Goal: Information Seeking & Learning: Learn about a topic

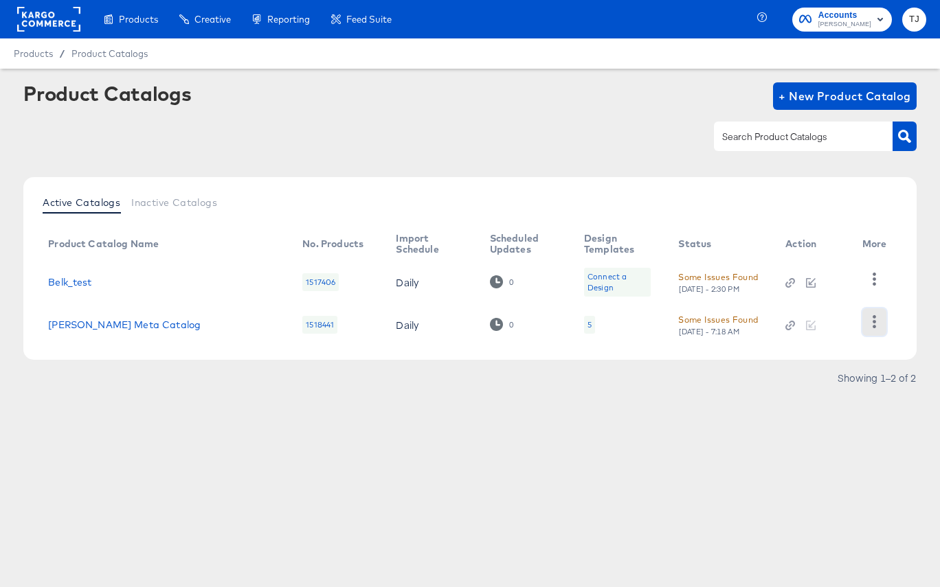
click at [878, 324] on icon "button" at bounding box center [874, 321] width 13 height 13
click at [861, 277] on div "HUD Checks (Internal)" at bounding box center [817, 268] width 137 height 22
drag, startPoint x: 704, startPoint y: 172, endPoint x: 718, endPoint y: 181, distance: 16.6
click at [704, 172] on div "Product Catalogs + New Product Catalog Active Catalogs Inactive Catalogs Produc…" at bounding box center [469, 238] width 893 height 313
click at [875, 278] on icon "button" at bounding box center [874, 279] width 13 height 13
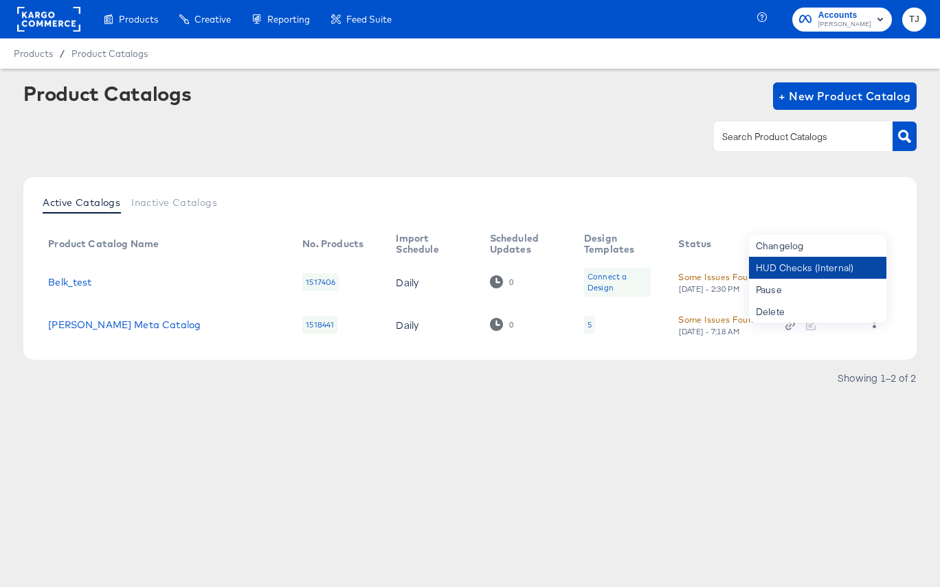
click at [849, 276] on div "HUD Checks (Internal)" at bounding box center [817, 268] width 137 height 22
click at [100, 279] on div "Belk_test" at bounding box center [161, 282] width 227 height 11
drag, startPoint x: 93, startPoint y: 282, endPoint x: 49, endPoint y: 284, distance: 44.7
click at [49, 284] on div "Belk_test" at bounding box center [161, 282] width 227 height 11
copy link "Belk_test"
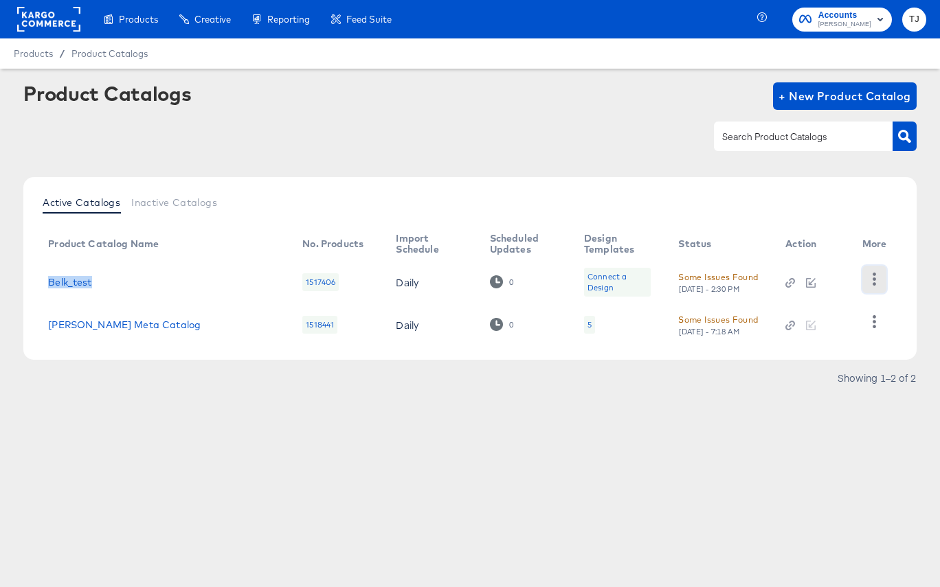
click at [875, 281] on icon "button" at bounding box center [874, 279] width 13 height 13
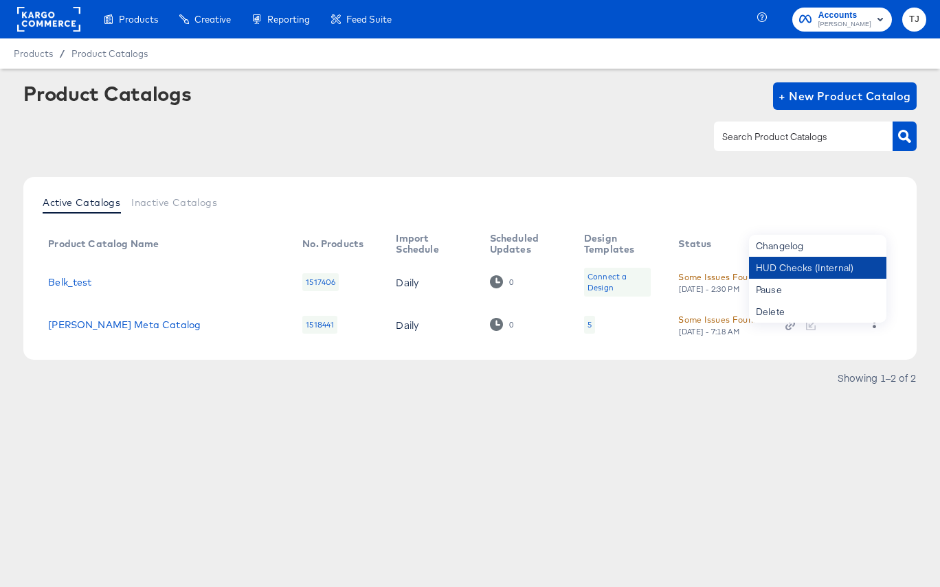
click at [839, 267] on div "HUD Checks (Internal)" at bounding box center [817, 268] width 137 height 22
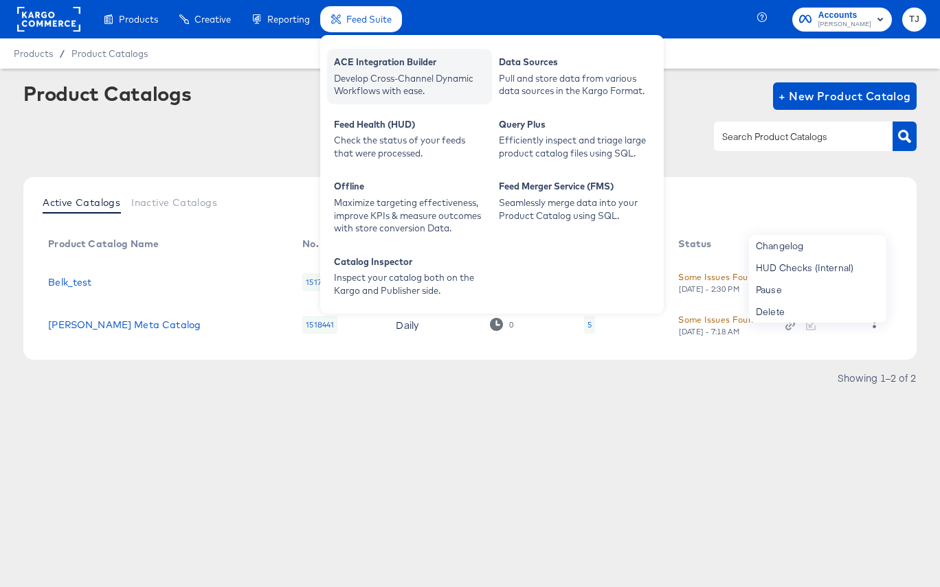
click at [373, 72] on div "Develop Cross-Channel Dynamic Workflows with ease." at bounding box center [409, 84] width 151 height 25
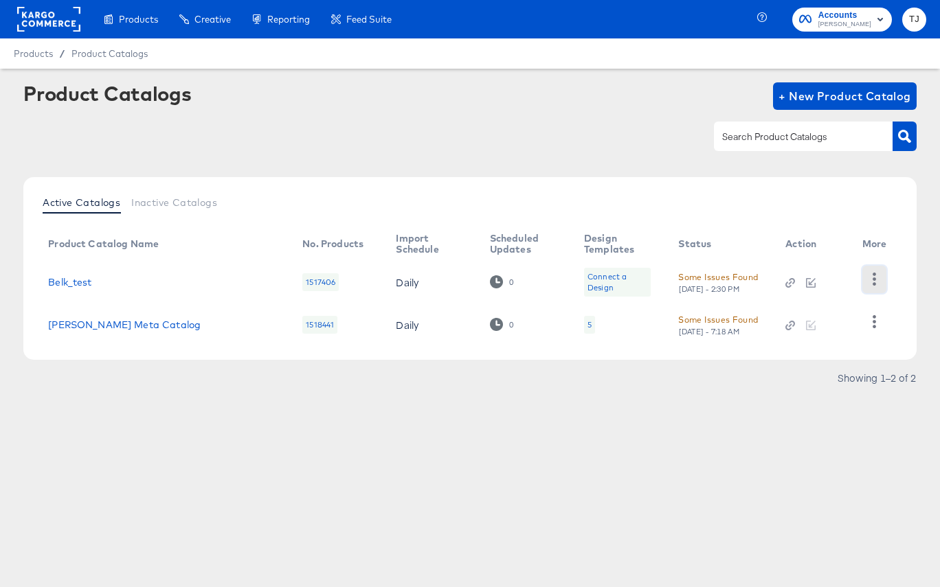
click at [873, 282] on icon "button" at bounding box center [874, 279] width 13 height 13
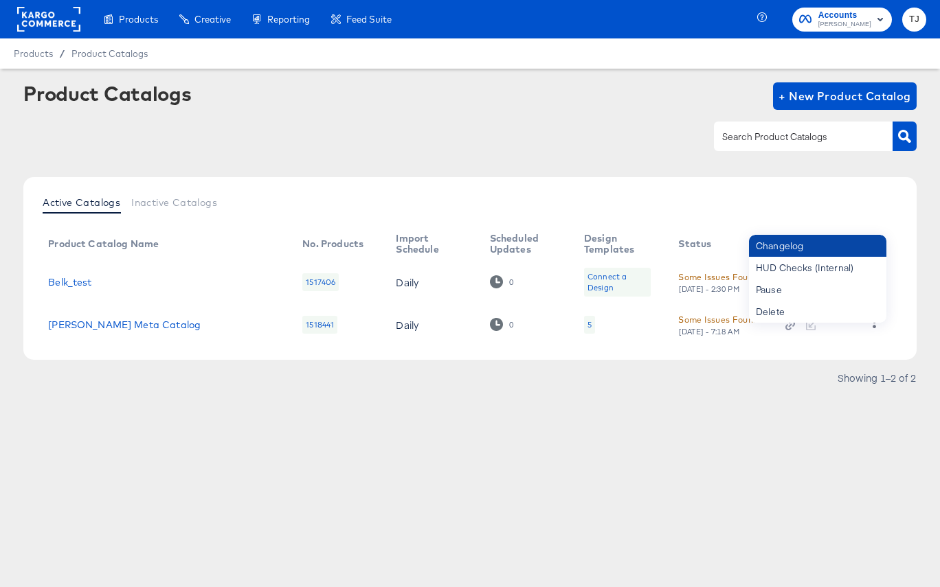
click at [822, 249] on div "Changelog" at bounding box center [817, 246] width 137 height 22
click at [785, 243] on div "Changelog" at bounding box center [817, 246] width 137 height 22
click at [851, 246] on div "Changelog" at bounding box center [817, 246] width 137 height 22
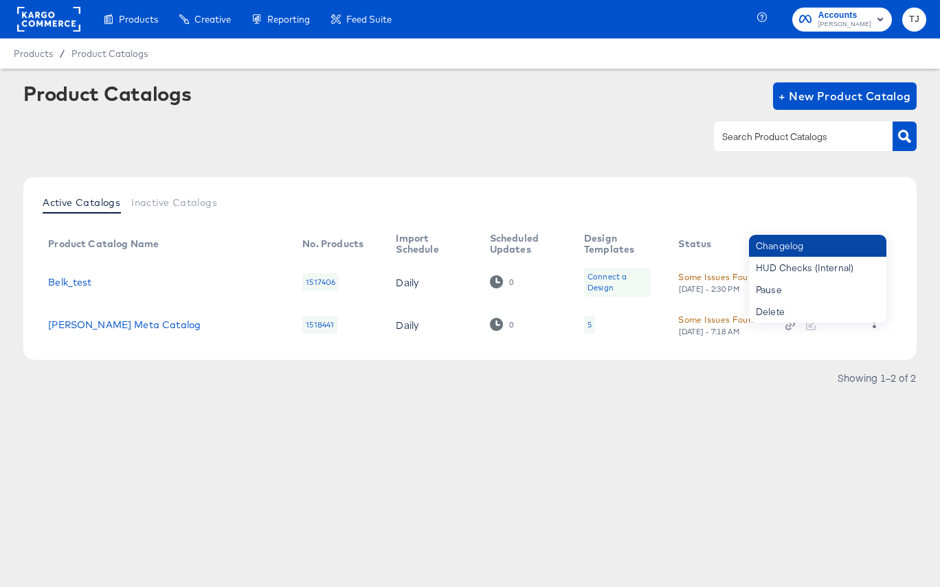
click at [851, 246] on div "Changelog" at bounding box center [817, 246] width 137 height 22
click at [851, 247] on div "Changelog" at bounding box center [817, 246] width 137 height 22
click at [853, 245] on div "Changelog" at bounding box center [817, 246] width 137 height 22
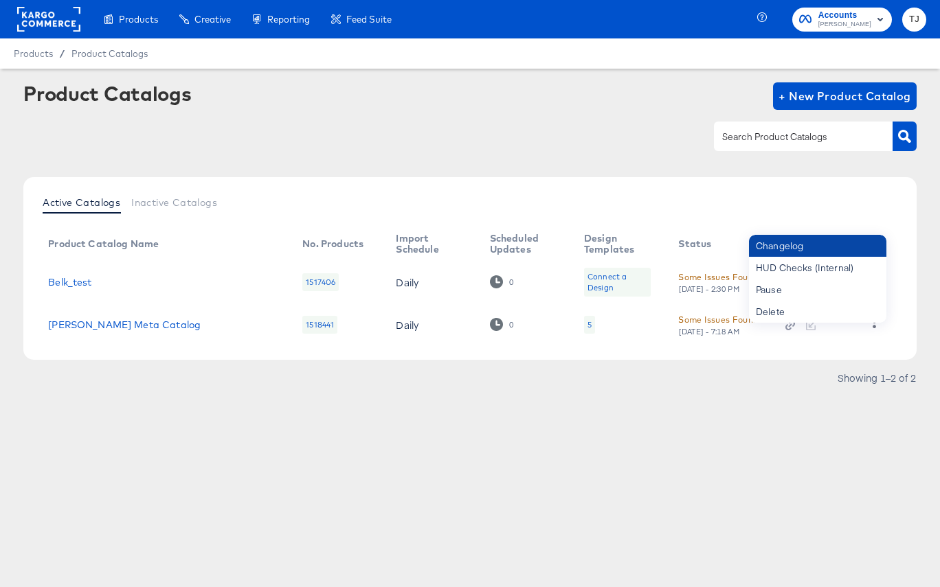
click at [853, 245] on div "Changelog" at bounding box center [817, 246] width 137 height 22
drag, startPoint x: 722, startPoint y: 466, endPoint x: 776, endPoint y: 431, distance: 64.2
click at [722, 466] on div "Products Products Product Catalogs Enhance Your Product Catalog, Map Them to Pu…" at bounding box center [470, 293] width 940 height 587
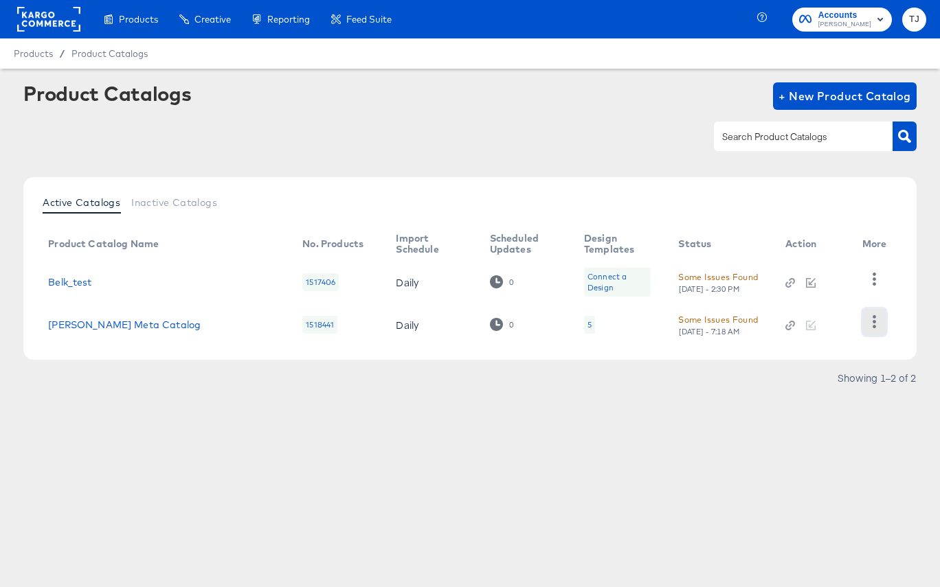
click at [879, 324] on icon "button" at bounding box center [874, 321] width 13 height 13
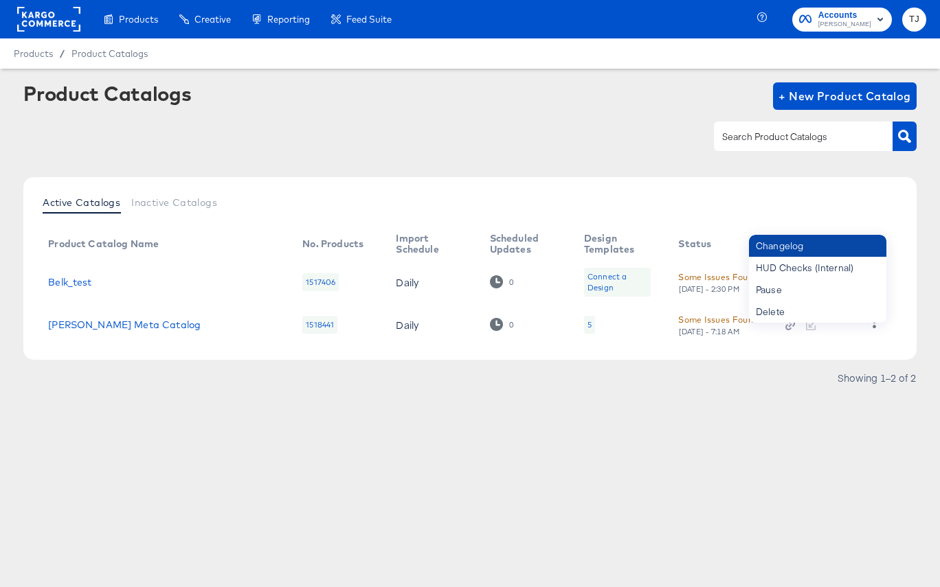
click at [812, 243] on div "Changelog" at bounding box center [817, 246] width 137 height 22
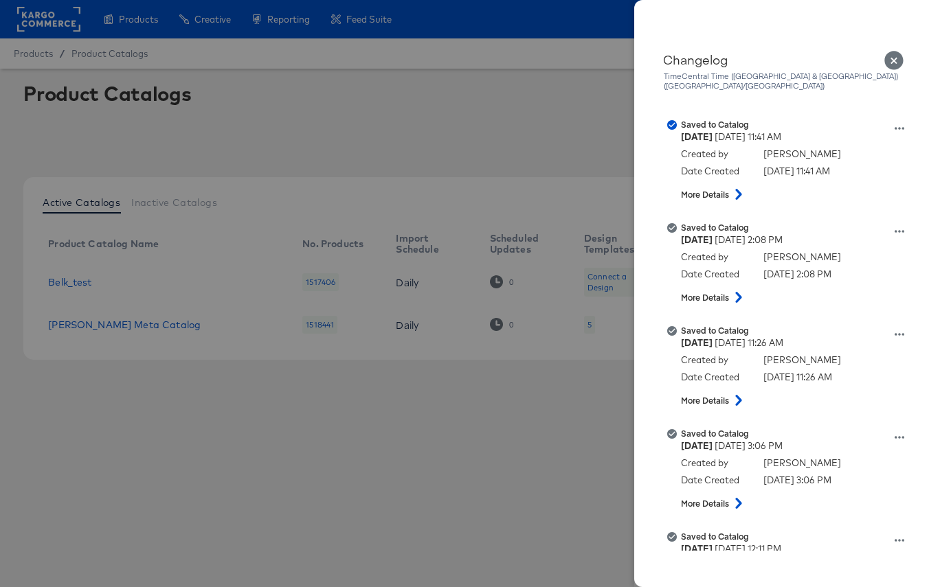
click at [896, 56] on icon "Close" at bounding box center [893, 60] width 19 height 19
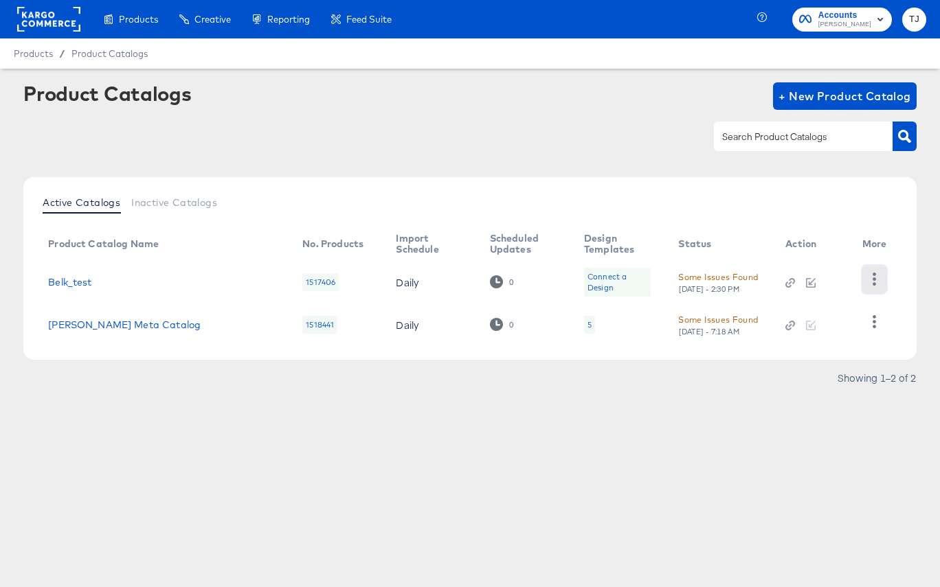
click at [873, 280] on icon "button" at bounding box center [874, 279] width 13 height 13
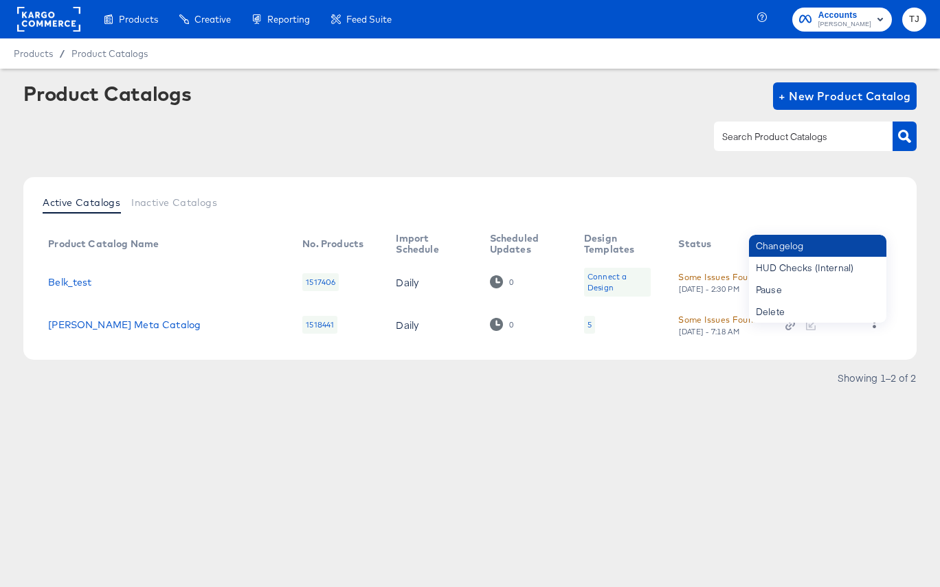
click at [807, 247] on div "Changelog" at bounding box center [817, 246] width 137 height 22
click at [805, 247] on div "Changelog" at bounding box center [817, 246] width 137 height 22
click at [146, 328] on div "Belk Meta Catalog" at bounding box center [161, 324] width 227 height 11
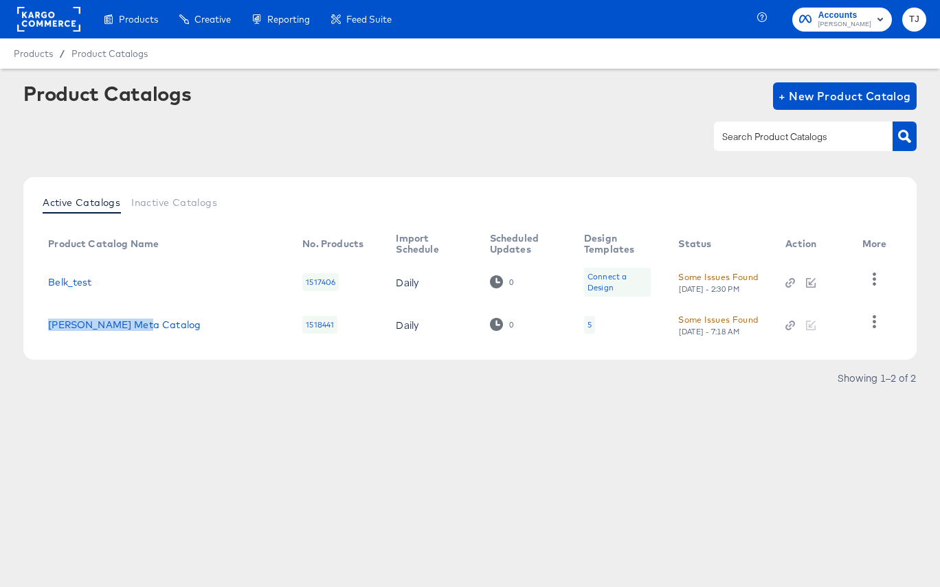
drag, startPoint x: 144, startPoint y: 327, endPoint x: 57, endPoint y: 308, distance: 89.2
click at [57, 308] on td "Belk Meta Catalog" at bounding box center [164, 325] width 254 height 43
copy link "Belk Meta Catalog"
click at [106, 287] on td "Belk_test" at bounding box center [164, 282] width 254 height 43
drag, startPoint x: 104, startPoint y: 284, endPoint x: 47, endPoint y: 285, distance: 57.0
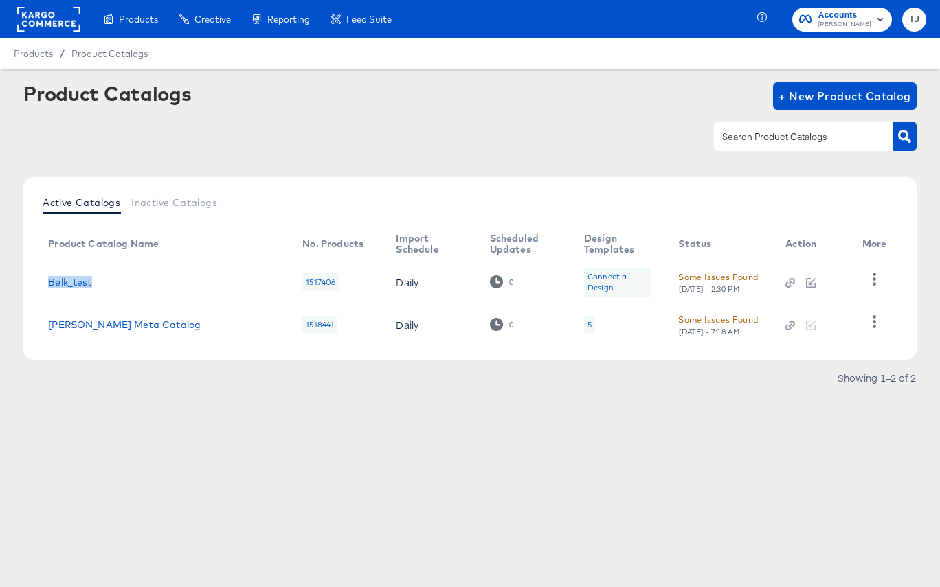
click at [47, 285] on td "Belk_test" at bounding box center [164, 282] width 254 height 43
copy link "Belk_test"
click at [873, 281] on icon "button" at bounding box center [874, 279] width 13 height 13
click at [53, 15] on rect at bounding box center [48, 19] width 63 height 25
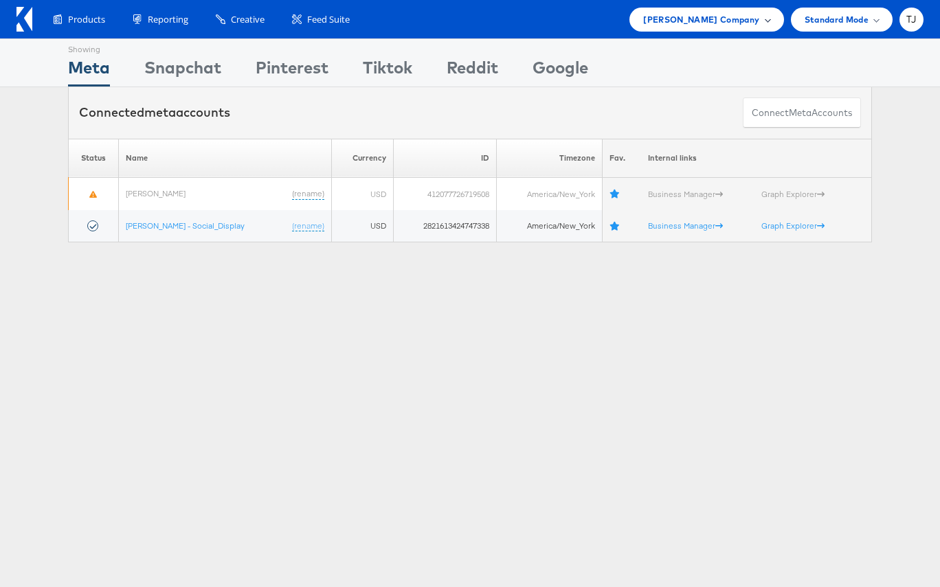
click at [734, 23] on span "Belk Company" at bounding box center [701, 19] width 116 height 14
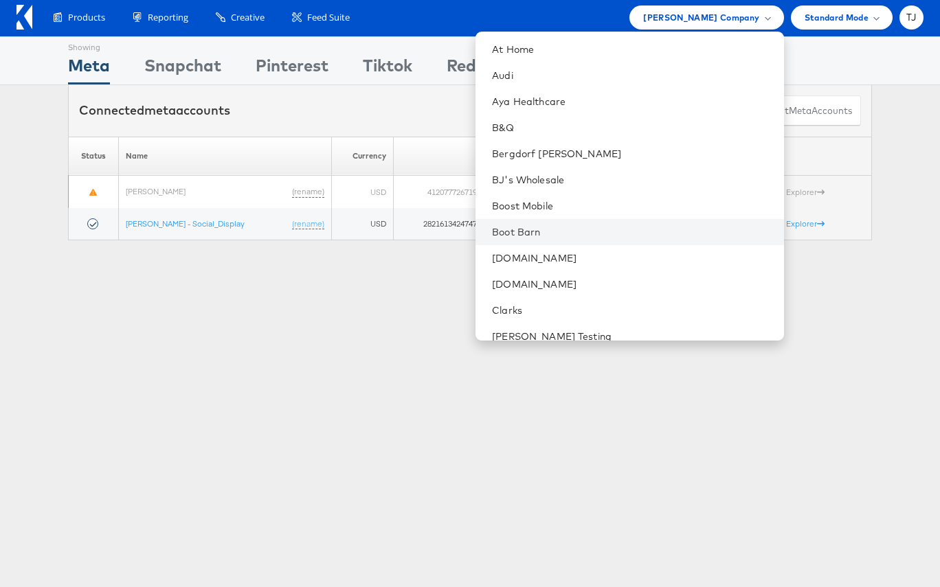
scroll to position [3, 0]
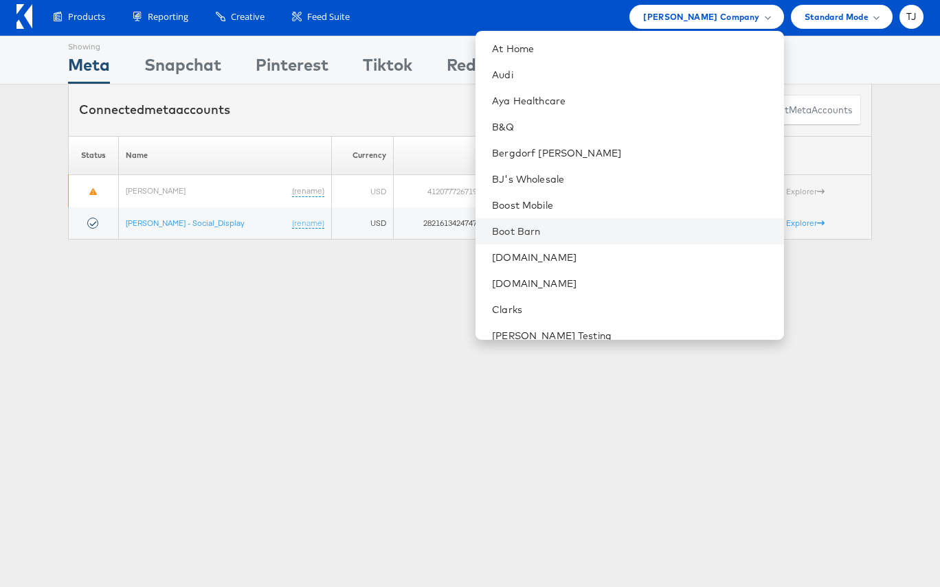
click at [693, 240] on li "Boot Barn" at bounding box center [629, 231] width 308 height 26
click at [689, 234] on link "Boot Barn" at bounding box center [632, 232] width 280 height 14
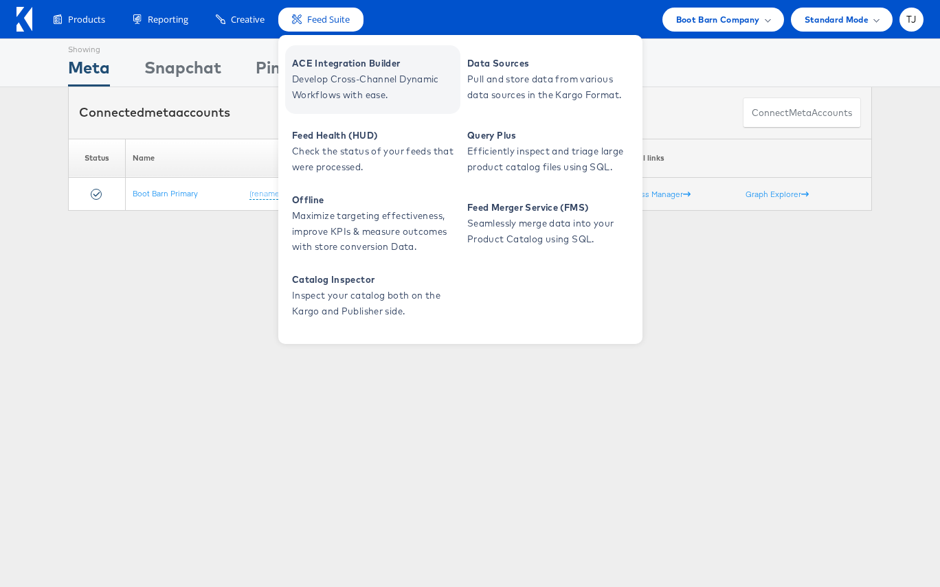
click at [332, 53] on link "ACE Integration Builder Develop Cross-Channel Dynamic Workflows with ease." at bounding box center [372, 79] width 175 height 69
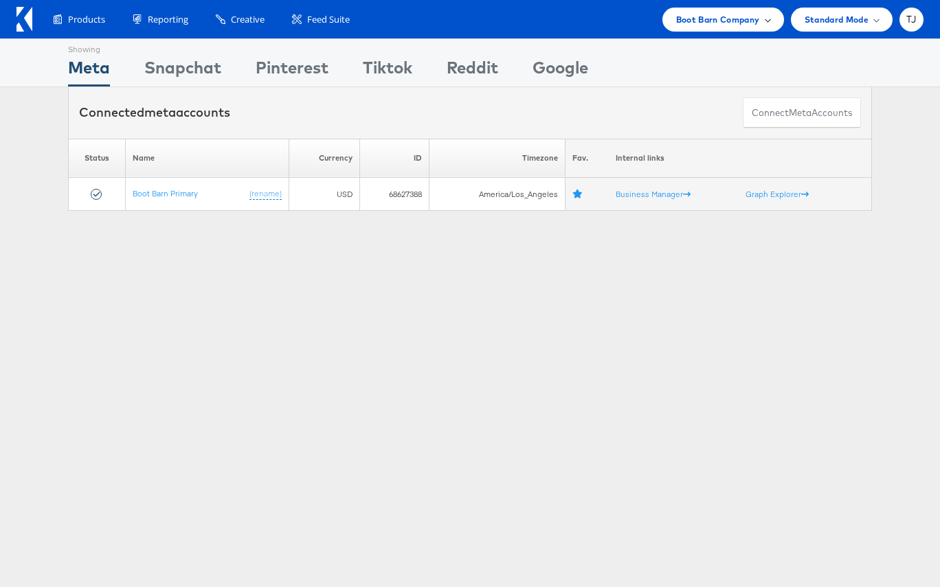
click at [757, 16] on span "Boot Barn Company" at bounding box center [718, 19] width 84 height 14
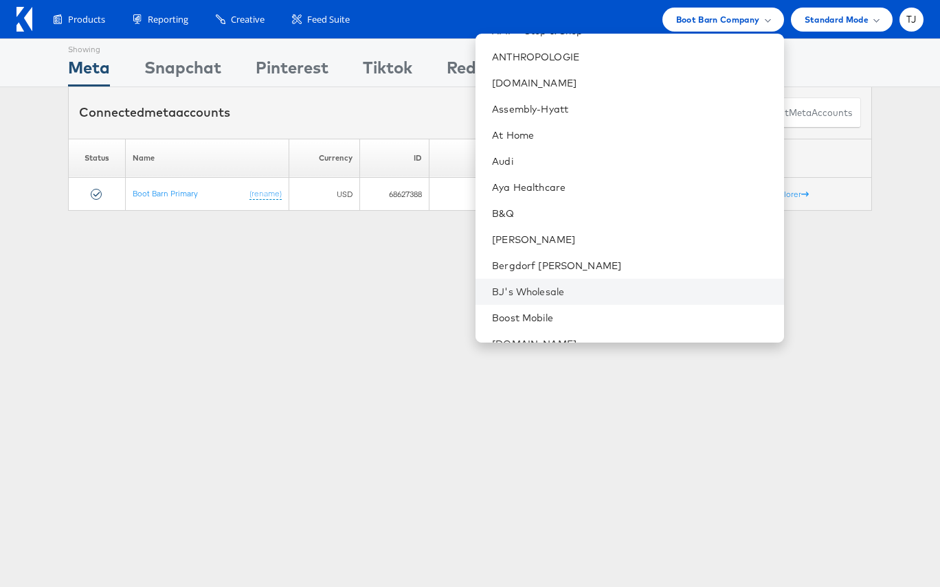
scroll to position [250, 0]
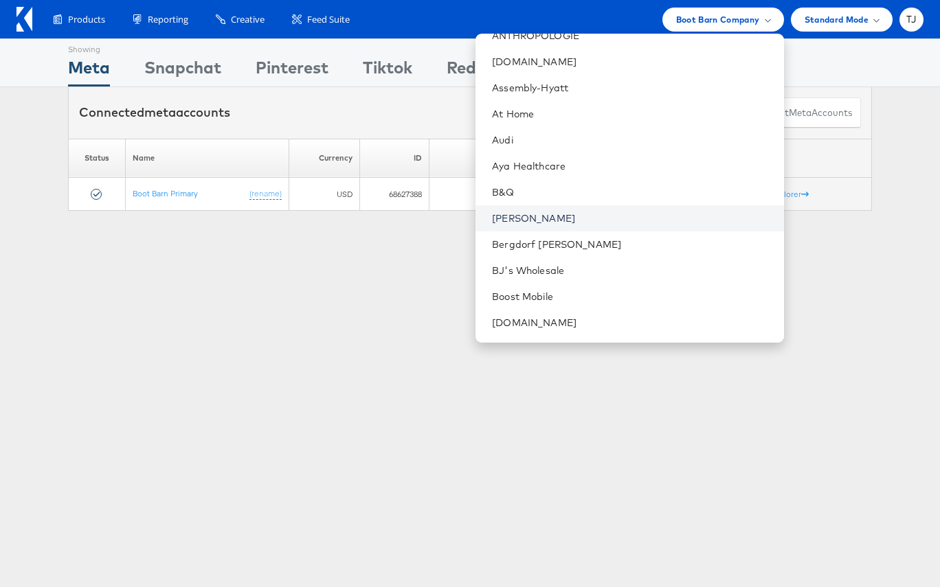
click at [614, 222] on link "[PERSON_NAME]" at bounding box center [632, 219] width 280 height 14
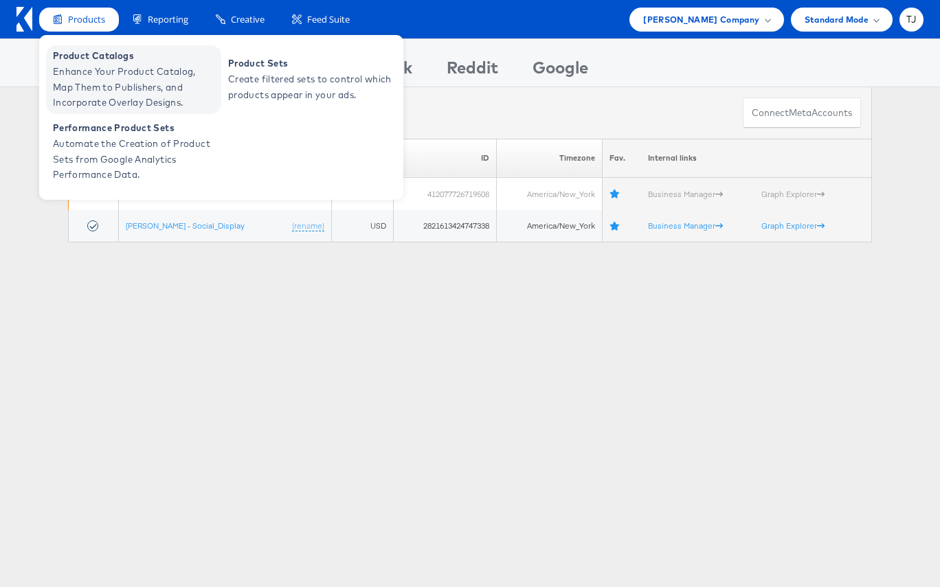
click at [65, 76] on span "Enhance Your Product Catalog, Map Them to Publishers, and Incorporate Overlay D…" at bounding box center [135, 87] width 165 height 47
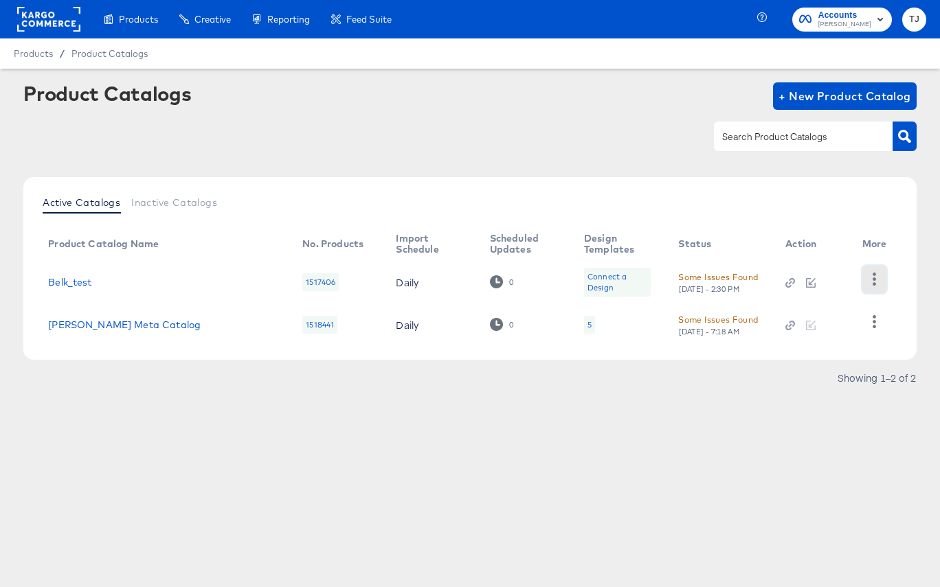
click at [871, 279] on icon "button" at bounding box center [874, 279] width 13 height 13
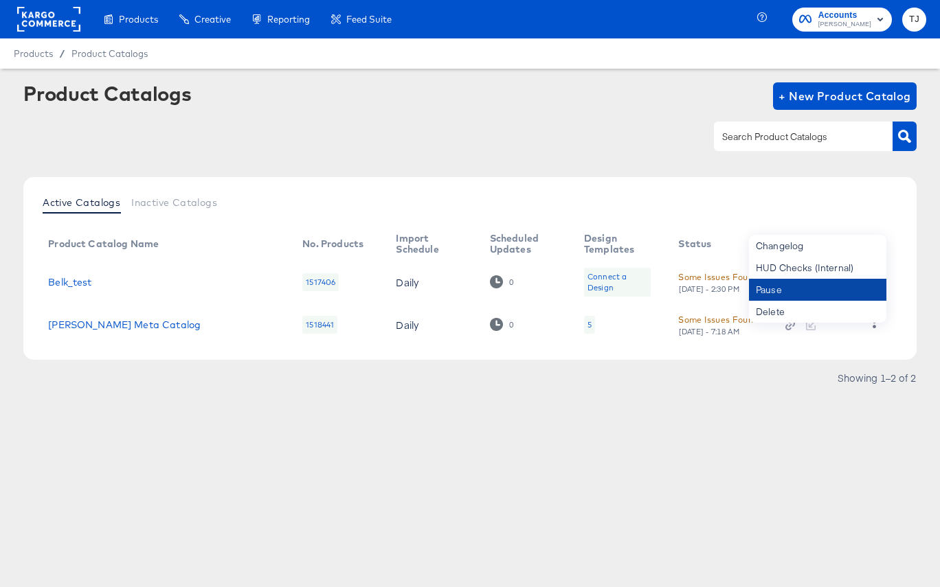
click at [844, 283] on div "Pause" at bounding box center [817, 290] width 137 height 22
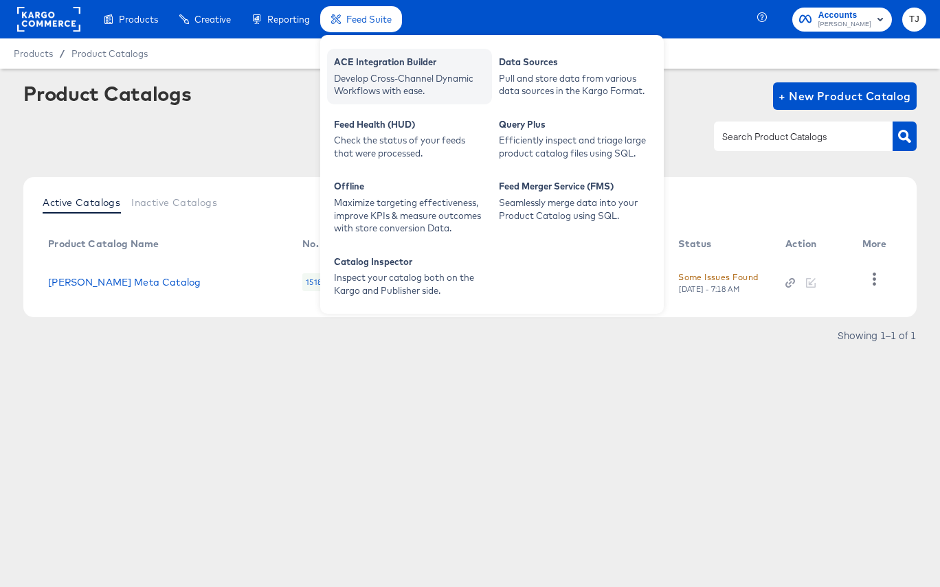
click at [361, 76] on div "Develop Cross-Channel Dynamic Workflows with ease." at bounding box center [409, 84] width 151 height 25
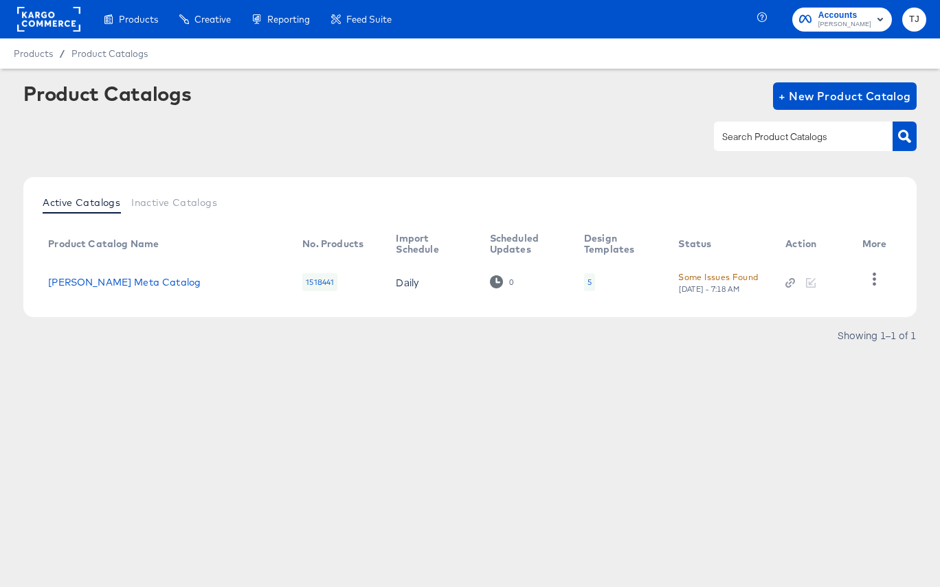
drag, startPoint x: 279, startPoint y: 368, endPoint x: 302, endPoint y: 361, distance: 24.3
click at [291, 364] on article "Product Catalogs + New Product Catalog Active Catalogs Inactive Catalogs Produc…" at bounding box center [470, 232] width 940 height 326
click at [873, 282] on icon "button" at bounding box center [874, 279] width 13 height 13
click at [848, 266] on div "HUD Checks (Internal)" at bounding box center [817, 268] width 137 height 22
drag, startPoint x: 489, startPoint y: 126, endPoint x: 146, endPoint y: 305, distance: 386.9
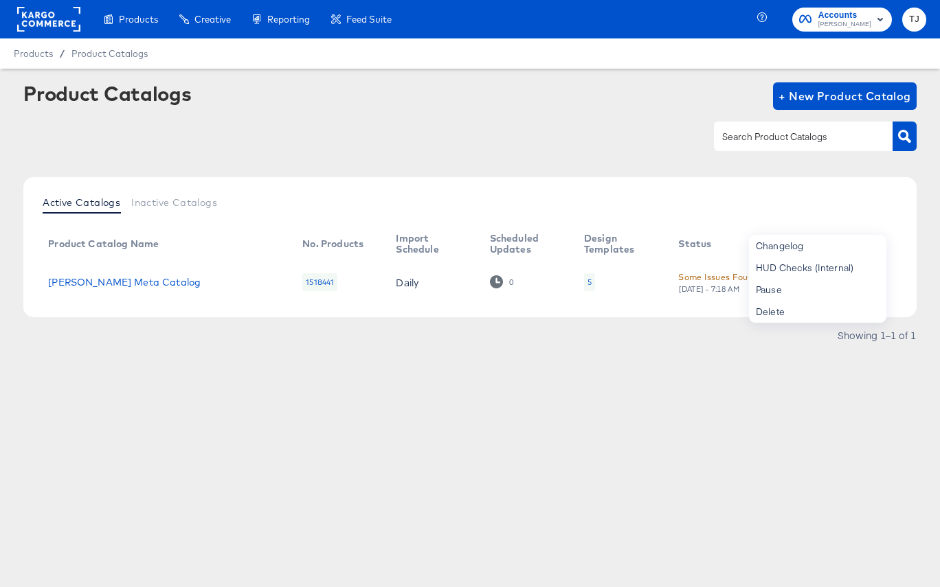
click at [482, 128] on div at bounding box center [469, 136] width 893 height 31
click at [81, 284] on link "Belk Meta Catalog" at bounding box center [124, 282] width 153 height 11
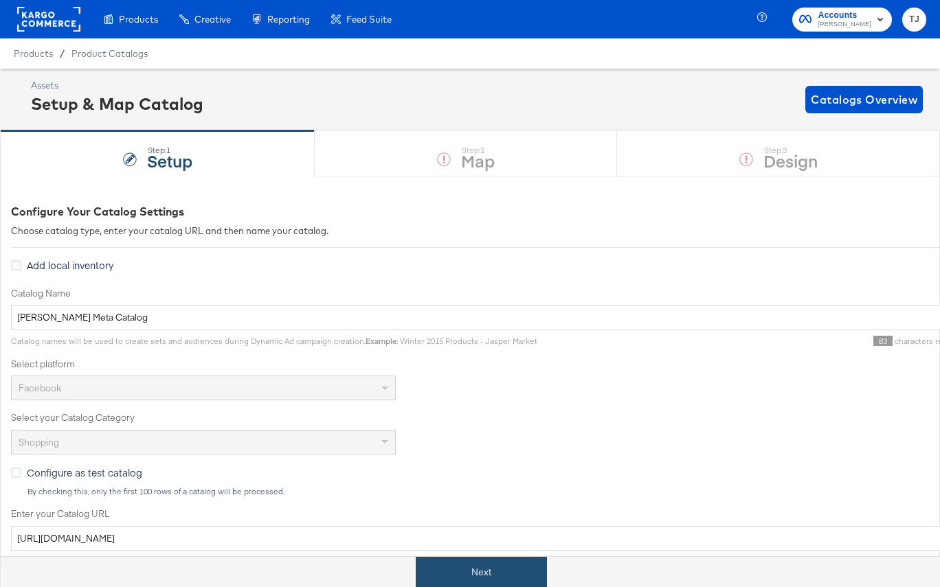
click at [519, 572] on button "Next" at bounding box center [481, 572] width 131 height 31
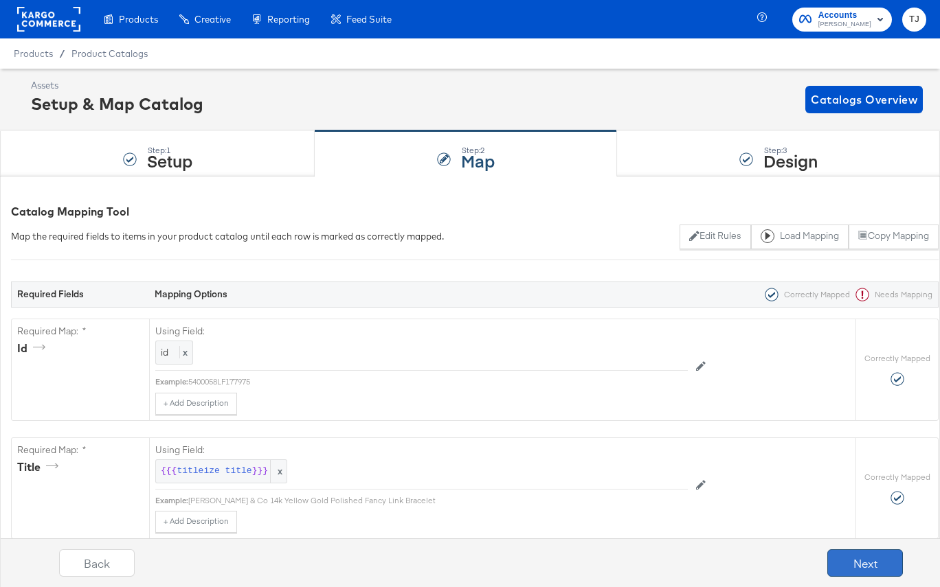
click at [873, 562] on button "Next" at bounding box center [865, 563] width 76 height 27
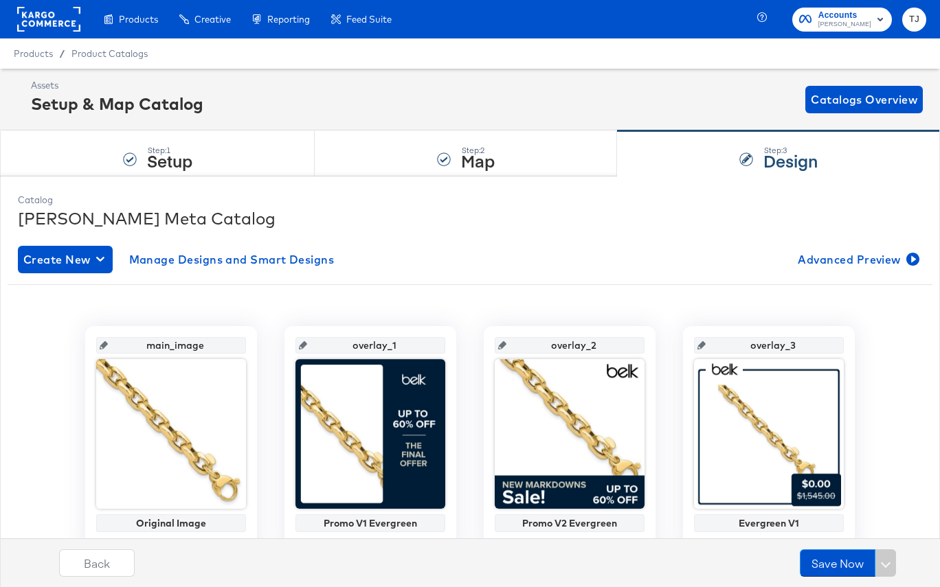
drag, startPoint x: 160, startPoint y: 64, endPoint x: 182, endPoint y: 47, distance: 27.5
click at [0, 0] on div "Product Catalogs" at bounding box center [0, 0] width 0 height 0
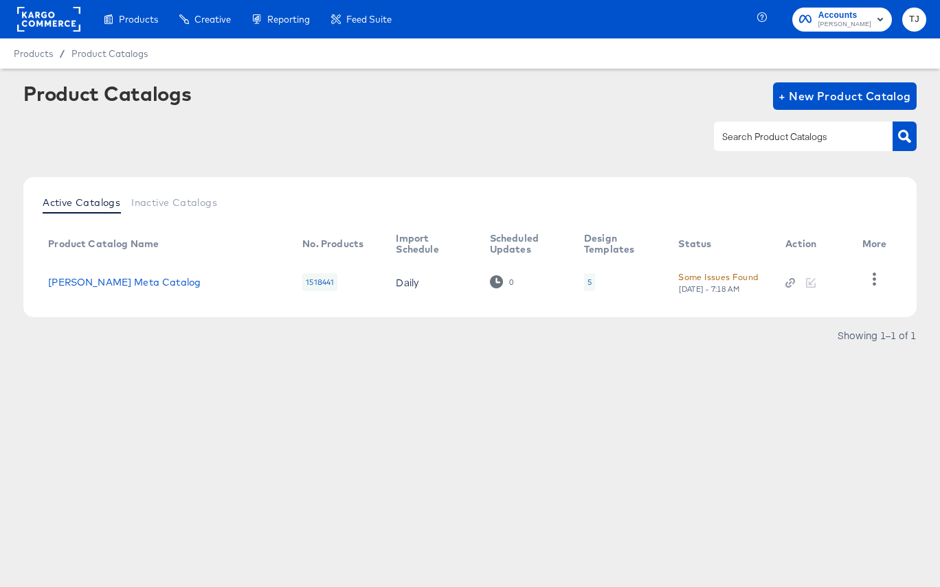
click at [36, 17] on rect at bounding box center [48, 19] width 63 height 25
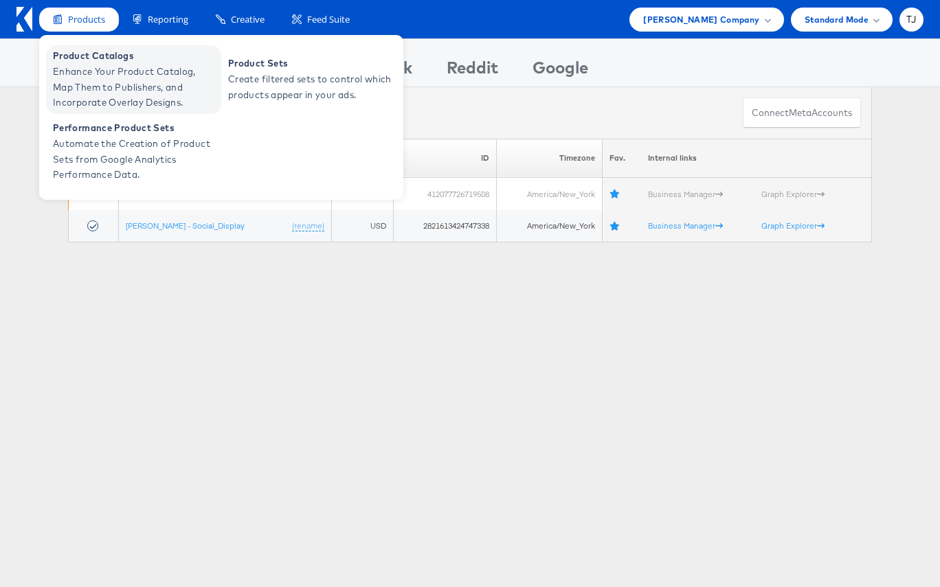
click at [88, 79] on span "Enhance Your Product Catalog, Map Them to Publishers, and Incorporate Overlay D…" at bounding box center [135, 87] width 165 height 47
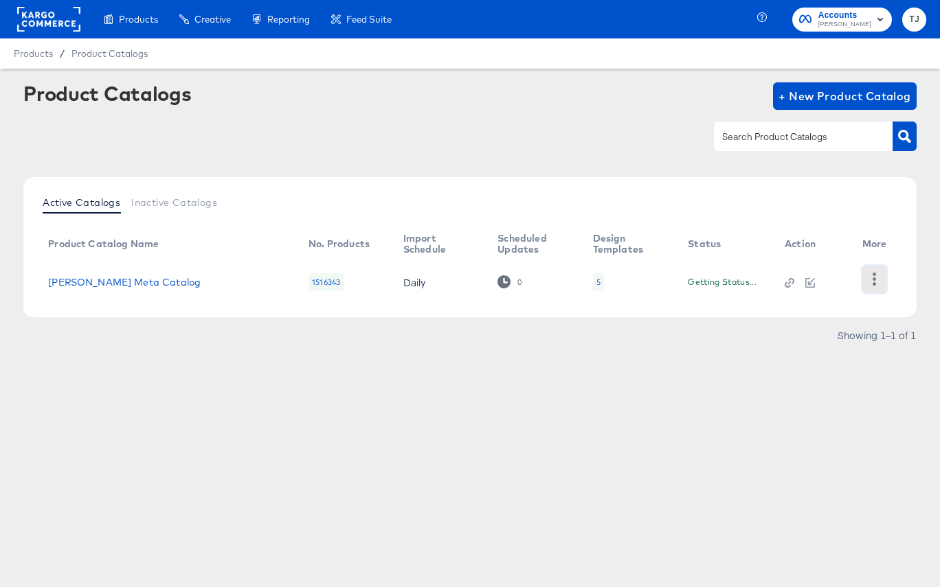
click at [876, 286] on button "button" at bounding box center [874, 279] width 24 height 27
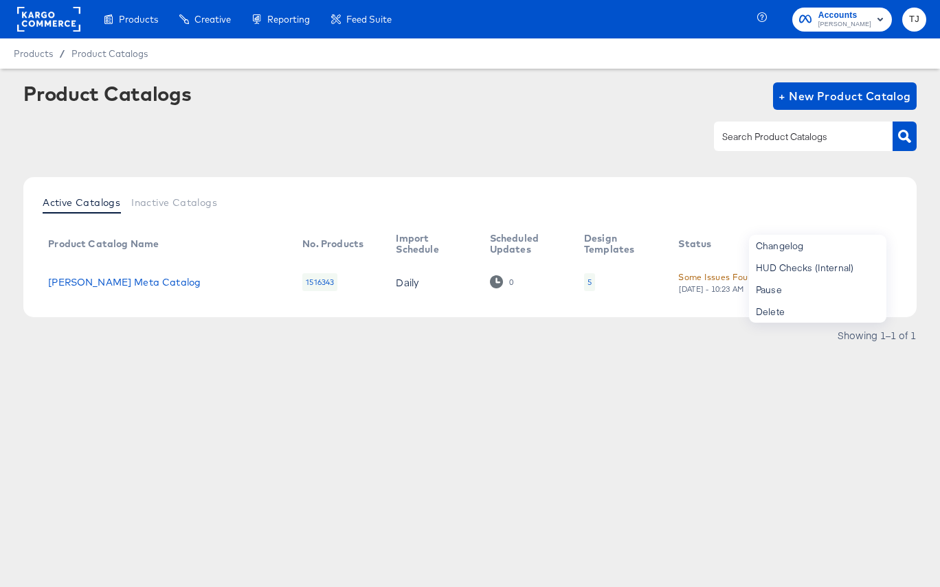
drag, startPoint x: 344, startPoint y: 437, endPoint x: 396, endPoint y: 375, distance: 80.9
click at [344, 437] on div "Products Creative Reporting Feed Suite Accounts Belk TJ Products / Product Cata…" at bounding box center [470, 293] width 940 height 587
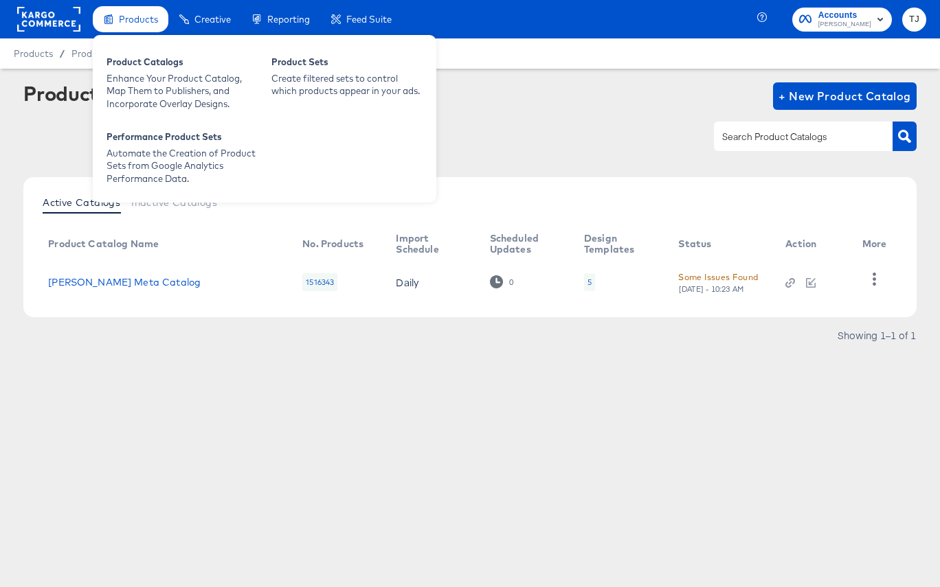
click at [139, 19] on span "Products" at bounding box center [138, 19] width 39 height 11
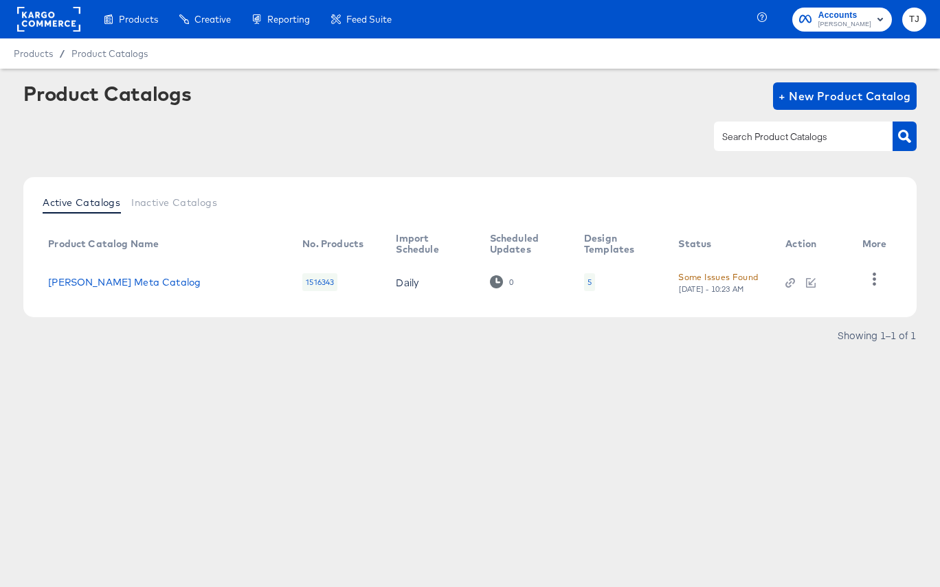
click at [36, 20] on rect at bounding box center [48, 19] width 63 height 25
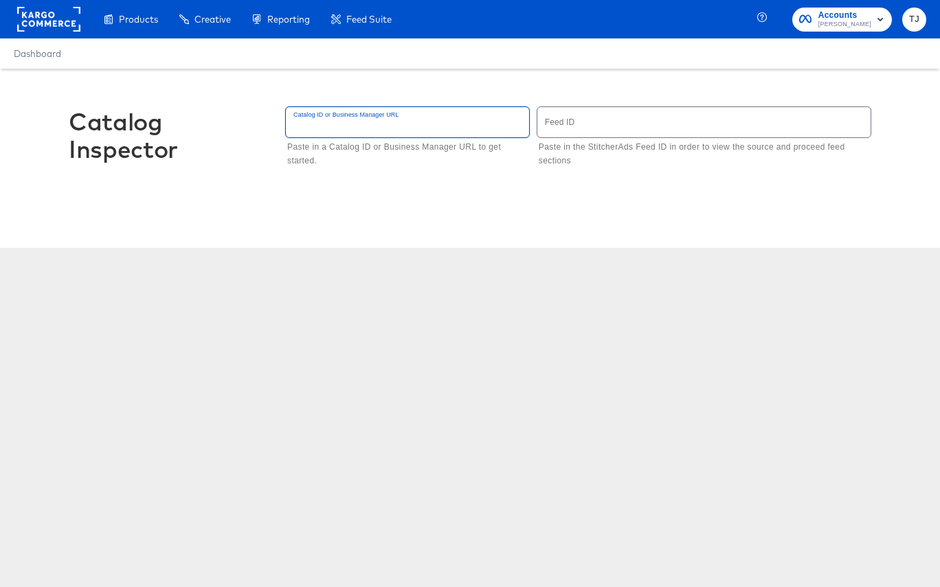
click at [335, 124] on input "text" at bounding box center [407, 122] width 243 height 30
type input "749388411289564"
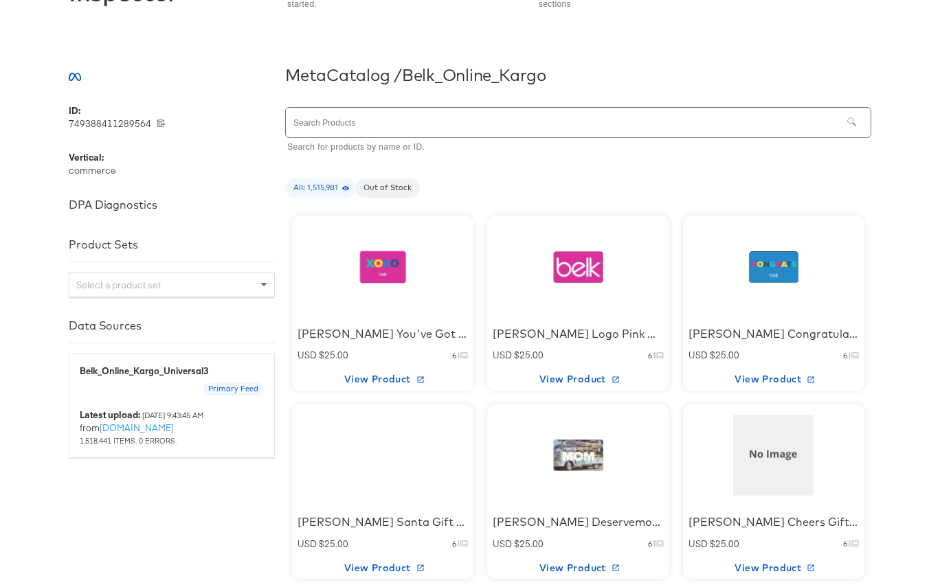
scroll to position [213, 0]
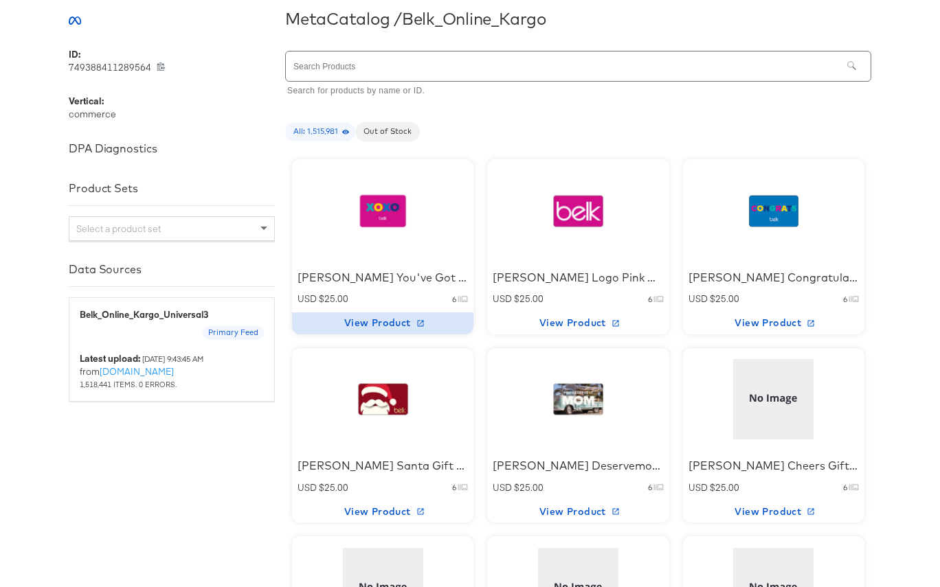
click at [381, 325] on span "View Product" at bounding box center [382, 323] width 170 height 17
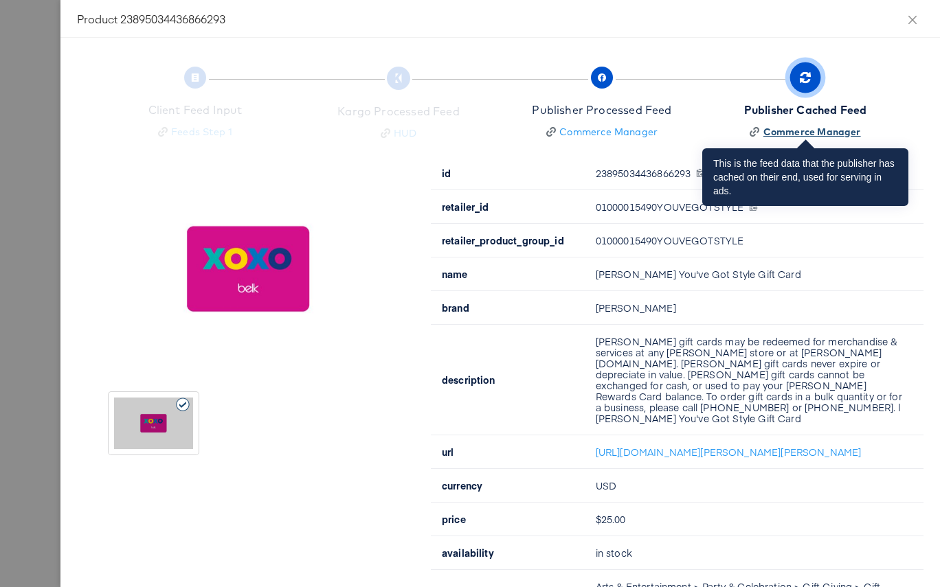
click at [798, 131] on div "Commerce Manager" at bounding box center [812, 132] width 98 height 14
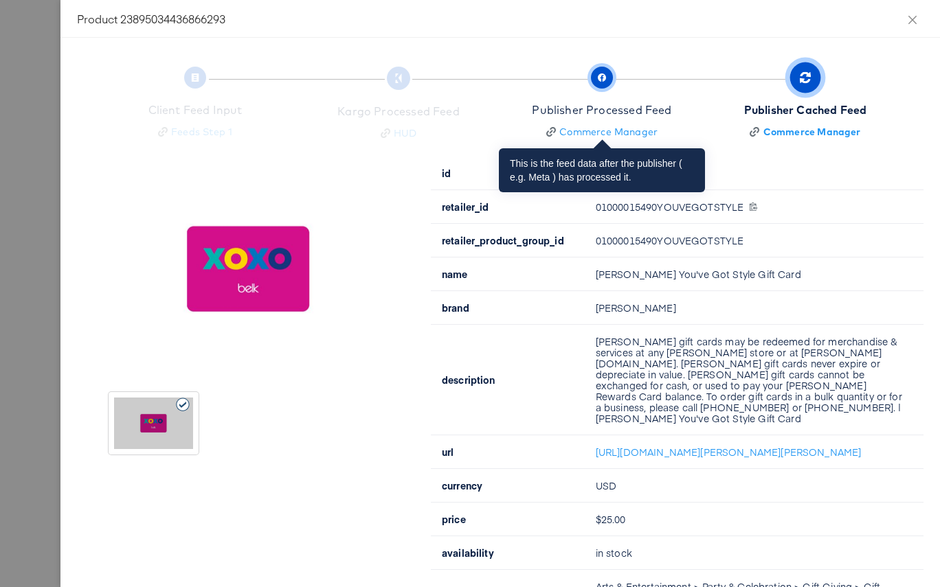
click at [601, 74] on icon "button" at bounding box center [602, 78] width 8 height 8
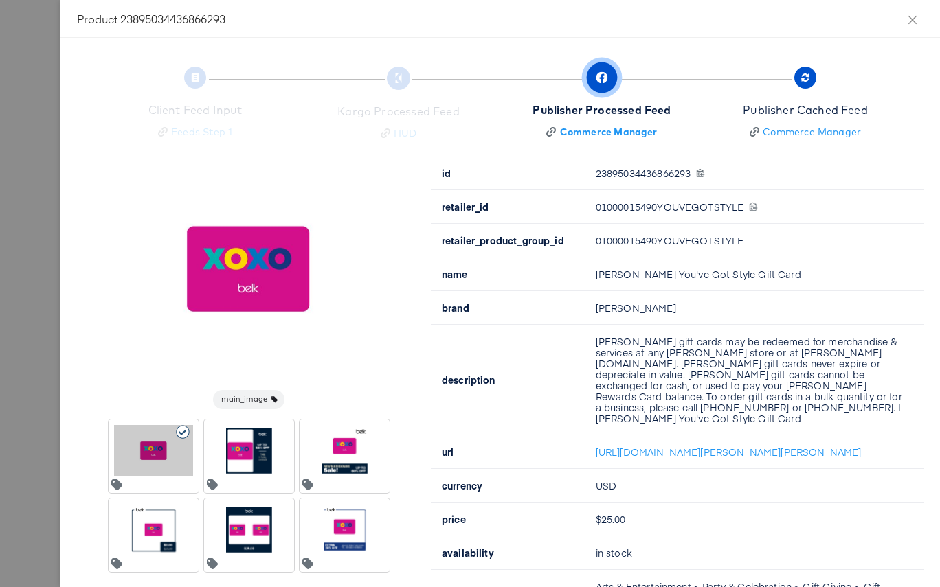
click at [245, 450] on div at bounding box center [249, 451] width 79 height 52
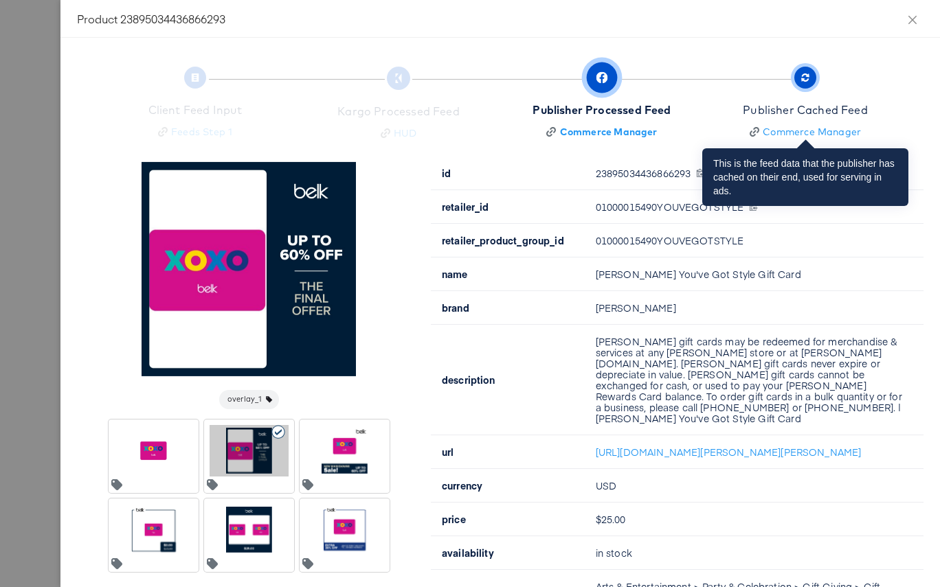
click at [803, 71] on span "button" at bounding box center [805, 78] width 22 height 22
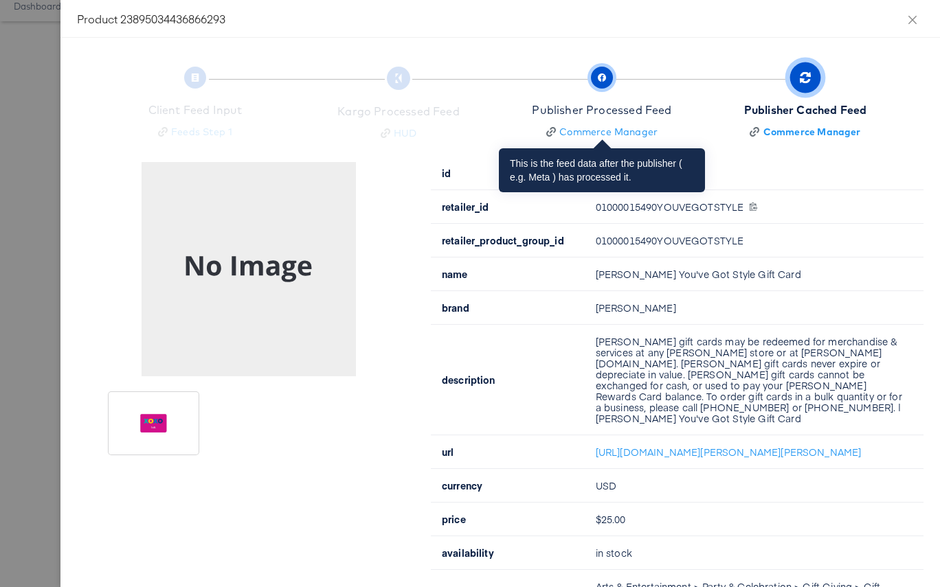
click at [609, 82] on span "button" at bounding box center [602, 78] width 22 height 22
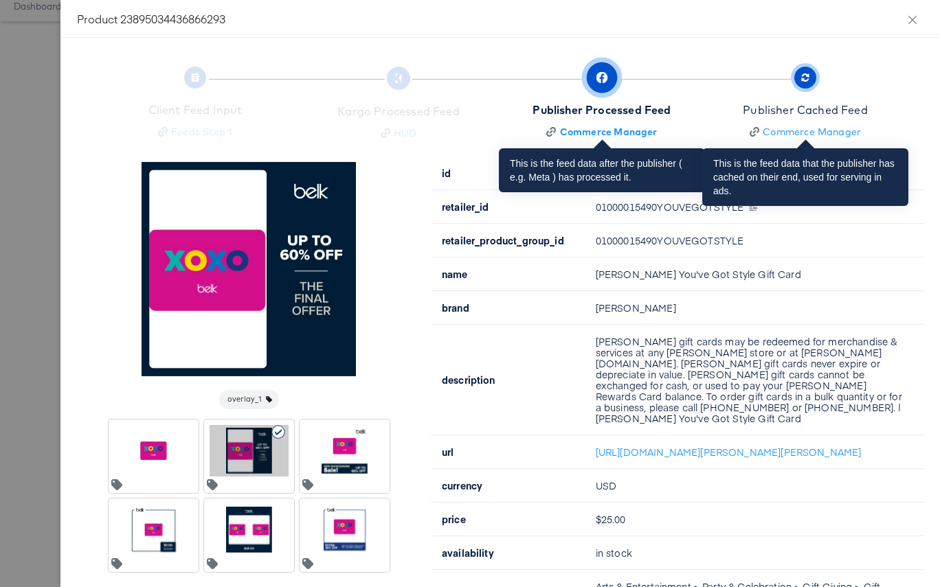
click at [806, 78] on icon "button" at bounding box center [805, 78] width 8 height 8
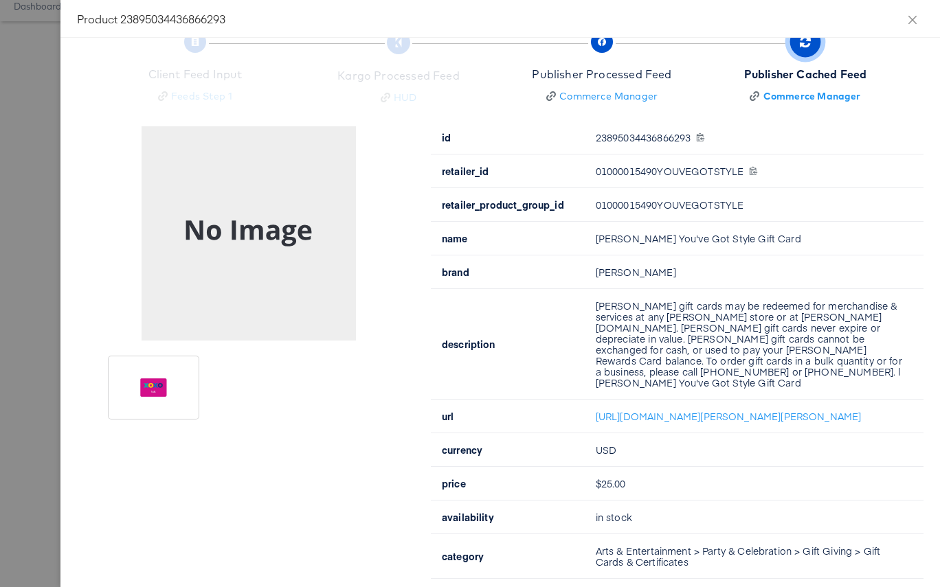
scroll to position [42, 0]
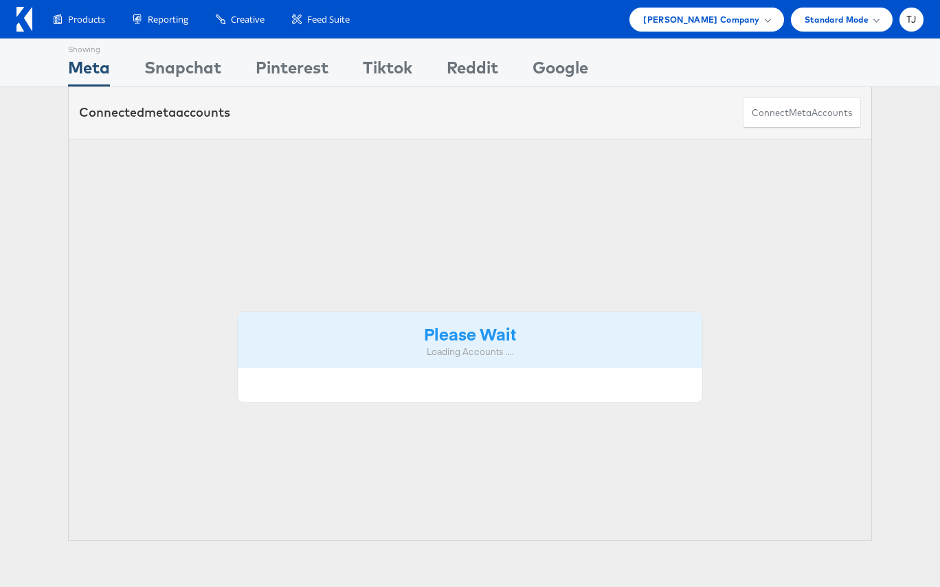
click at [39, 14] on div "Products Product Catalogs Enhance Your Product Catalog, Map Them to Publishers,…" at bounding box center [481, 20] width 884 height 24
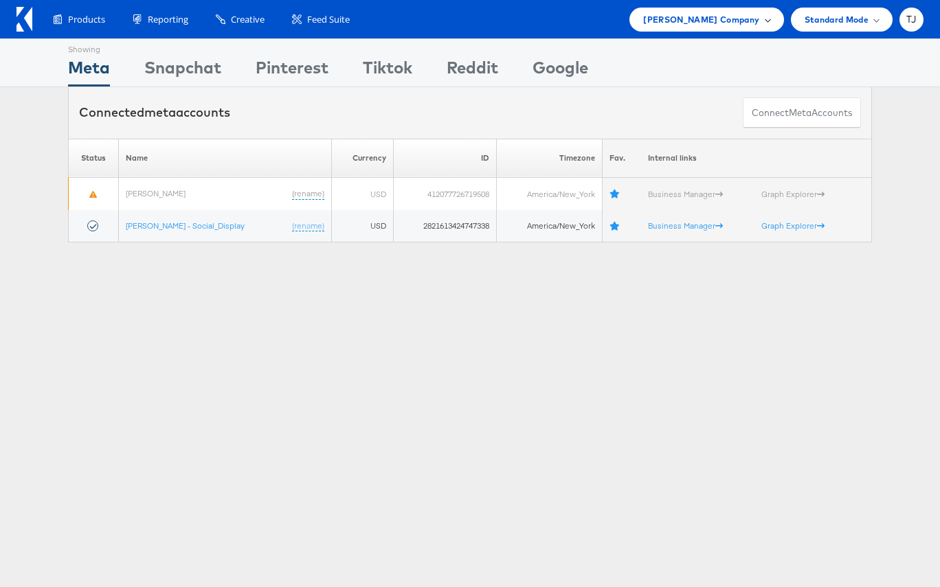
click at [725, 15] on span "[PERSON_NAME] Company" at bounding box center [701, 19] width 116 height 14
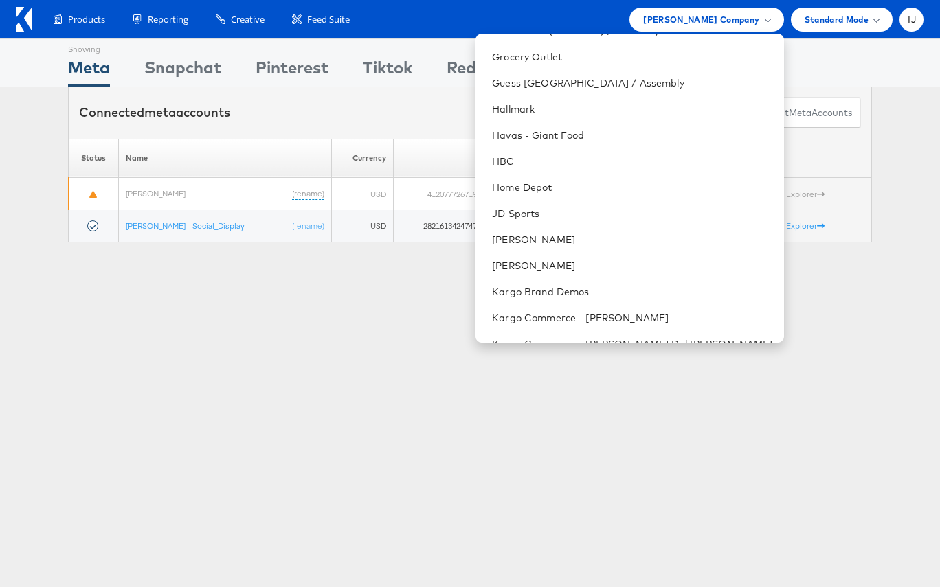
scroll to position [755, 0]
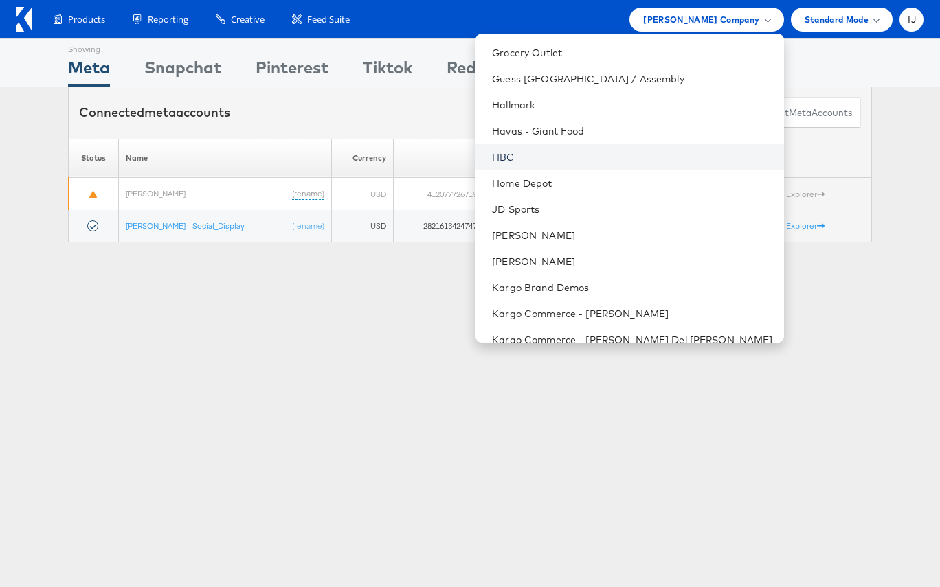
click at [597, 157] on link "HBC" at bounding box center [632, 157] width 280 height 14
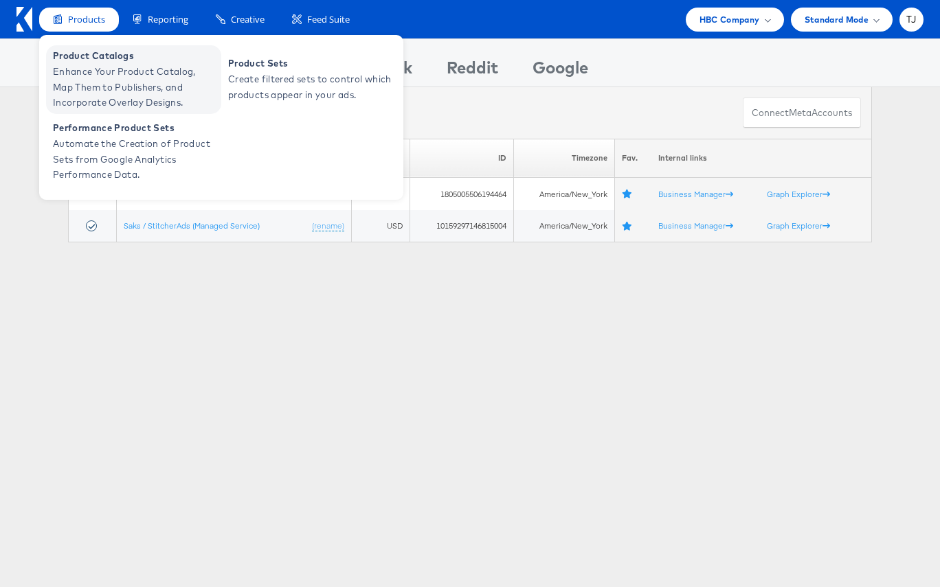
click at [86, 67] on span "Enhance Your Product Catalog, Map Them to Publishers, and Incorporate Overlay D…" at bounding box center [135, 87] width 165 height 47
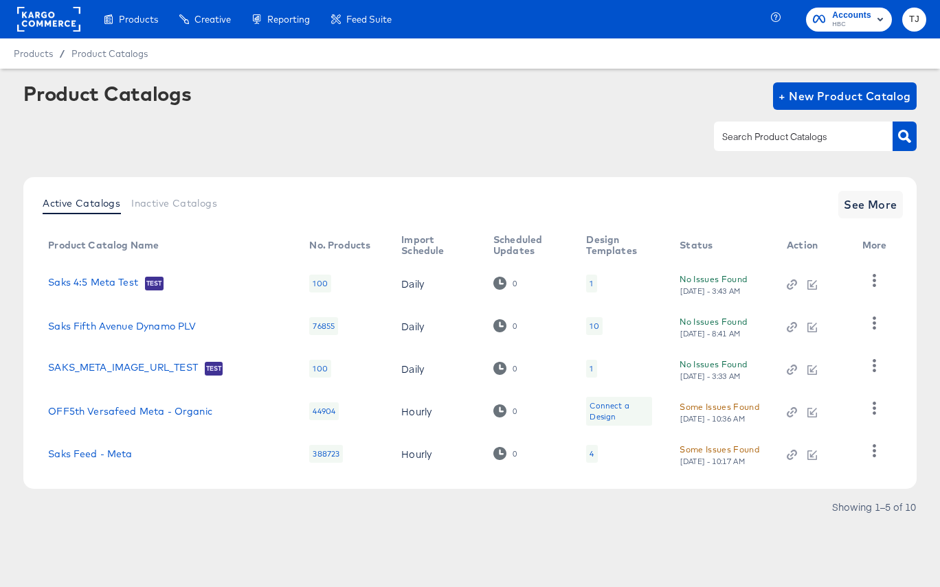
click at [0, 0] on div "Generate dynamic product videos in bulk using your catalog data and After Effec…" at bounding box center [0, 0] width 0 height 0
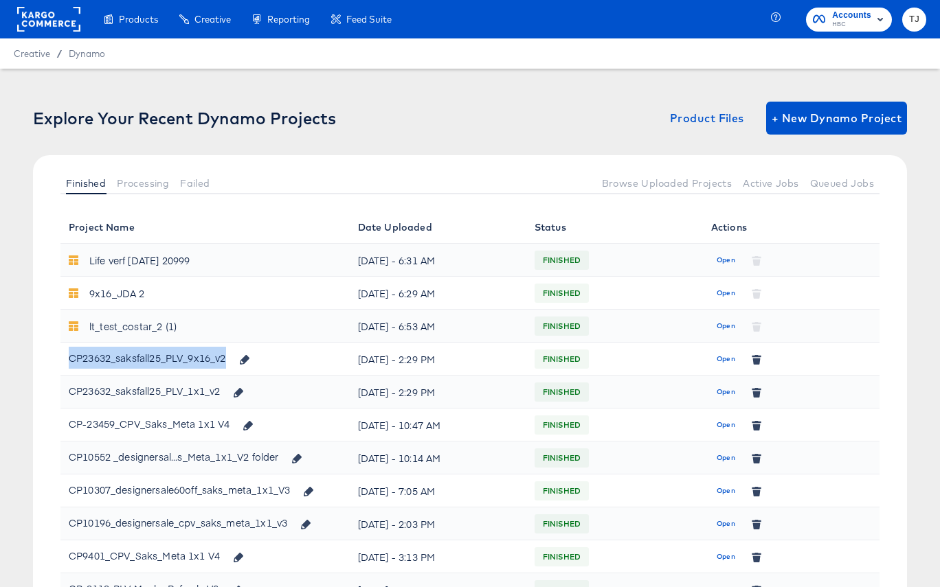
drag, startPoint x: 227, startPoint y: 360, endPoint x: 68, endPoint y: 357, distance: 158.7
click at [69, 357] on div "CP23632_saksfall25_PLV_9x16_v2" at bounding box center [163, 358] width 189 height 23
copy div "CP23632_saksfall25_PLV_9x16_v2"
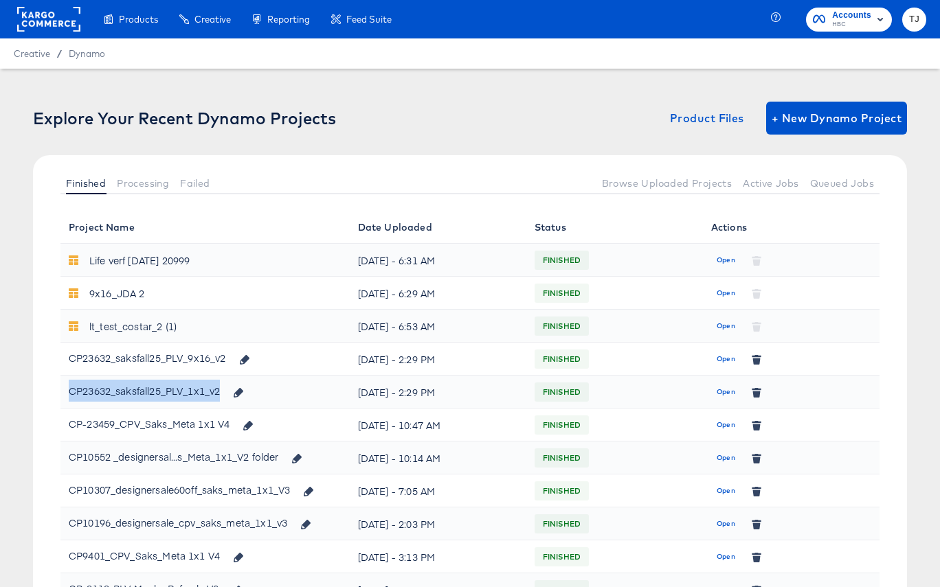
drag, startPoint x: 69, startPoint y: 393, endPoint x: 221, endPoint y: 398, distance: 151.9
click at [223, 398] on div "CP23632_saksfall25_PLV_1x1_v2" at bounding box center [160, 391] width 183 height 23
copy div "CP23632_saksfall25_PLV_1x1_v2"
click at [879, 20] on icon "button" at bounding box center [880, 19] width 16 height 16
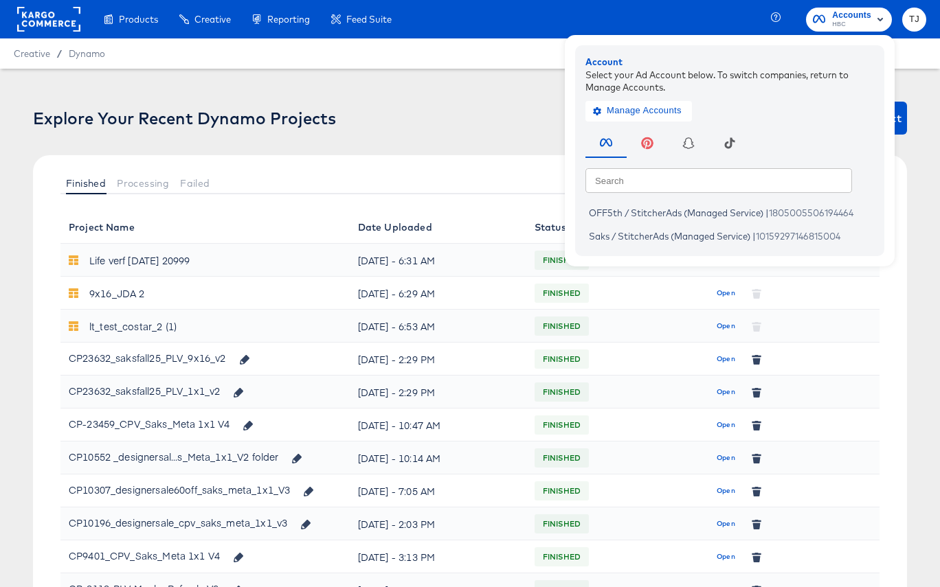
click at [58, 16] on rect at bounding box center [48, 19] width 63 height 25
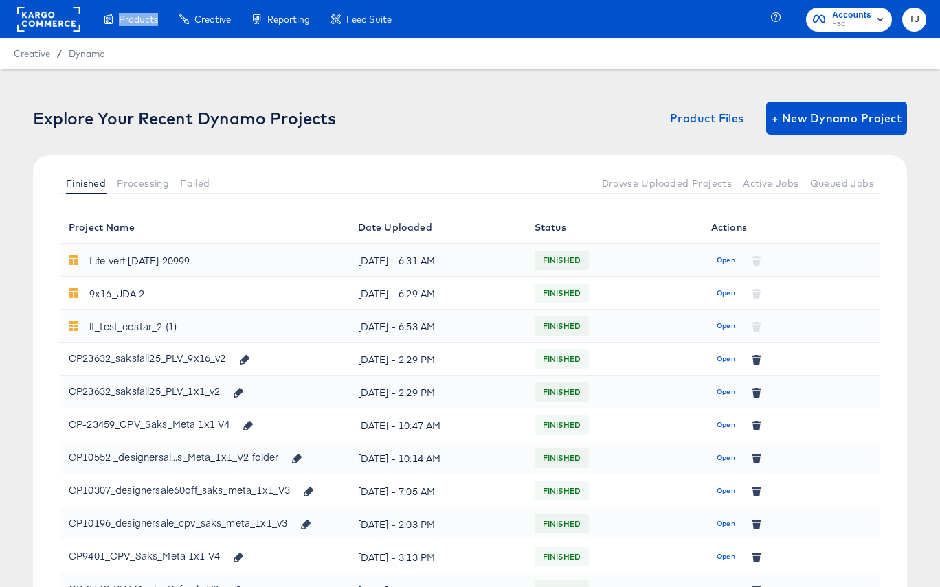
click at [57, 16] on rect at bounding box center [48, 19] width 63 height 25
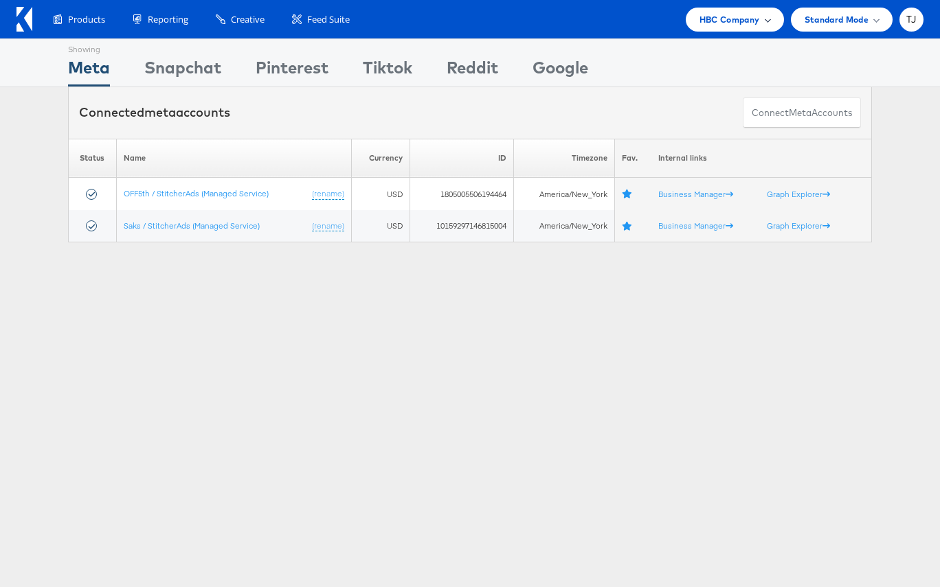
click at [750, 23] on span "HBC Company" at bounding box center [729, 19] width 60 height 14
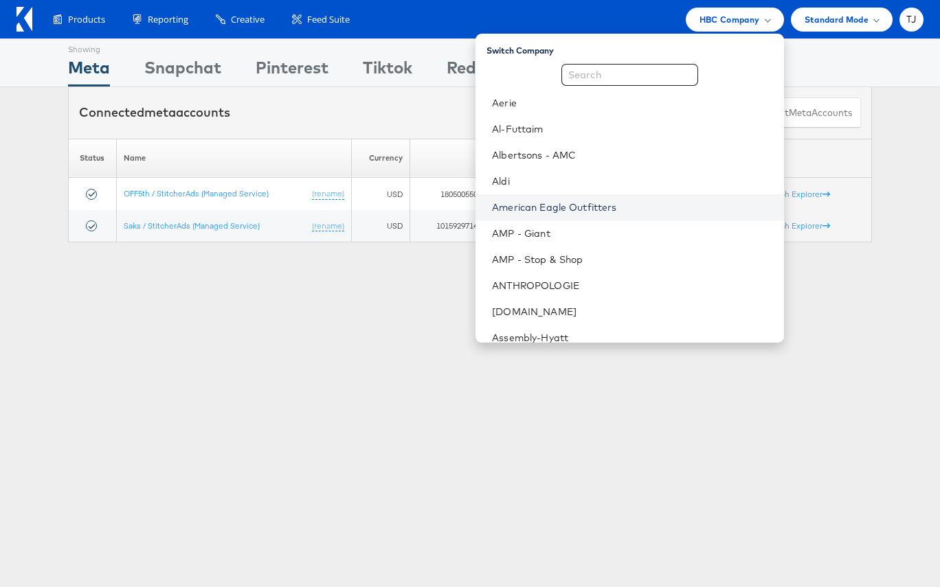
click at [649, 202] on link "American Eagle Outfitters" at bounding box center [632, 208] width 280 height 14
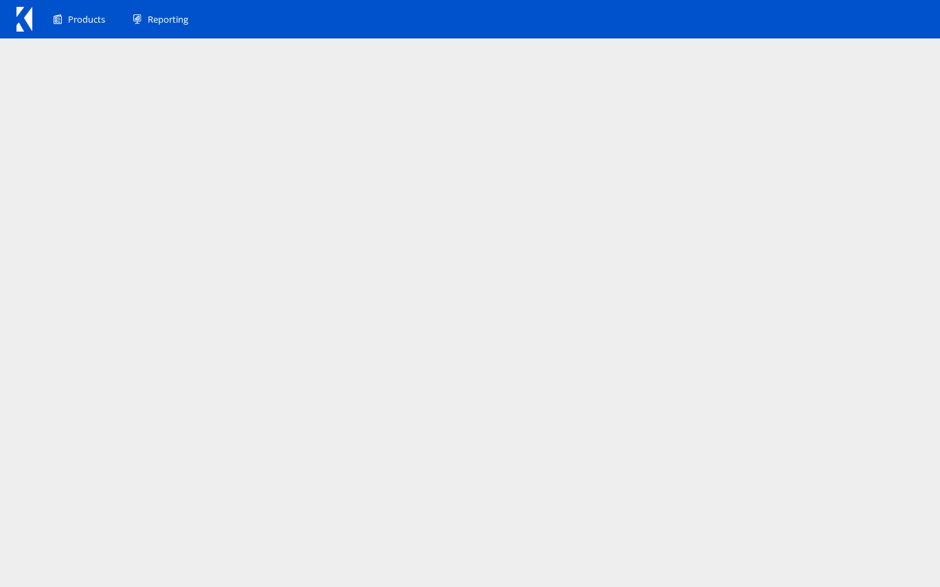
click at [7, 308] on html "Products Product Catalogs Enhance Your Product Catalog, Map Them to Publishers,…" at bounding box center [470, 293] width 940 height 587
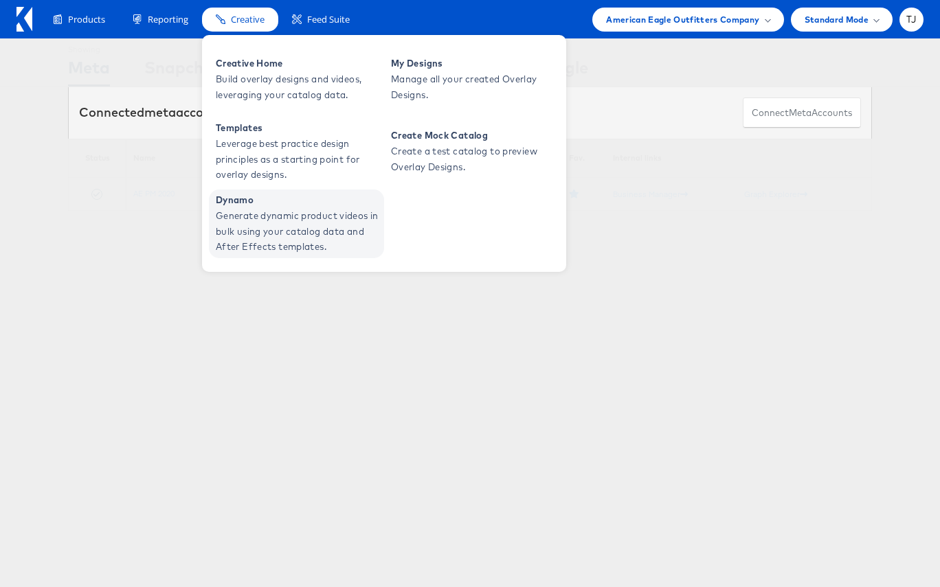
click at [241, 217] on span "Generate dynamic product videos in bulk using your catalog data and After Effec…" at bounding box center [298, 231] width 165 height 47
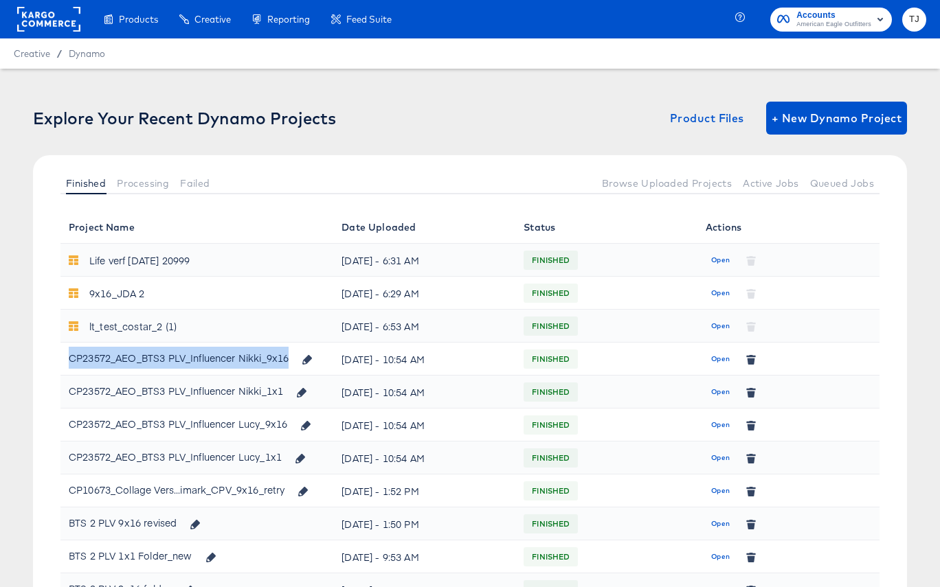
drag, startPoint x: 69, startPoint y: 360, endPoint x: 288, endPoint y: 361, distance: 218.5
click at [289, 361] on div "CP23572_AEO_BTS3 PLV_Influencer Nikki_9x16" at bounding box center [195, 358] width 252 height 23
copy div "CP23572_AEO_BTS3 PLV_Influencer Nikki_9x16"
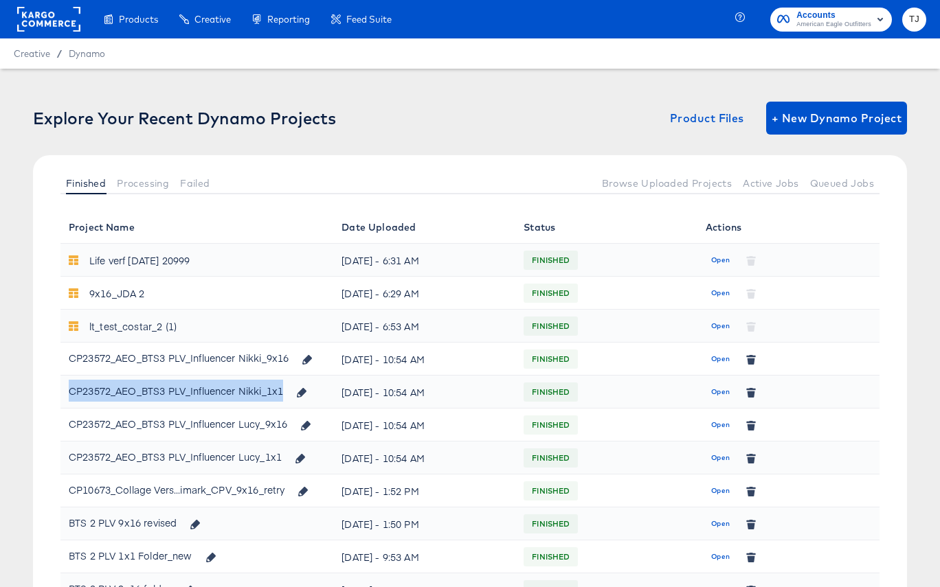
drag, startPoint x: 76, startPoint y: 392, endPoint x: 282, endPoint y: 393, distance: 206.8
click at [283, 394] on div "CP23572_AEO_BTS3 PLV_Influencer Nikki_1x1" at bounding box center [192, 391] width 247 height 23
copy div "CP23572_AEO_BTS3 PLV_Influencer Nikki_1x1"
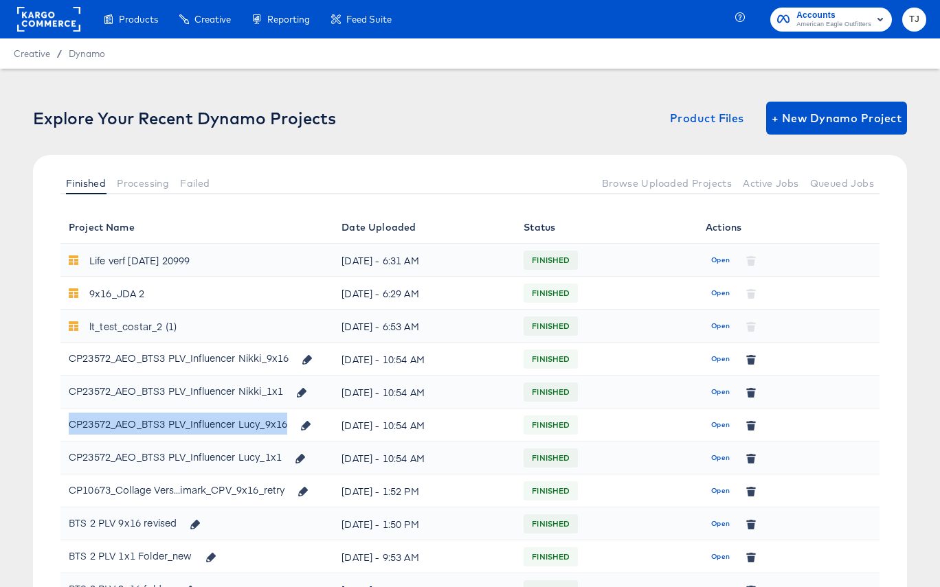
drag, startPoint x: 69, startPoint y: 423, endPoint x: 287, endPoint y: 427, distance: 217.8
click at [288, 427] on div "CP23572_AEO_BTS3 PLV_Influencer Lucy_9x16" at bounding box center [194, 424] width 251 height 23
copy div "CP23572_AEO_BTS3 PLV_Influencer Lucy_9x16"
click at [68, 458] on td "CP23572_AEO_BTS3 PLV_Influencer Lucy_1x1" at bounding box center [196, 458] width 273 height 33
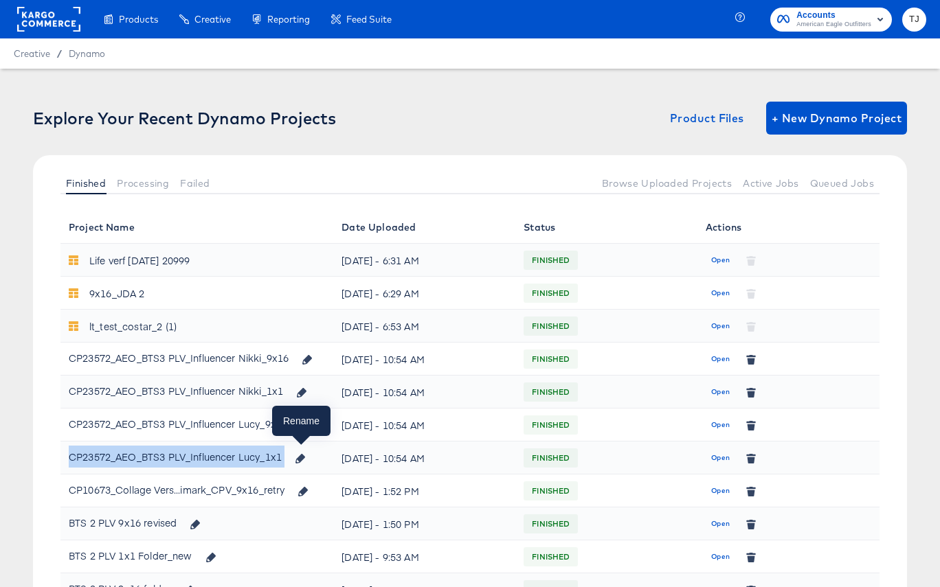
drag, startPoint x: 70, startPoint y: 458, endPoint x: 281, endPoint y: 463, distance: 211.0
click at [287, 462] on div "CP23572_AEO_BTS3 PLV_Influencer Lucy_1x1" at bounding box center [191, 457] width 245 height 23
copy div "CP23572_AEO_BTS3 PLV_Influencer Lucy_1x1"
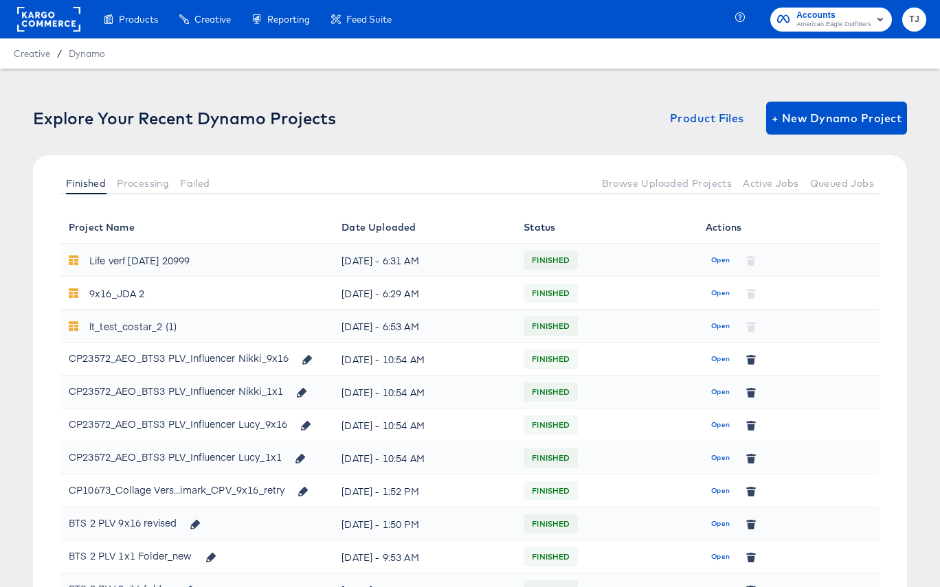
click at [47, 14] on rect at bounding box center [48, 19] width 63 height 25
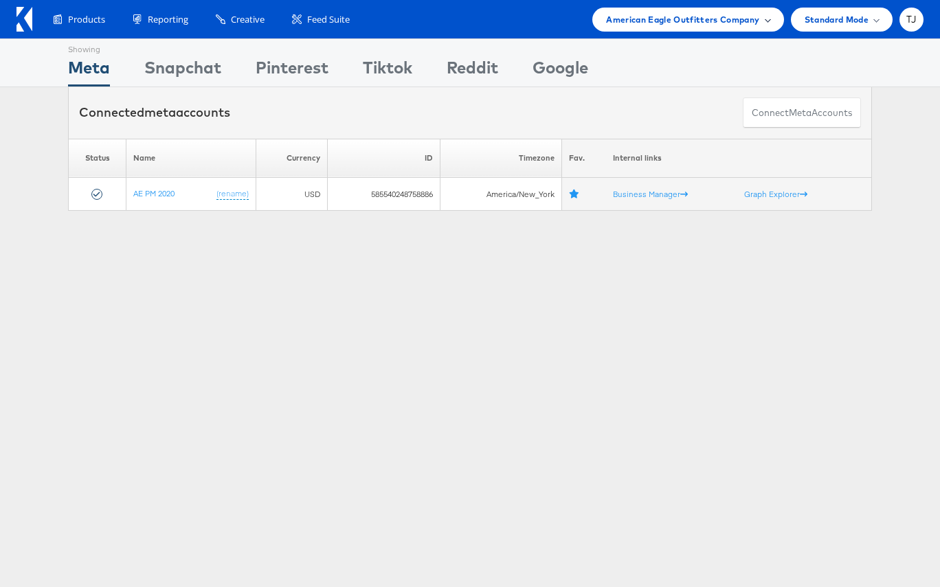
click at [748, 21] on span "American Eagle Outfitters Company" at bounding box center [682, 19] width 153 height 14
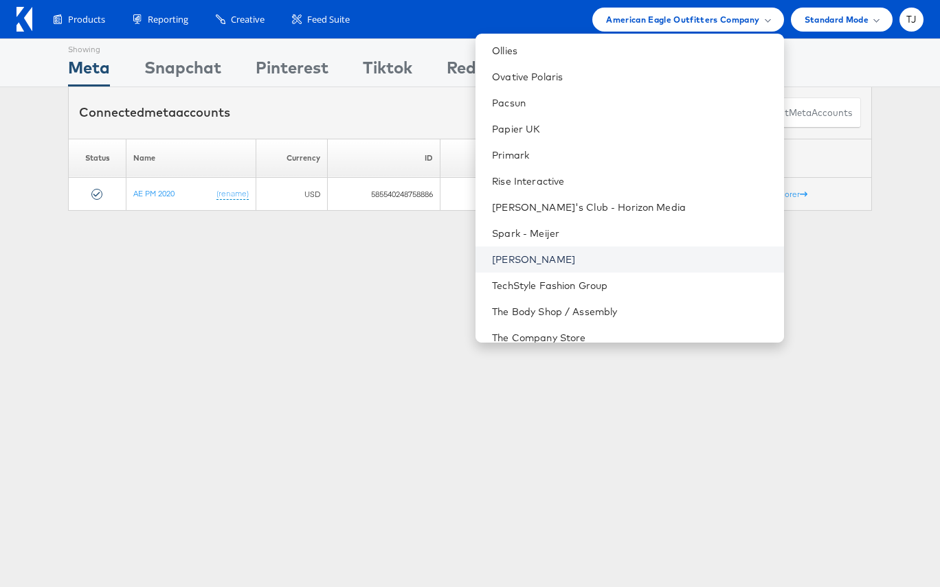
scroll to position [1700, 0]
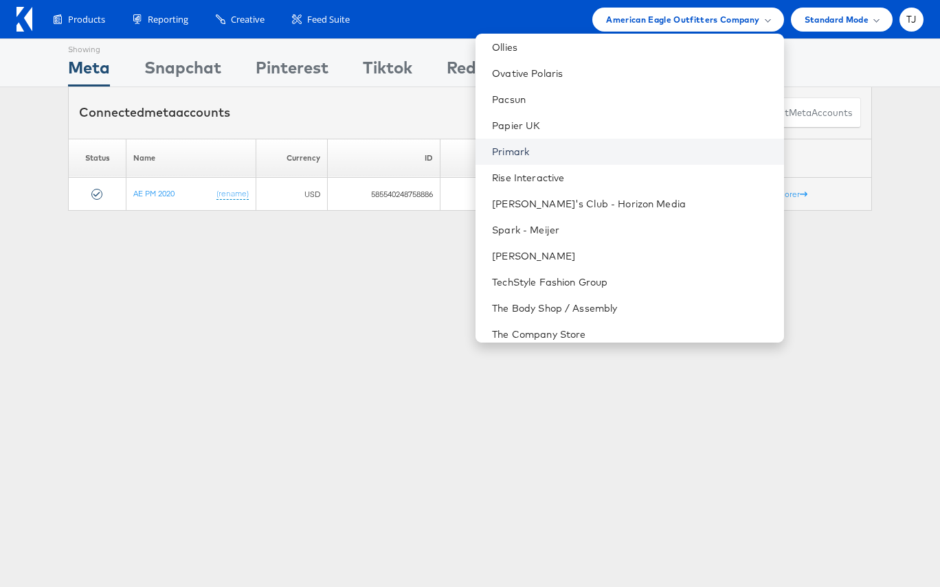
click at [610, 149] on link "Primark" at bounding box center [632, 152] width 280 height 14
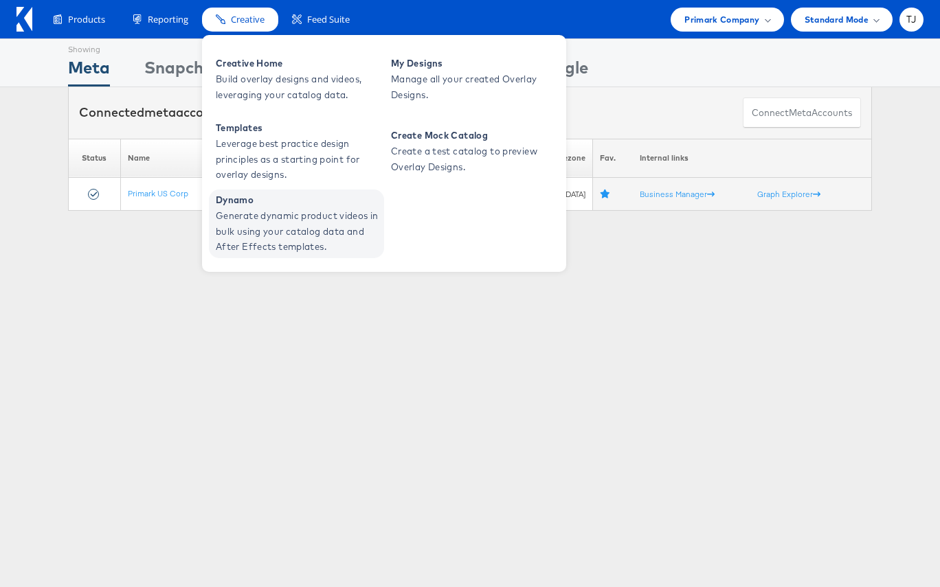
click at [261, 221] on span "Generate dynamic product videos in bulk using your catalog data and After Effec…" at bounding box center [298, 231] width 165 height 47
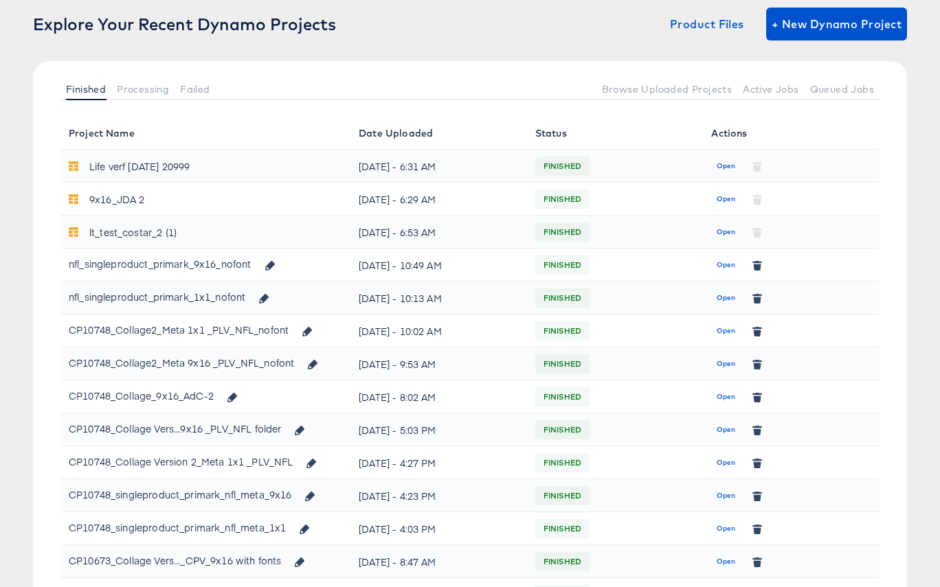
scroll to position [102, 0]
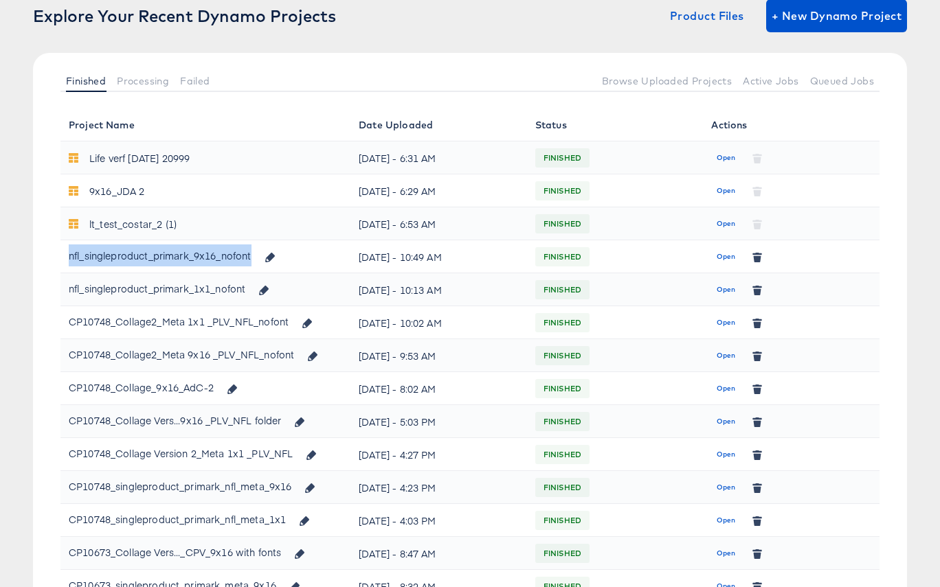
drag, startPoint x: 69, startPoint y: 257, endPoint x: 246, endPoint y: 256, distance: 176.6
click at [251, 256] on div "nfl_singleproduct_primark_9x16_nofont" at bounding box center [176, 256] width 214 height 23
copy div "nfl_singleproduct_primark_9x16_nofont"
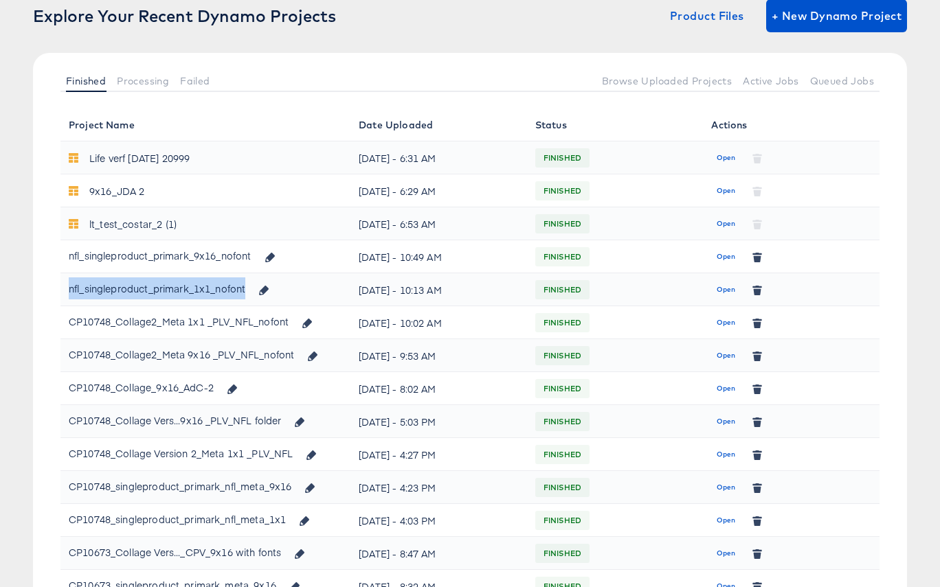
drag, startPoint x: 76, startPoint y: 291, endPoint x: 245, endPoint y: 291, distance: 169.7
click at [247, 291] on div "nfl_singleproduct_primark_1x1_nofont" at bounding box center [173, 289] width 209 height 23
copy div "nfl_singleproduct_primark_1x1_nofont"
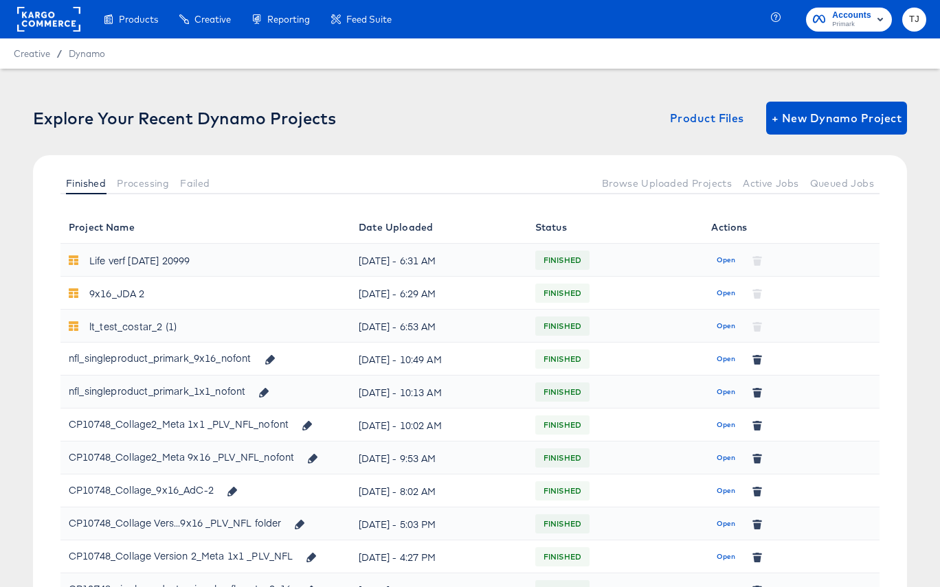
click at [45, 23] on rect at bounding box center [48, 19] width 63 height 25
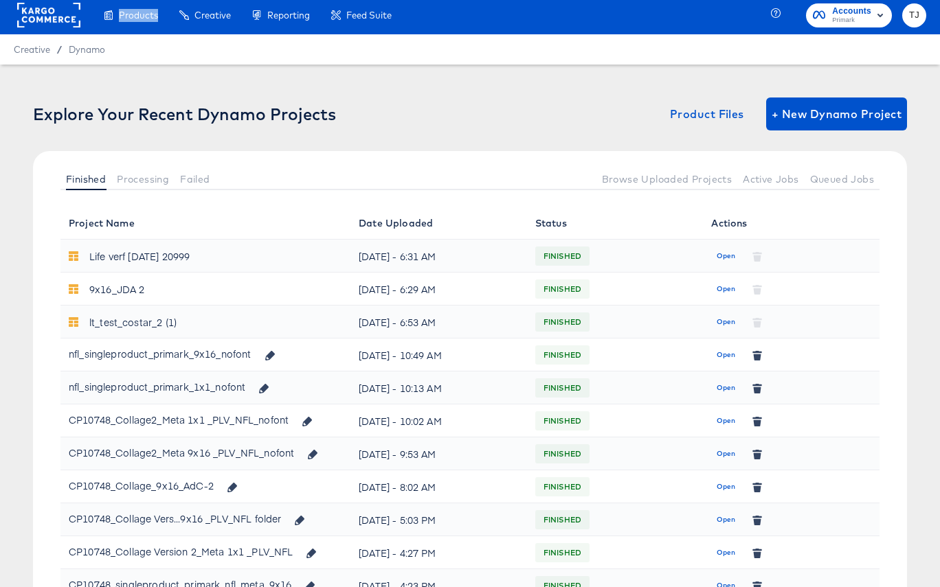
click at [45, 23] on rect at bounding box center [48, 15] width 63 height 25
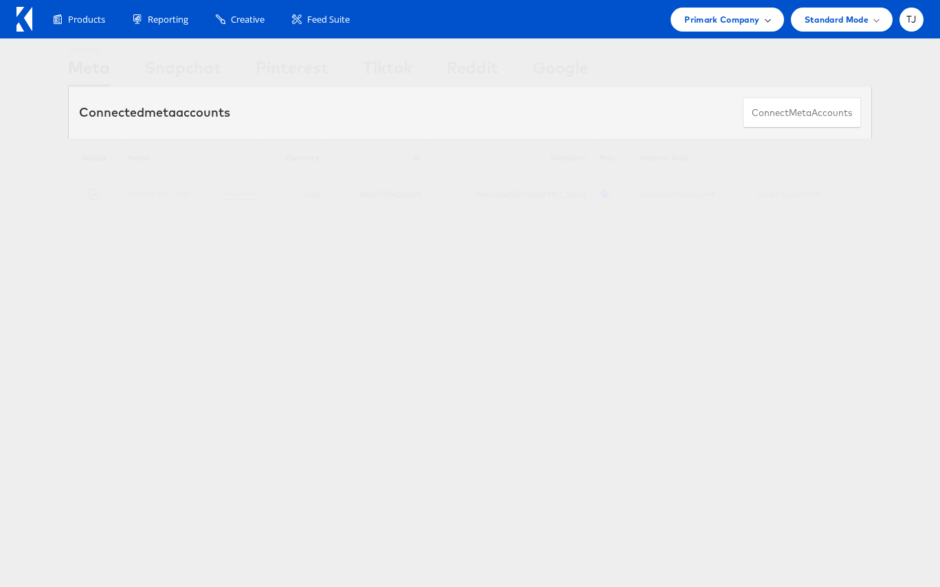
click at [761, 19] on div "Primark Company" at bounding box center [726, 19] width 85 height 14
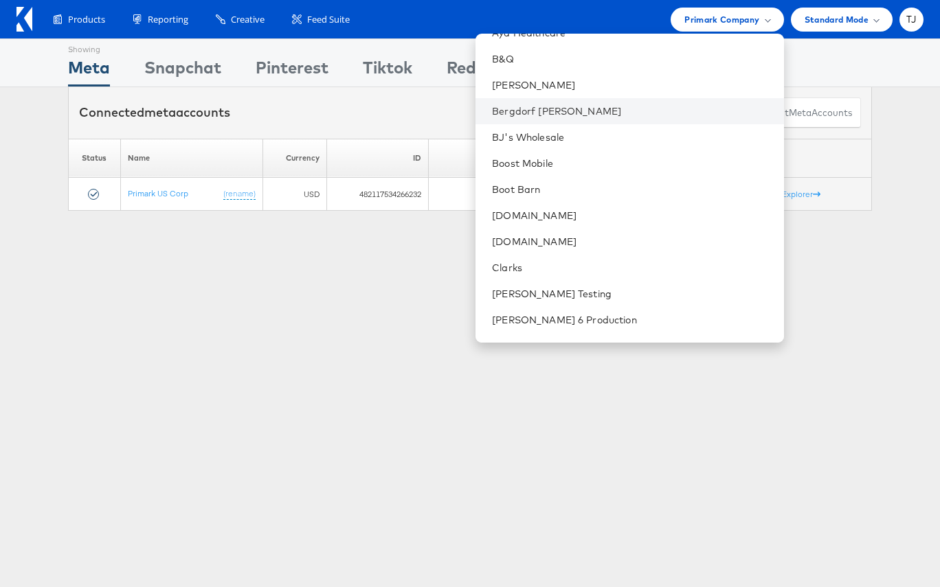
scroll to position [386, 0]
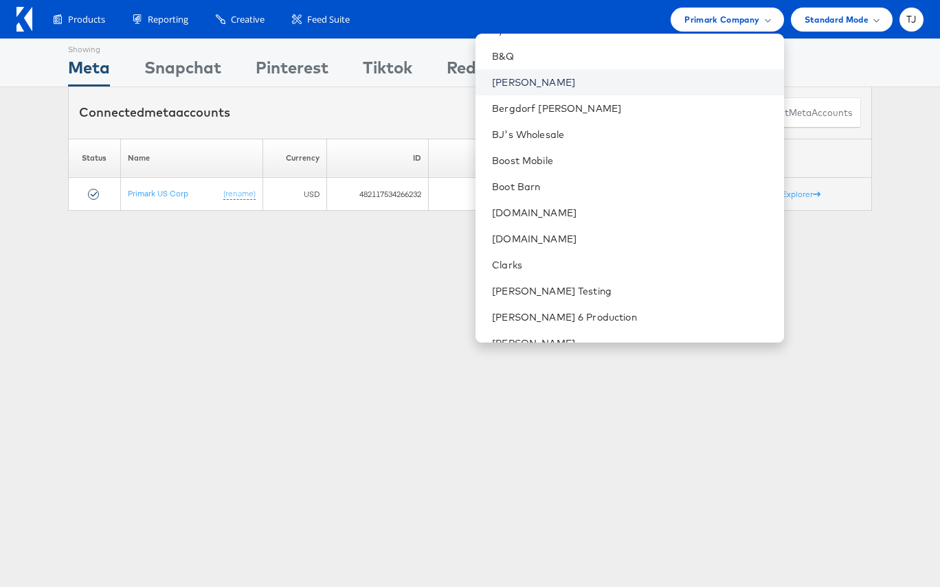
click at [607, 84] on link "Belk" at bounding box center [632, 83] width 280 height 14
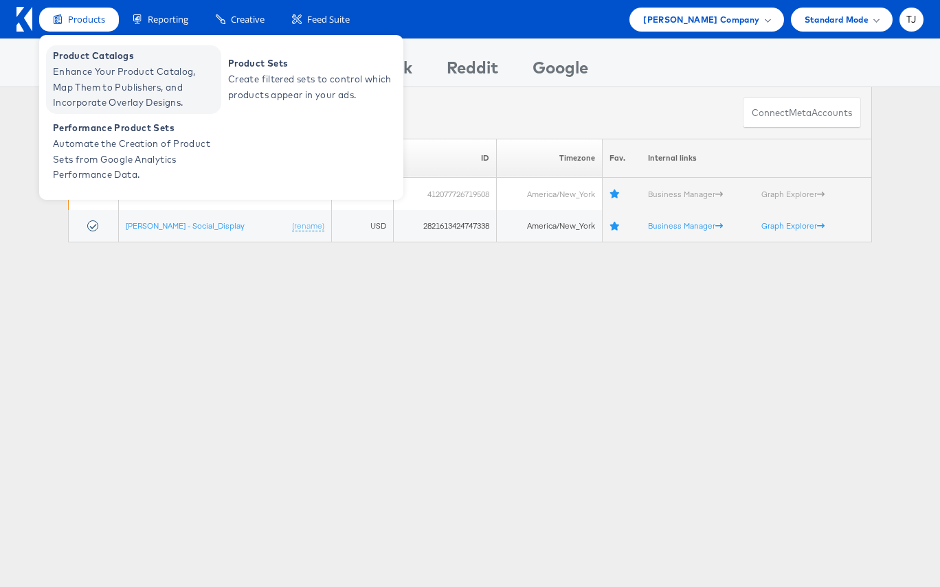
click at [80, 72] on span "Enhance Your Product Catalog, Map Them to Publishers, and Incorporate Overlay D…" at bounding box center [135, 87] width 165 height 47
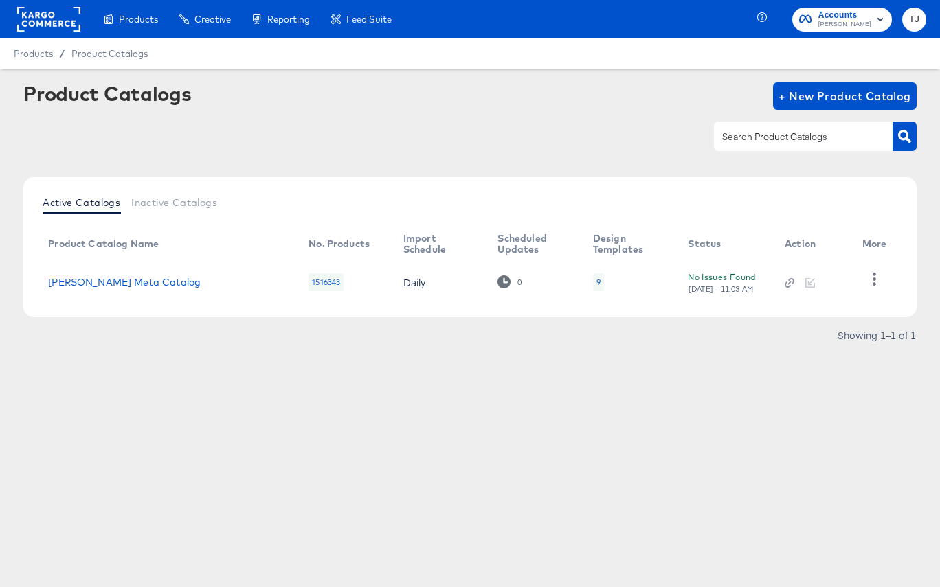
click at [45, 25] on rect at bounding box center [48, 19] width 63 height 25
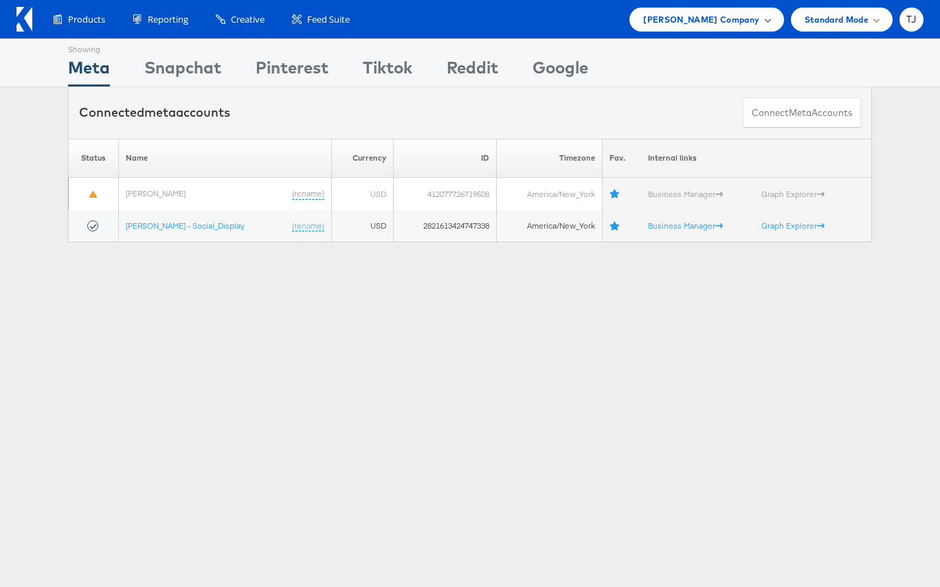
click at [757, 26] on span "[PERSON_NAME] Company" at bounding box center [701, 19] width 116 height 14
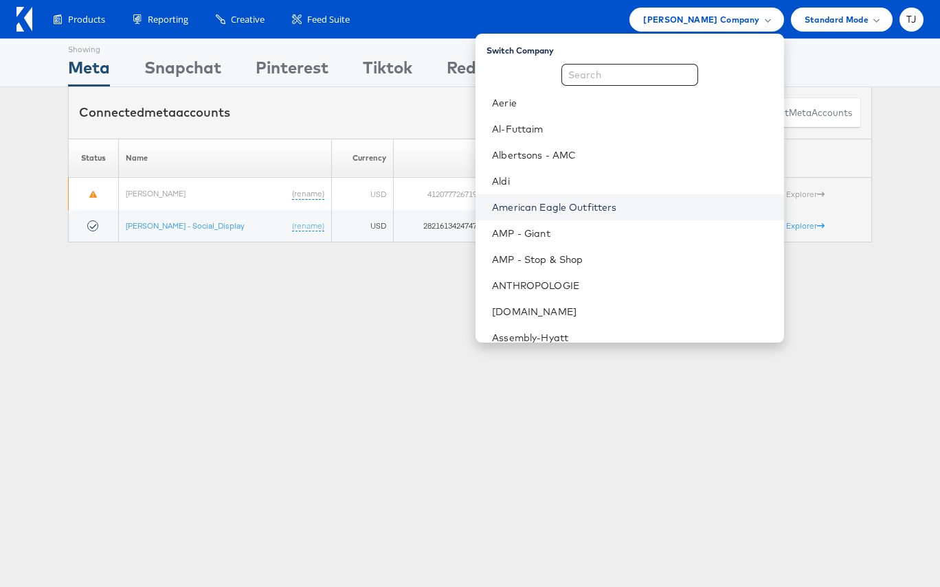
click at [614, 205] on link "American Eagle Outfitters" at bounding box center [632, 208] width 280 height 14
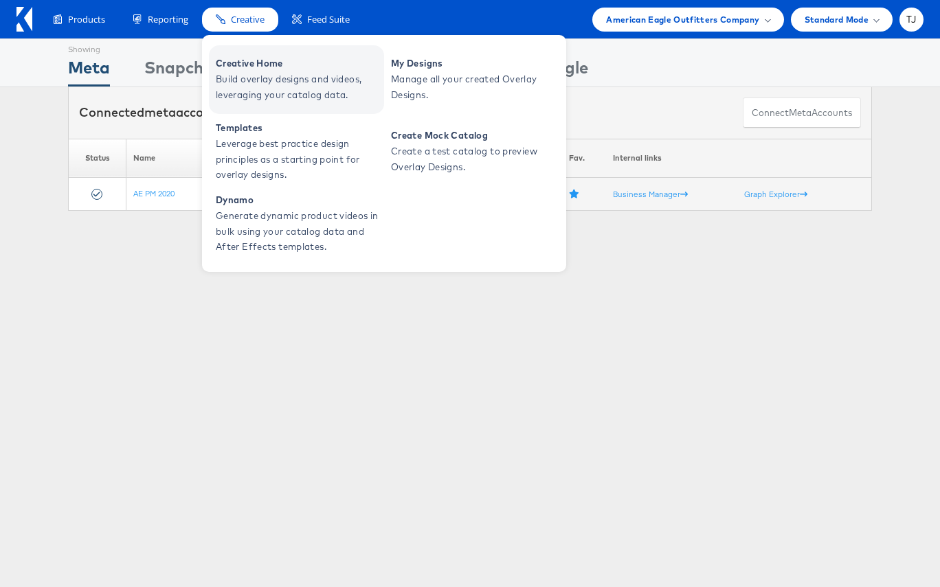
click at [240, 82] on span "Build overlay designs and videos, leveraging your catalog data." at bounding box center [298, 87] width 165 height 32
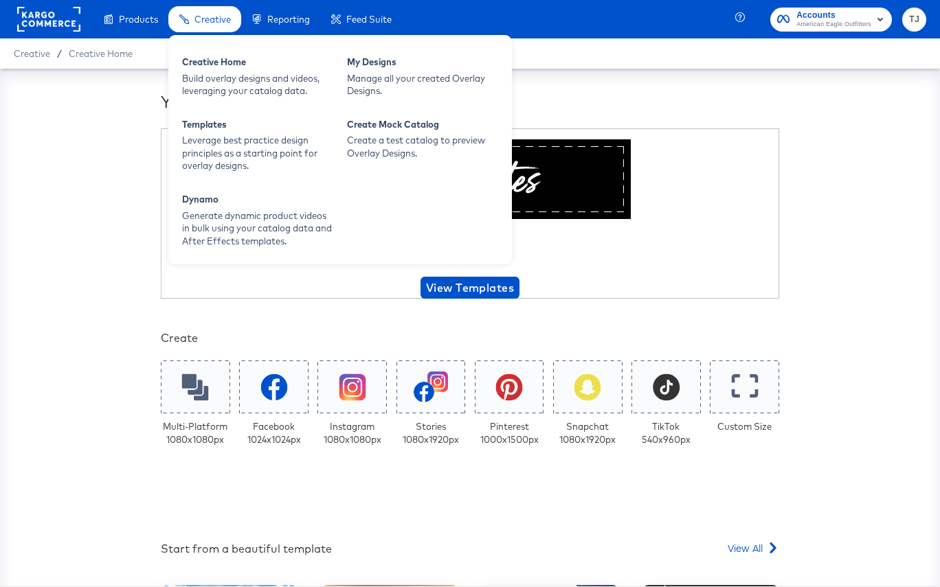
click at [219, 19] on span "Creative" at bounding box center [212, 19] width 36 height 11
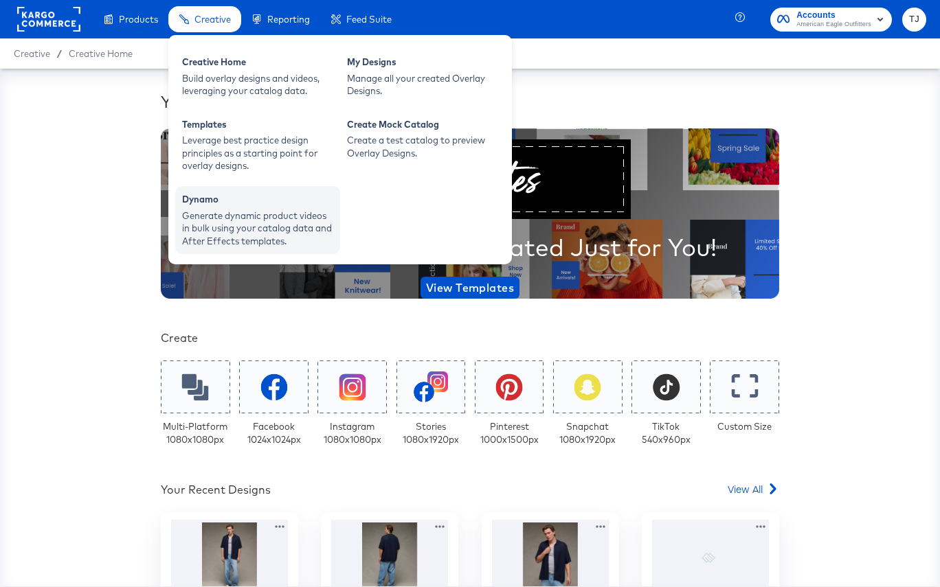
click at [217, 221] on div "Generate dynamic product videos in bulk using your catalog data and After Effec…" at bounding box center [257, 229] width 151 height 38
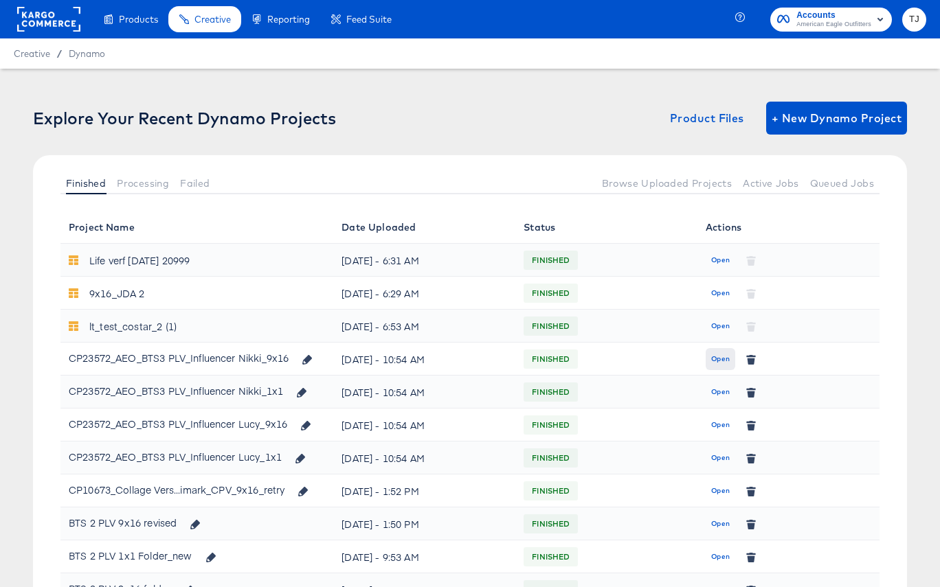
click at [716, 359] on span "Open" at bounding box center [720, 359] width 19 height 12
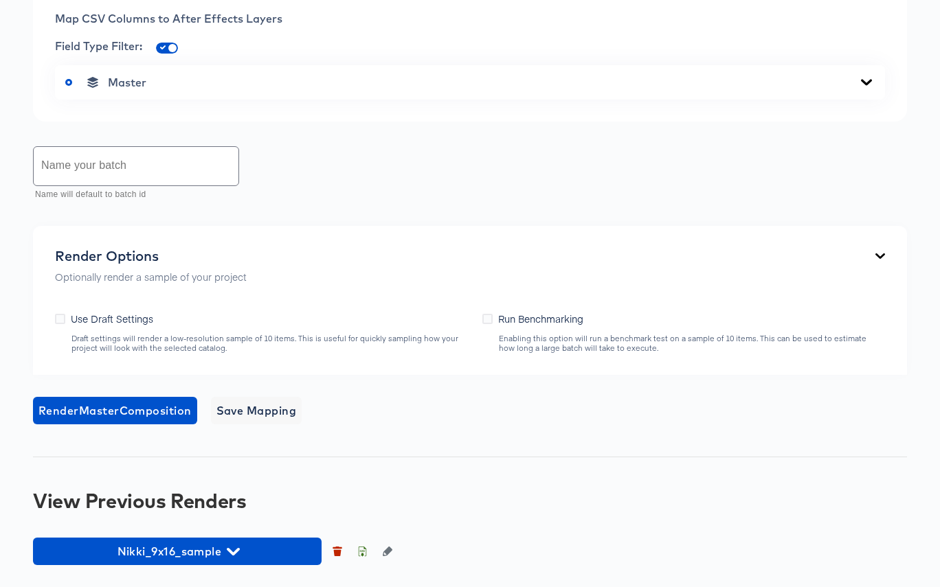
scroll to position [717, 0]
drag, startPoint x: 868, startPoint y: 211, endPoint x: 857, endPoint y: 218, distance: 13.3
click at [868, 85] on icon at bounding box center [866, 82] width 11 height 6
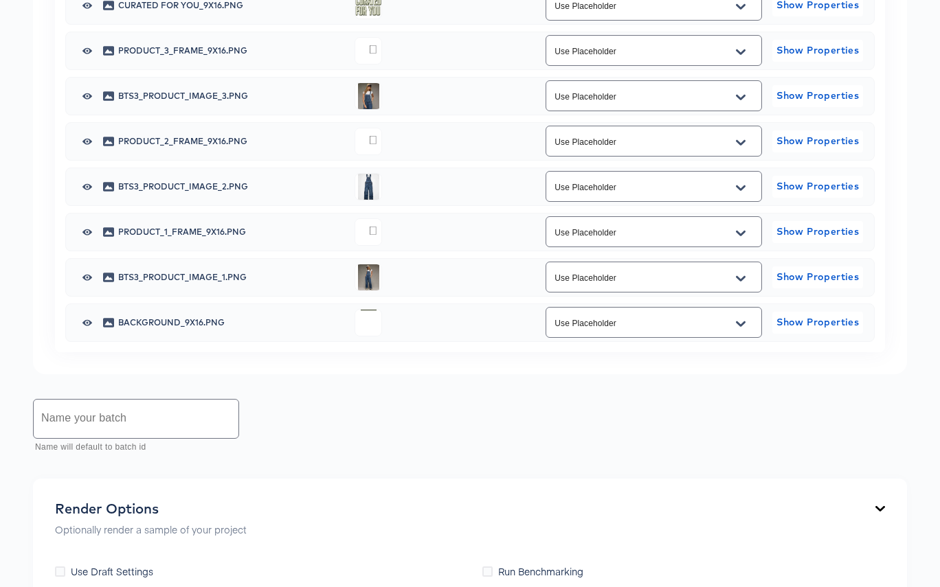
scroll to position [985, 0]
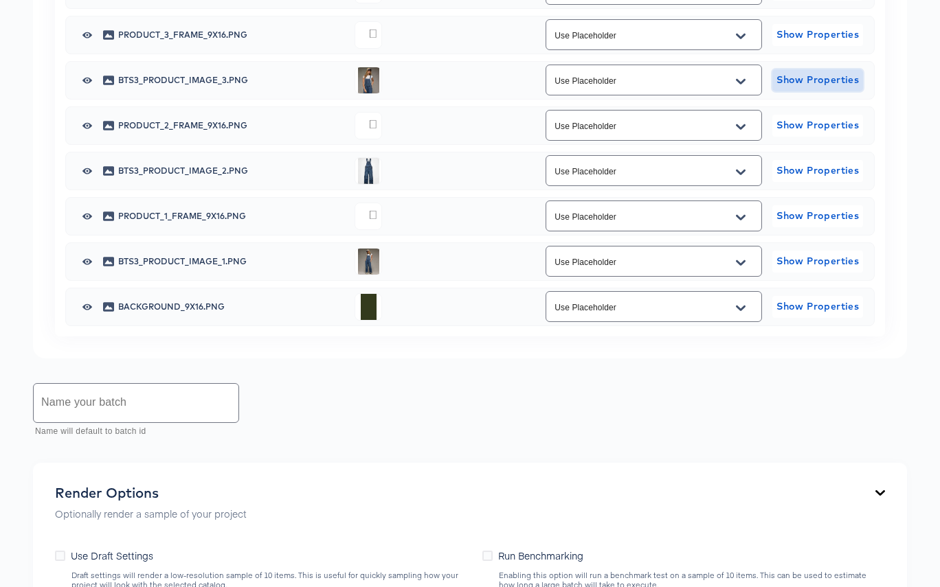
click at [821, 89] on span "Show Properties" at bounding box center [818, 79] width 80 height 17
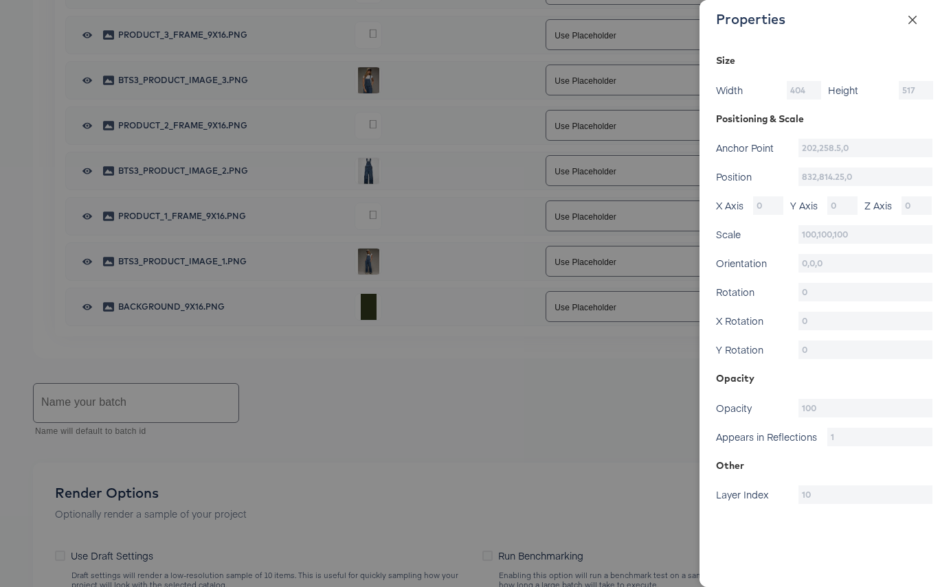
click at [913, 19] on icon "close" at bounding box center [912, 19] width 11 height 11
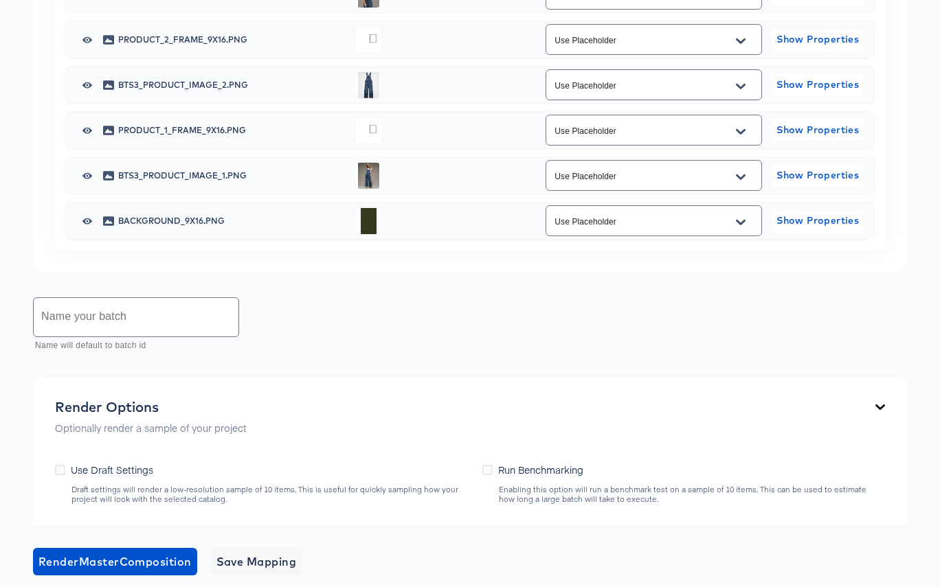
scroll to position [1086, 0]
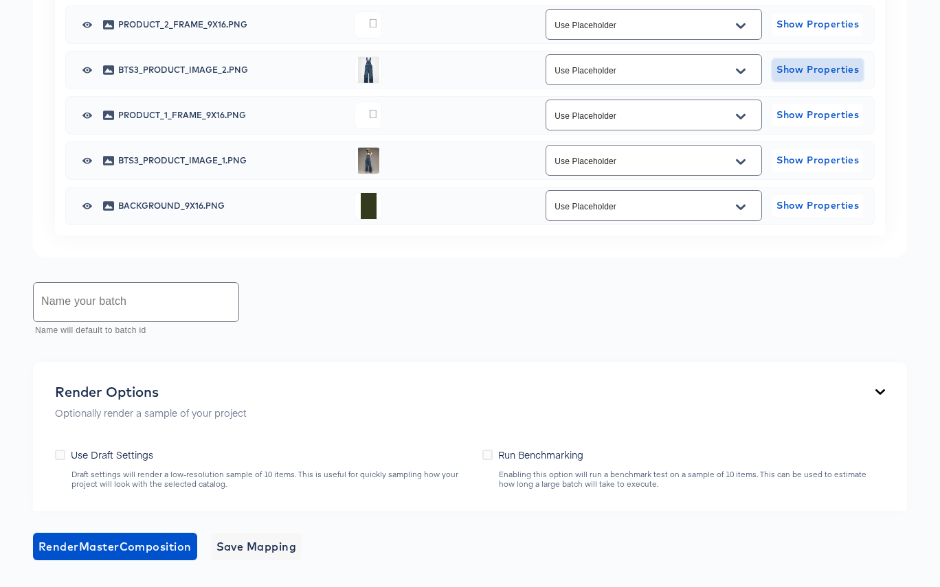
click at [818, 78] on span "Show Properties" at bounding box center [818, 69] width 80 height 17
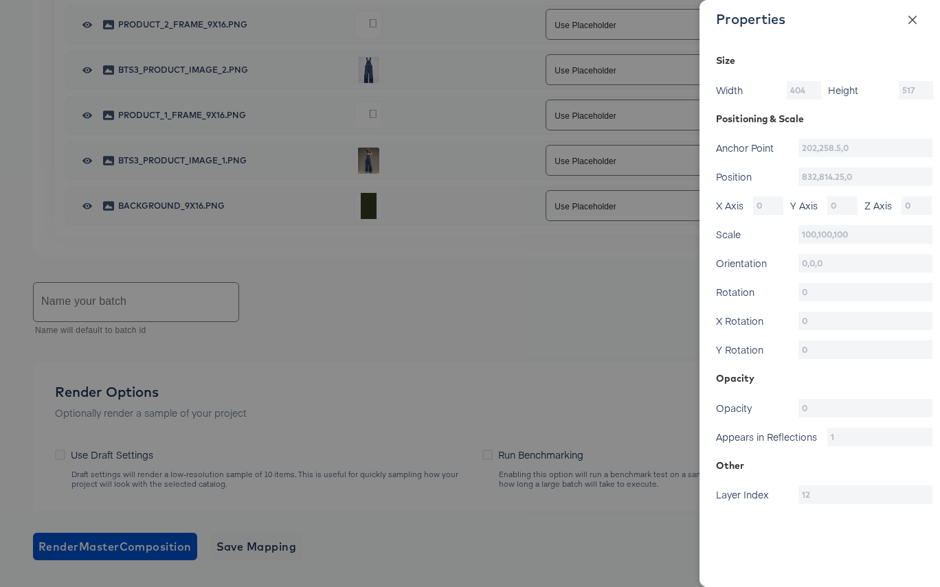
click at [912, 19] on icon "close" at bounding box center [912, 19] width 8 height 8
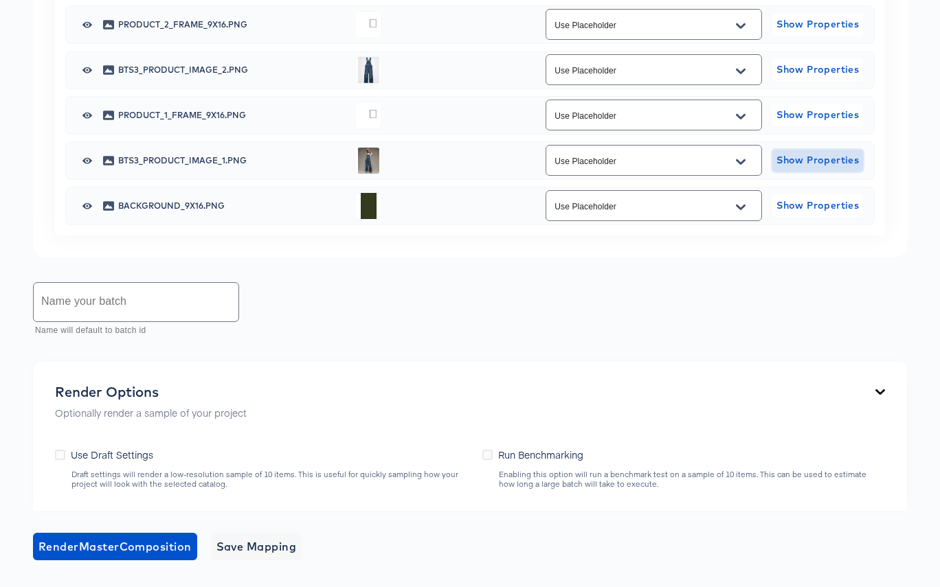
click at [831, 169] on span "Show Properties" at bounding box center [818, 160] width 80 height 17
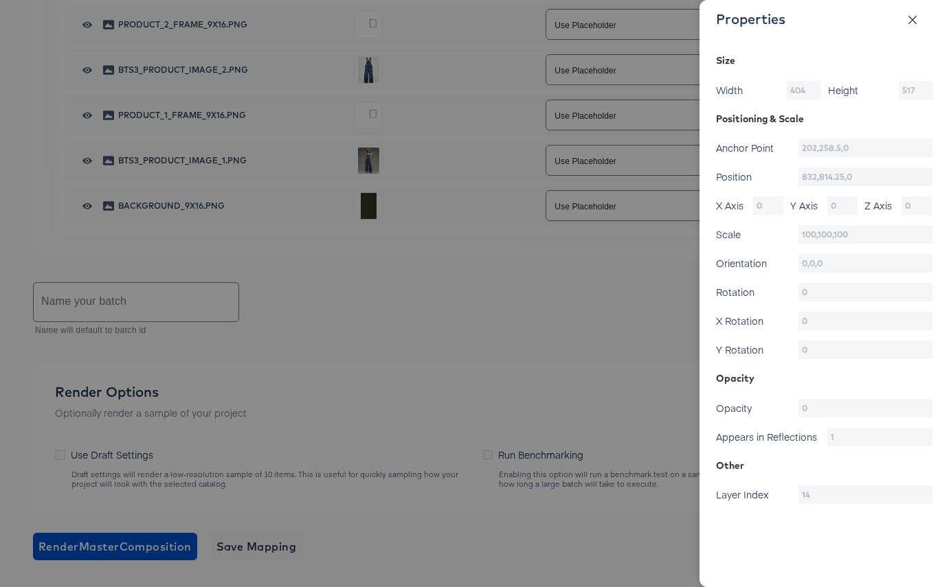
click at [908, 23] on icon "close" at bounding box center [912, 19] width 8 height 8
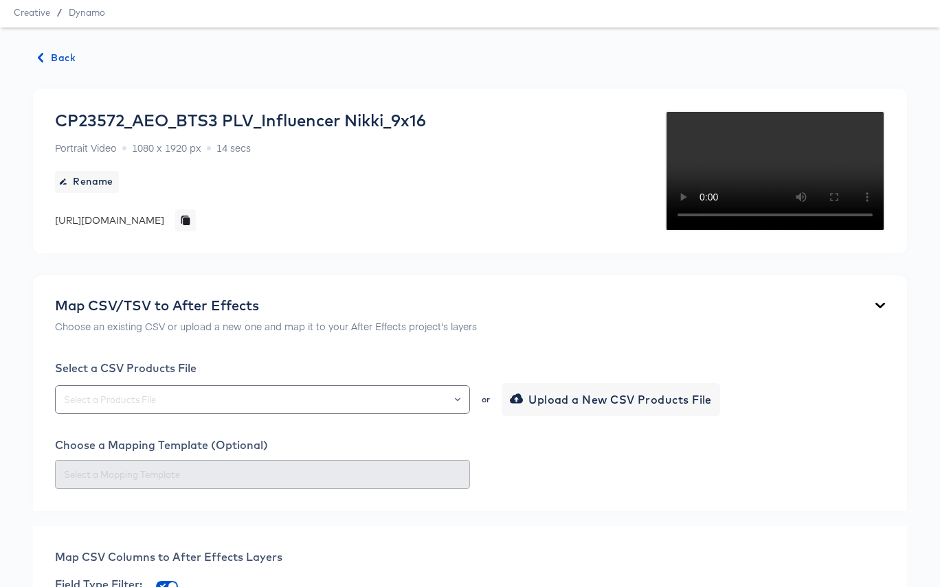
scroll to position [8, 0]
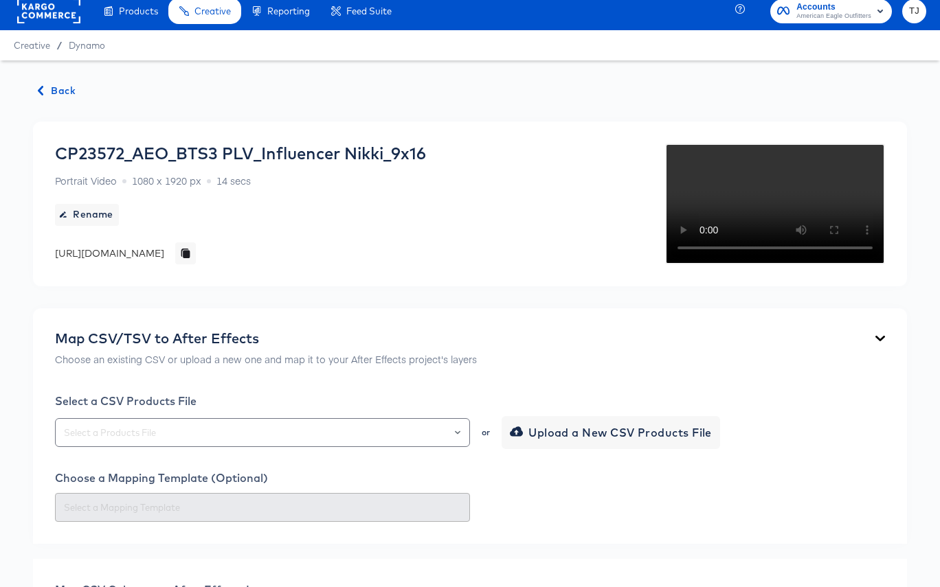
click at [49, 91] on span "Back" at bounding box center [56, 90] width 37 height 17
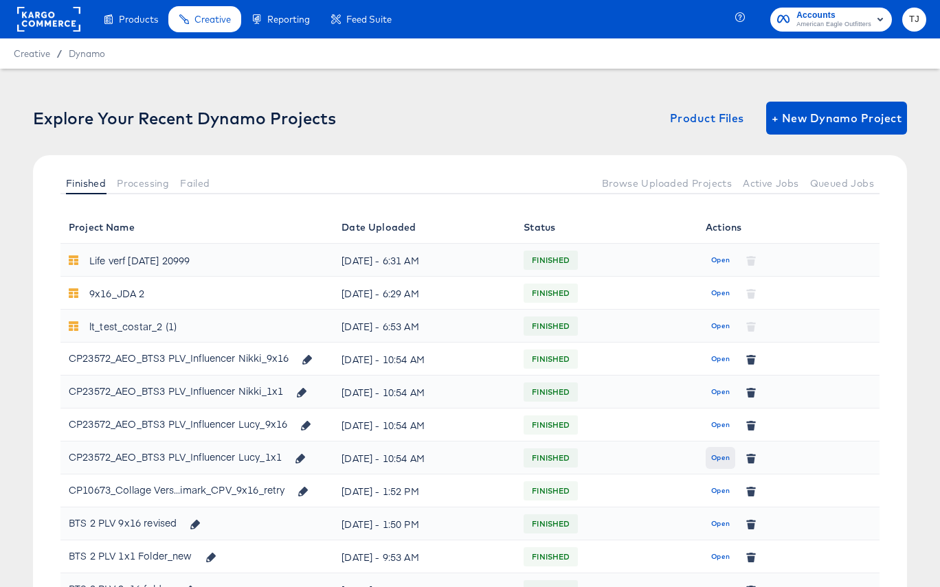
click at [724, 460] on span "Open" at bounding box center [720, 458] width 19 height 12
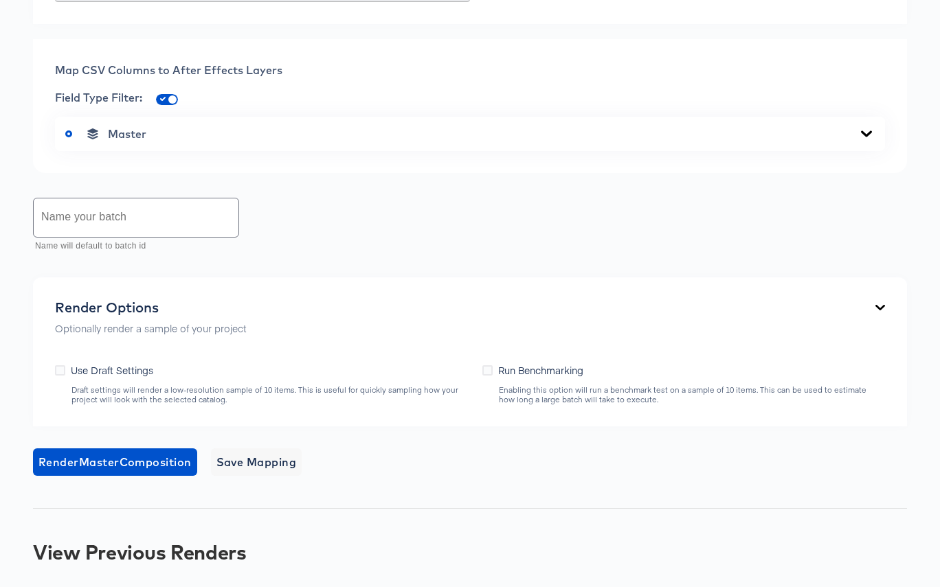
scroll to position [527, 0]
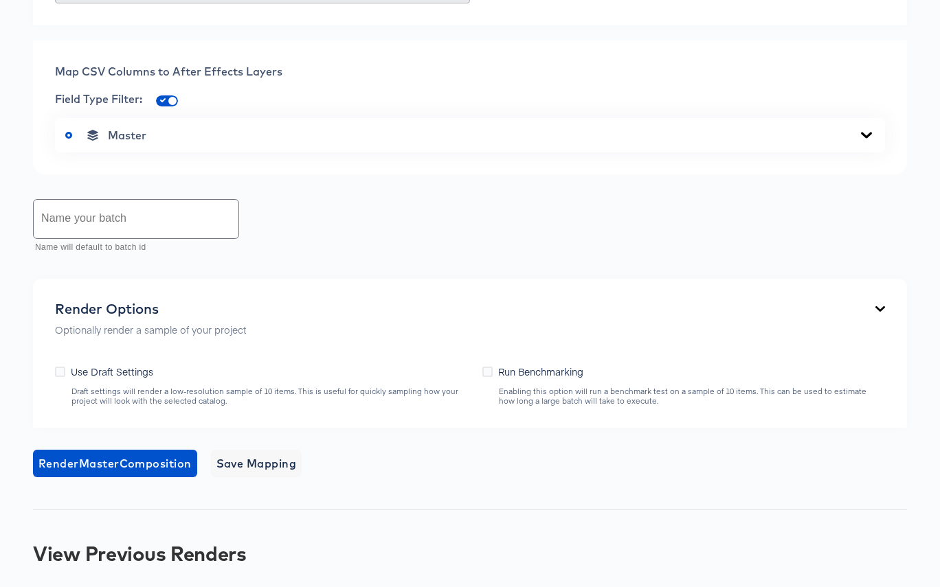
drag, startPoint x: 862, startPoint y: 139, endPoint x: 859, endPoint y: 158, distance: 19.5
click at [862, 138] on icon at bounding box center [866, 135] width 11 height 6
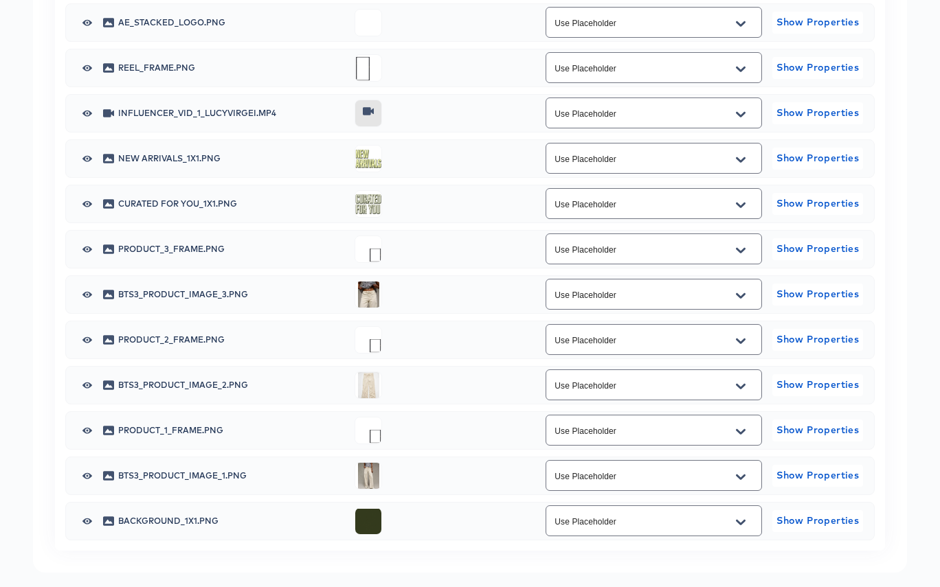
scroll to position [776, 0]
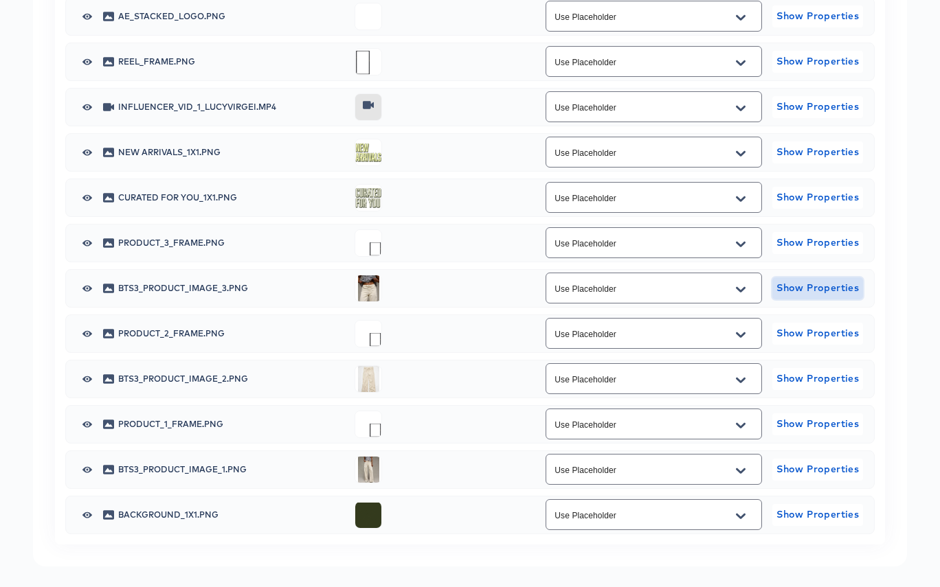
click at [846, 291] on span "Show Properties" at bounding box center [818, 288] width 80 height 17
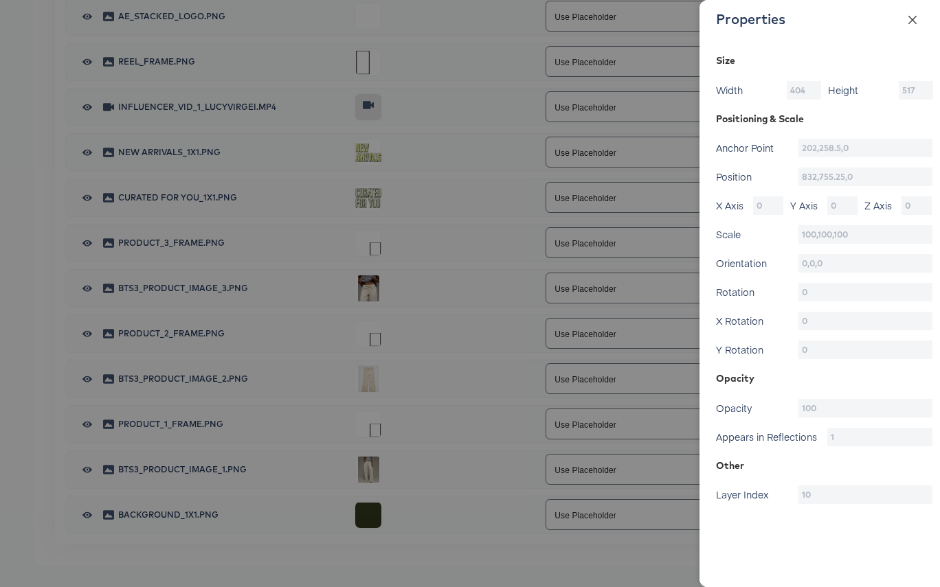
drag, startPoint x: 913, startPoint y: 19, endPoint x: 913, endPoint y: 53, distance: 34.4
click at [913, 19] on icon "close" at bounding box center [912, 19] width 8 height 8
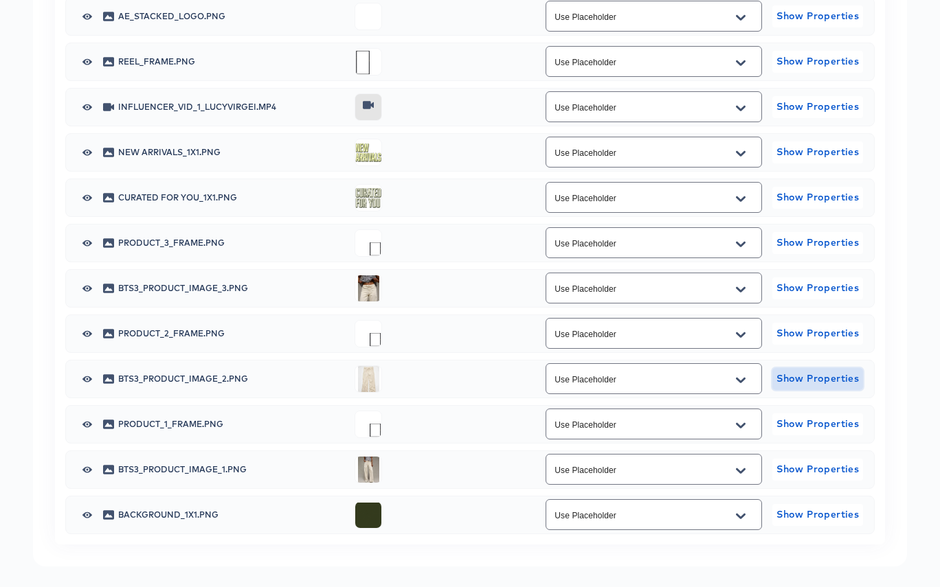
click at [831, 383] on span "Show Properties" at bounding box center [818, 378] width 80 height 17
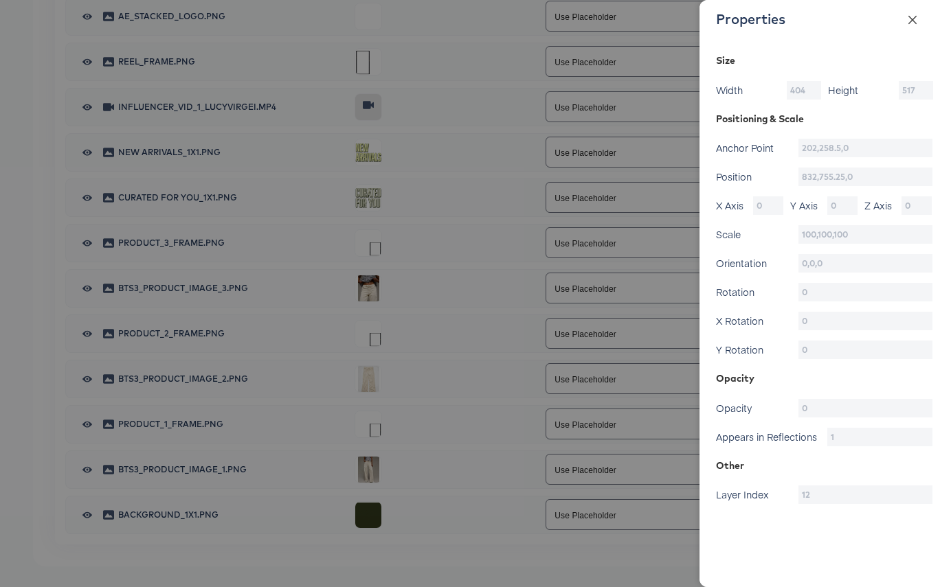
drag, startPoint x: 917, startPoint y: 21, endPoint x: 917, endPoint y: 35, distance: 14.4
click at [917, 21] on icon "close" at bounding box center [912, 19] width 11 height 11
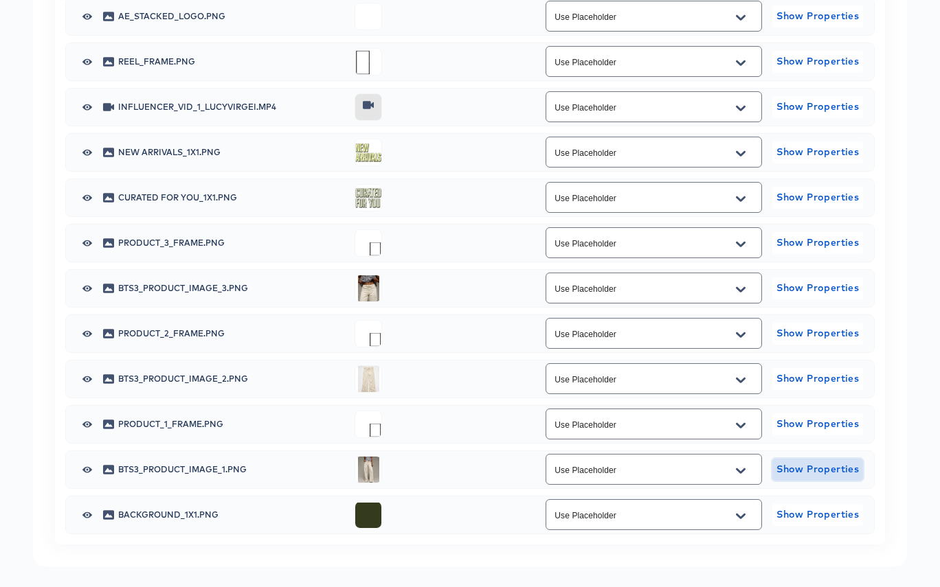
click at [844, 471] on span "Show Properties" at bounding box center [818, 469] width 80 height 17
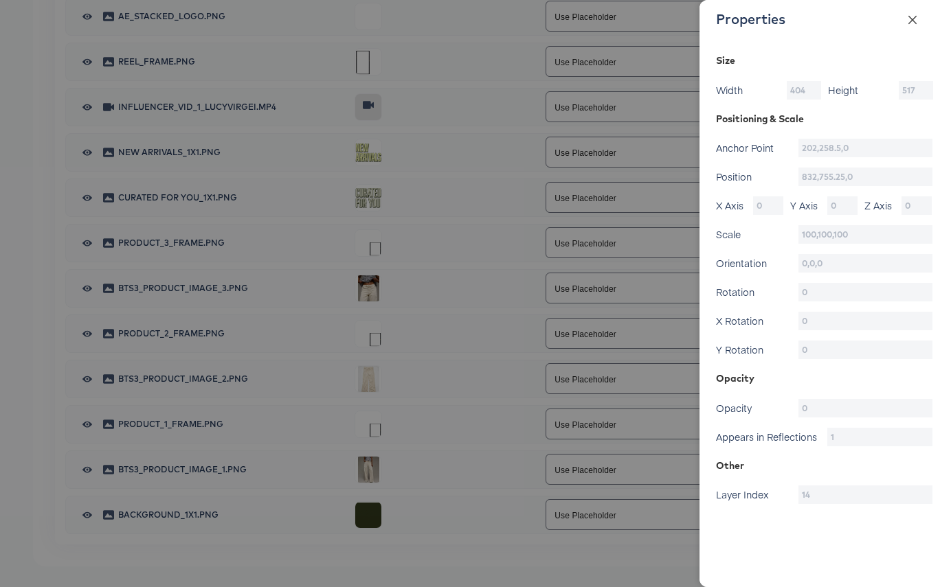
click at [916, 15] on icon "close" at bounding box center [912, 19] width 8 height 8
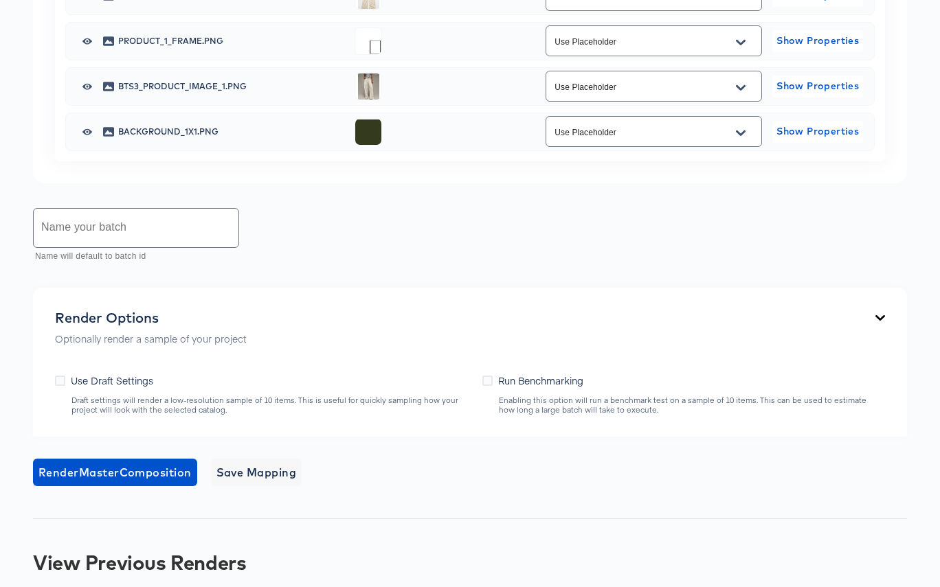
scroll to position [1227, 0]
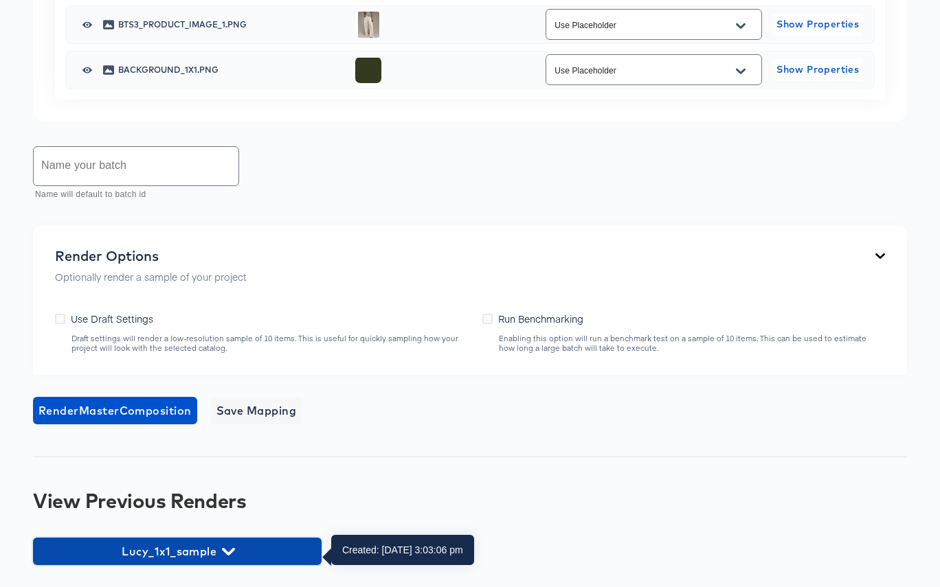
click at [227, 549] on icon "button" at bounding box center [228, 552] width 13 height 13
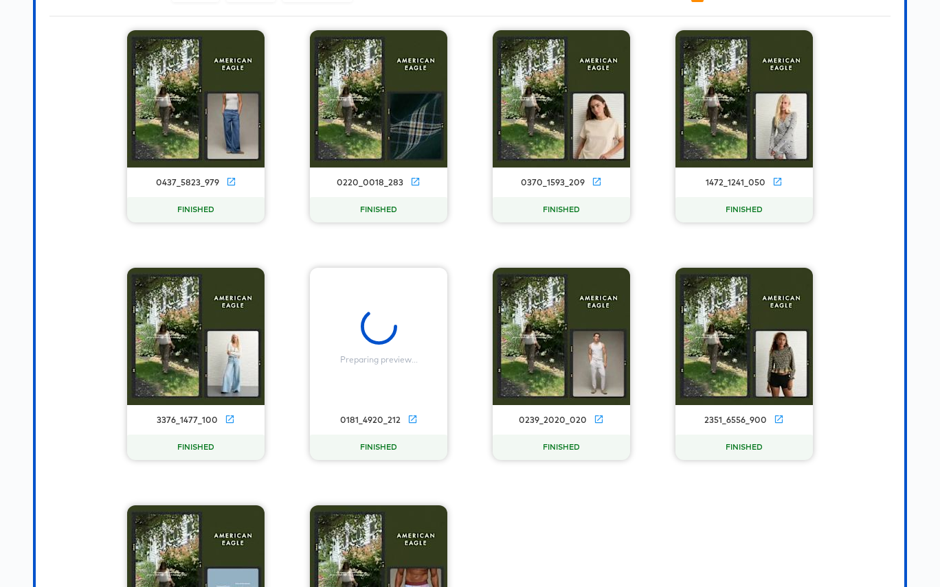
scroll to position [1813, 0]
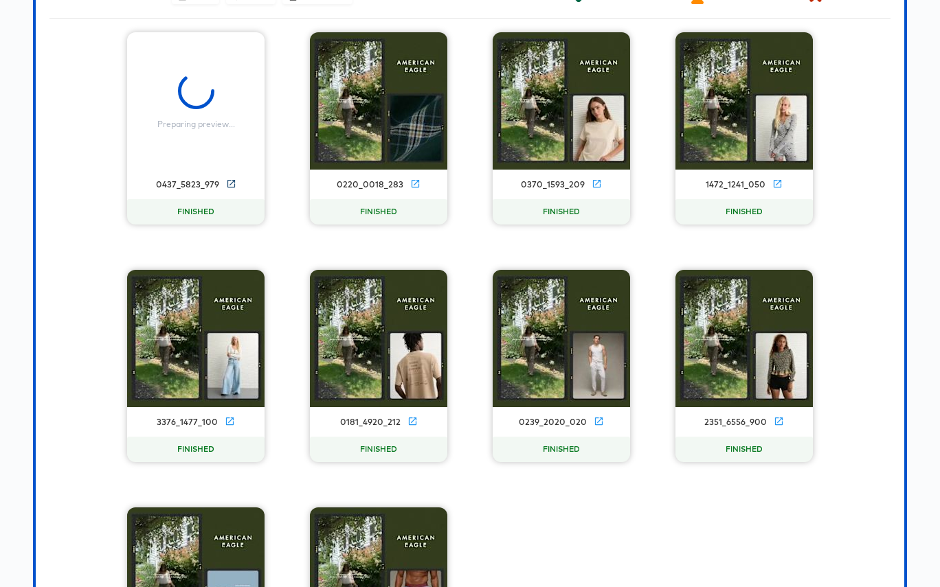
click at [232, 189] on icon at bounding box center [231, 184] width 10 height 10
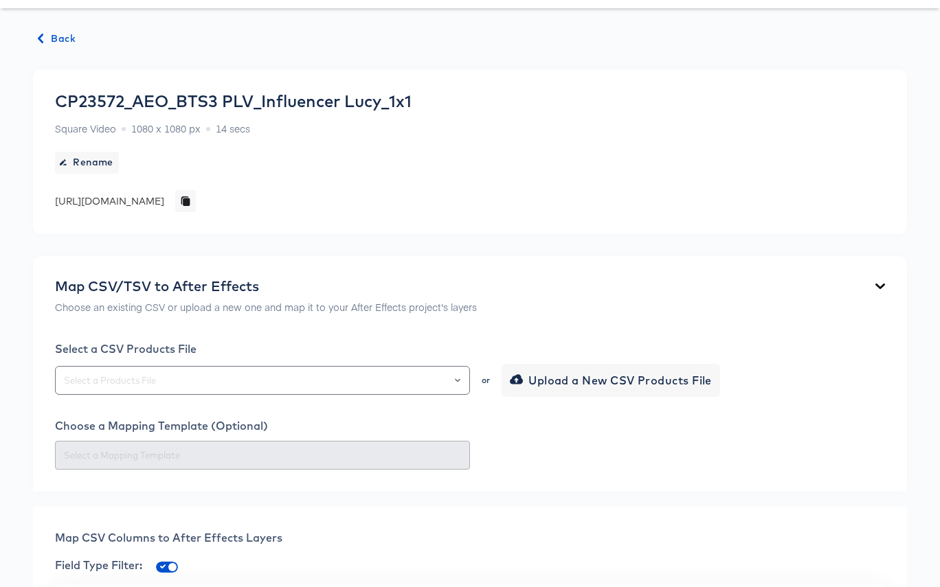
scroll to position [0, 0]
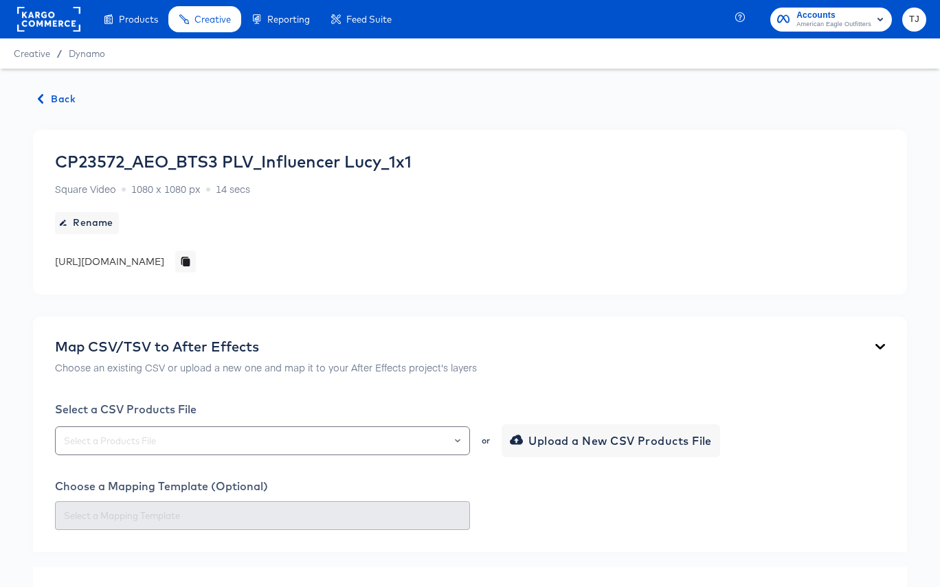
click at [53, 99] on span "Back" at bounding box center [56, 99] width 37 height 17
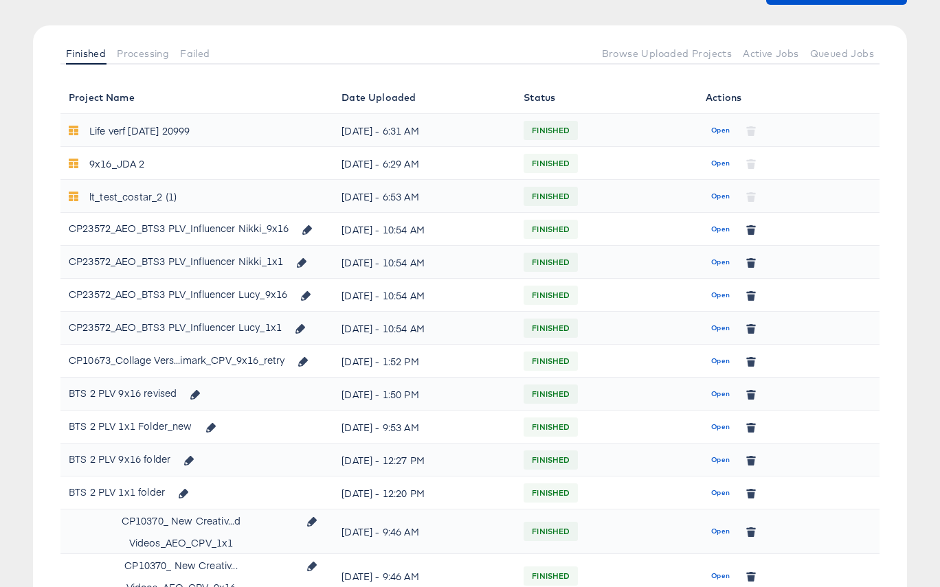
scroll to position [131, 0]
click at [713, 293] on span "Open" at bounding box center [720, 295] width 19 height 12
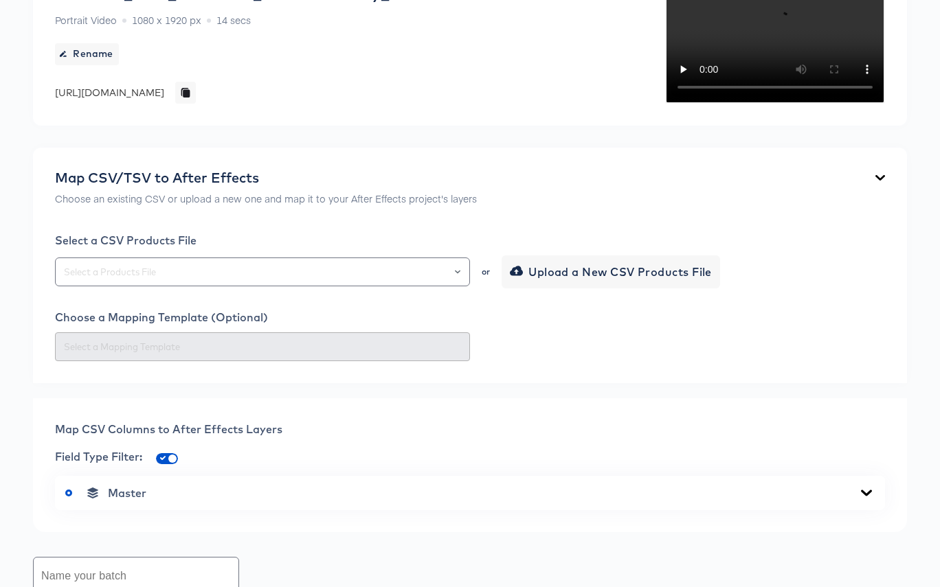
scroll to position [848, 0]
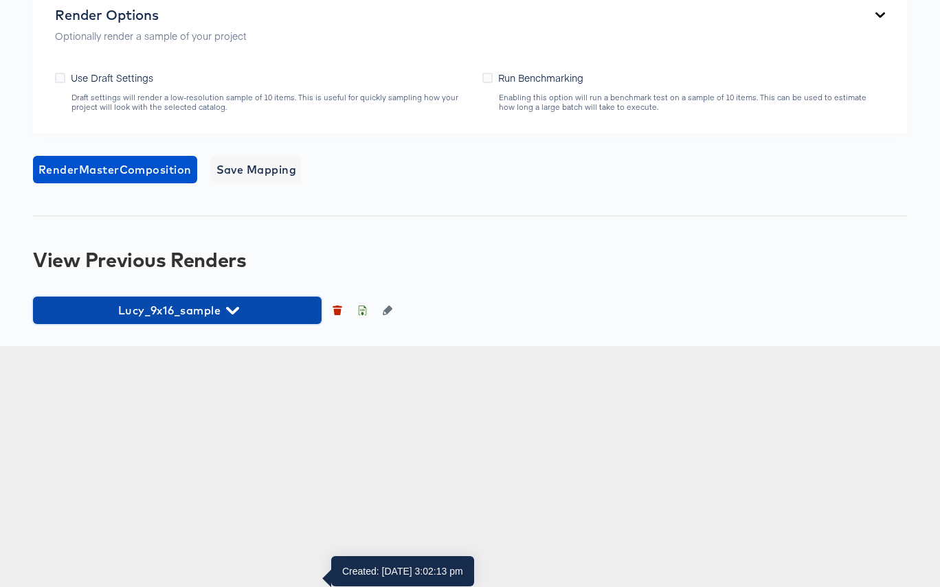
click at [281, 320] on span "Lucy_9x16_sample" at bounding box center [177, 310] width 275 height 19
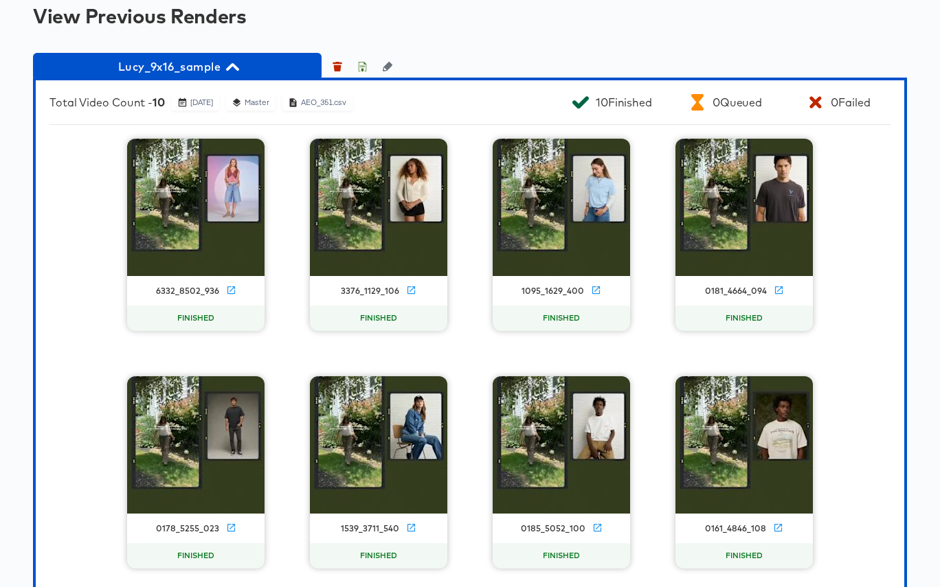
scroll to position [1419, 0]
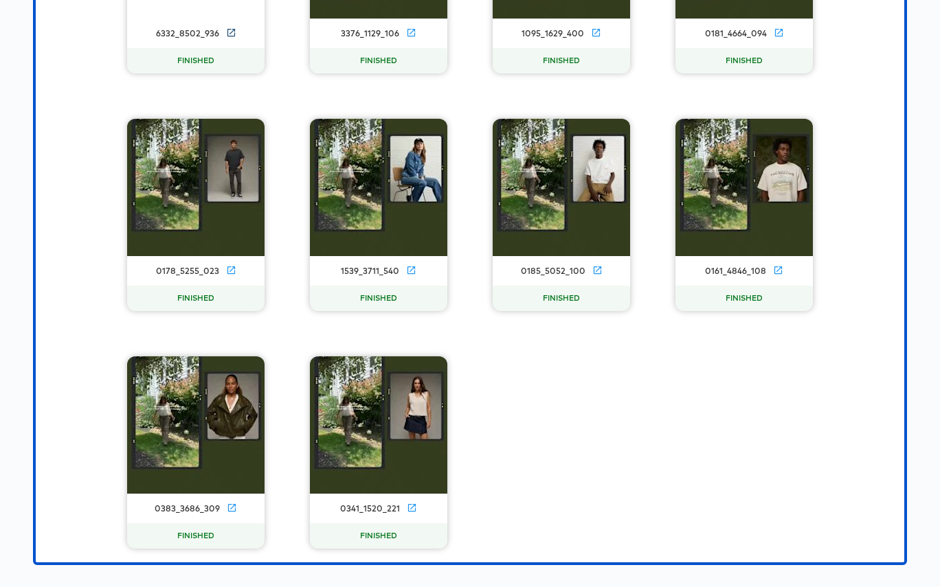
click at [231, 36] on icon at bounding box center [231, 33] width 8 height 8
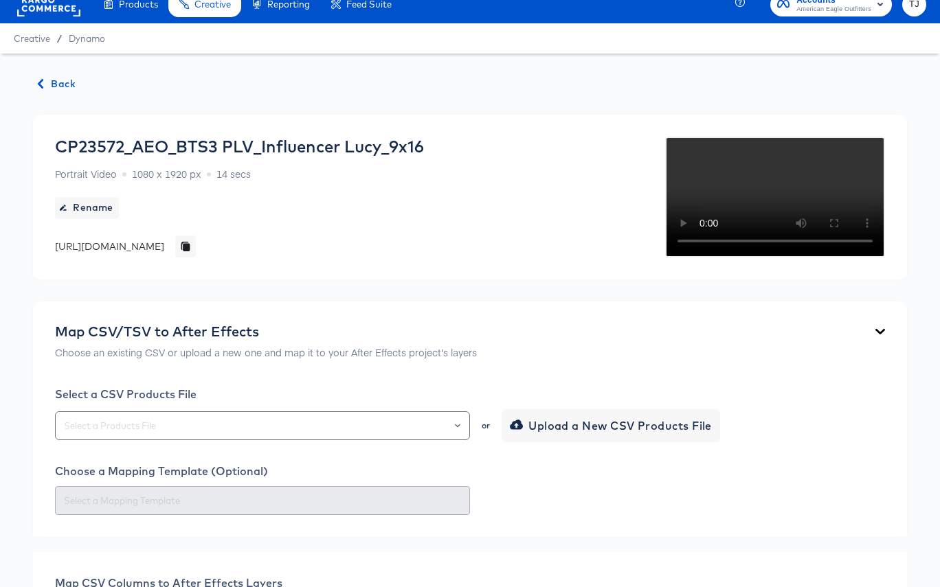
scroll to position [0, 0]
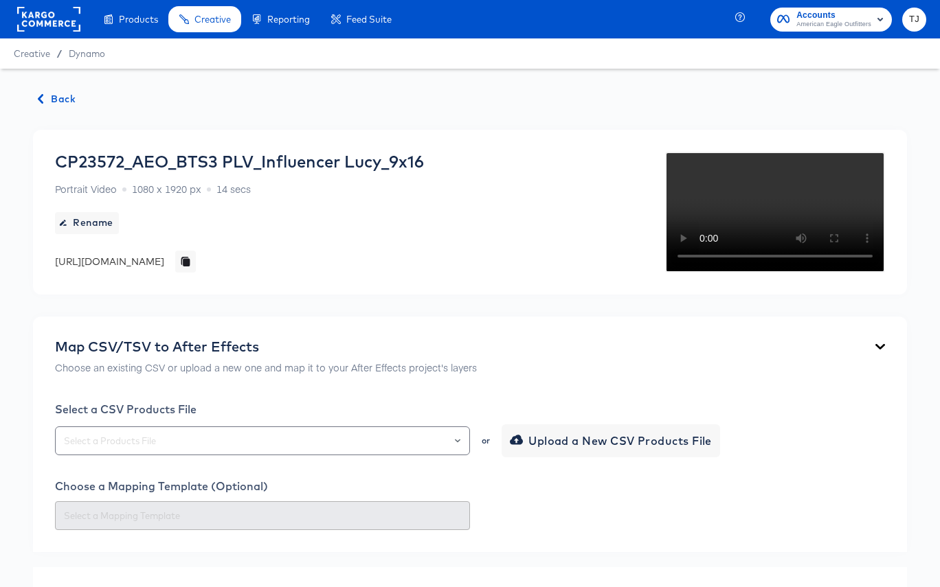
click at [67, 96] on span "Back" at bounding box center [56, 99] width 37 height 17
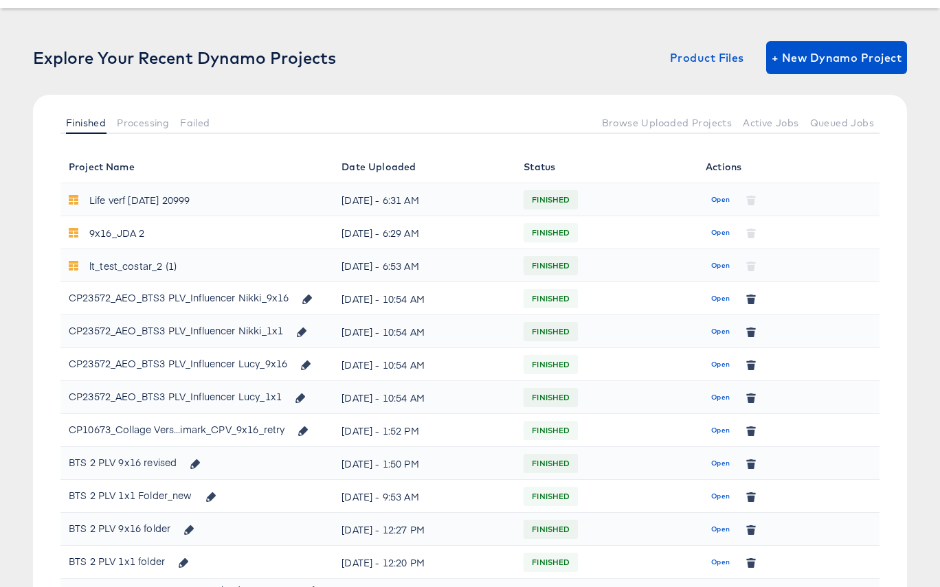
scroll to position [64, 0]
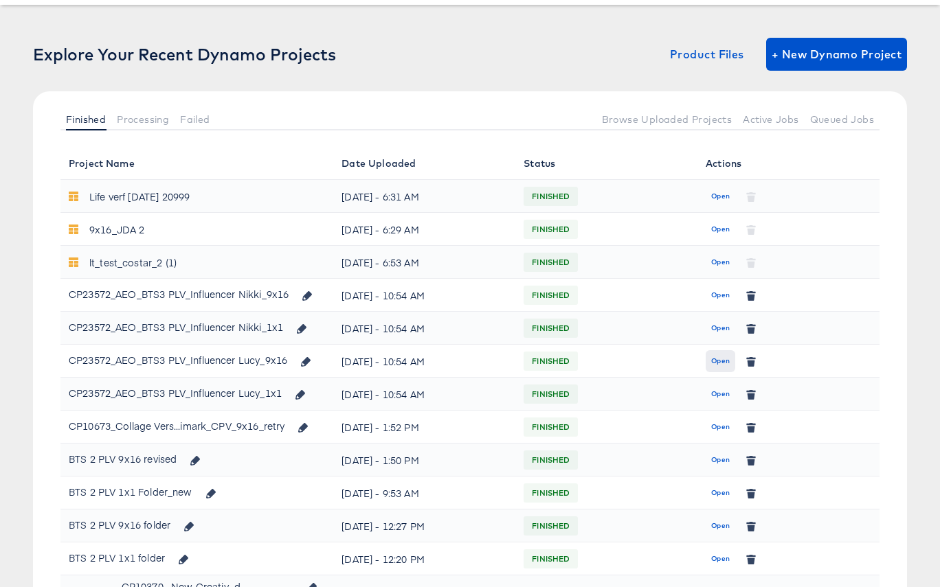
click at [714, 358] on span "Open" at bounding box center [720, 361] width 19 height 12
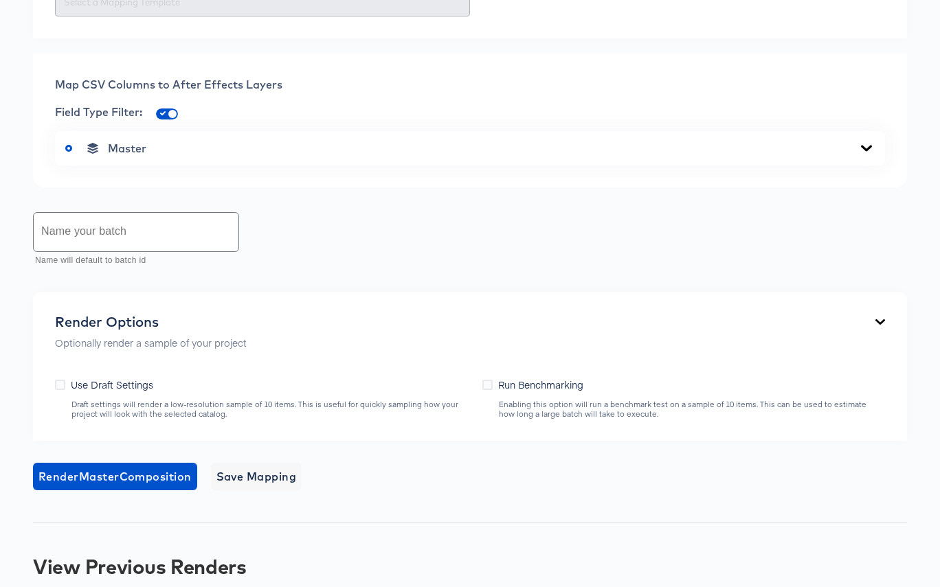
scroll to position [746, 0]
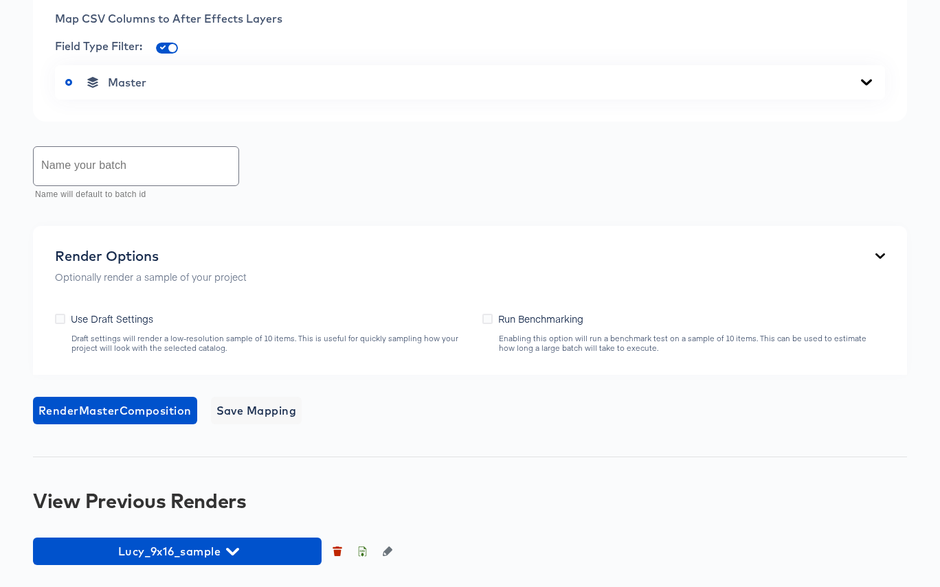
drag, startPoint x: 862, startPoint y: 185, endPoint x: 851, endPoint y: 179, distance: 13.2
click at [860, 88] on icon at bounding box center [866, 82] width 16 height 11
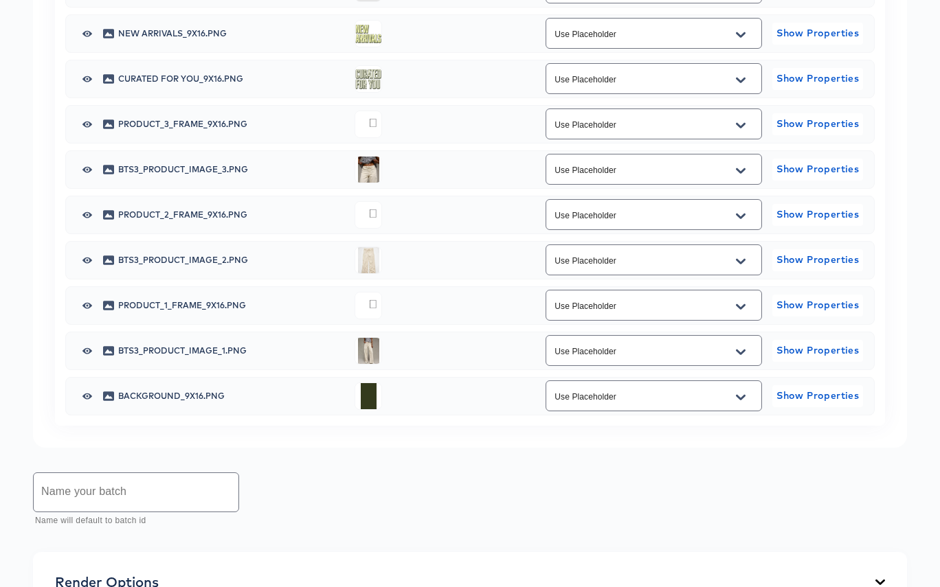
scroll to position [898, 0]
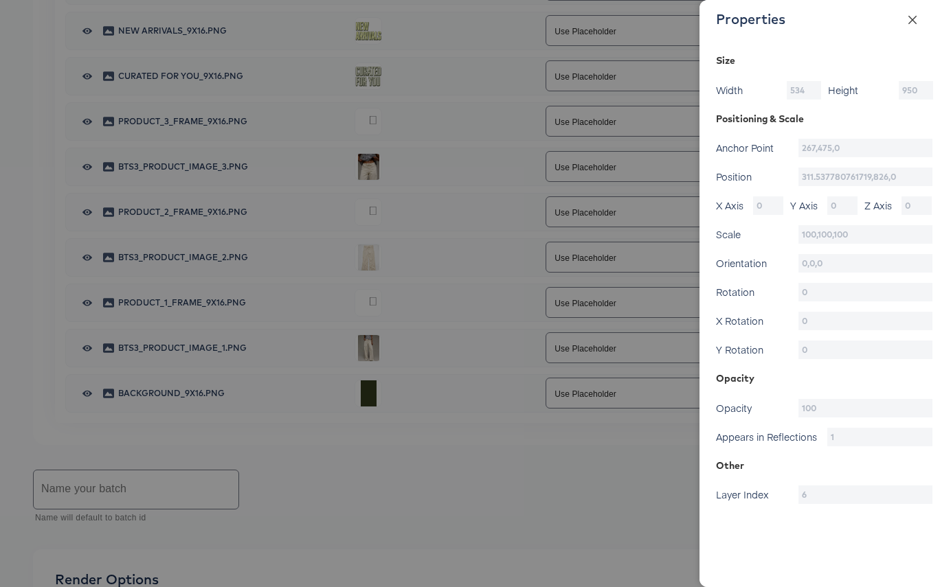
click at [916, 18] on icon "close" at bounding box center [912, 19] width 11 height 11
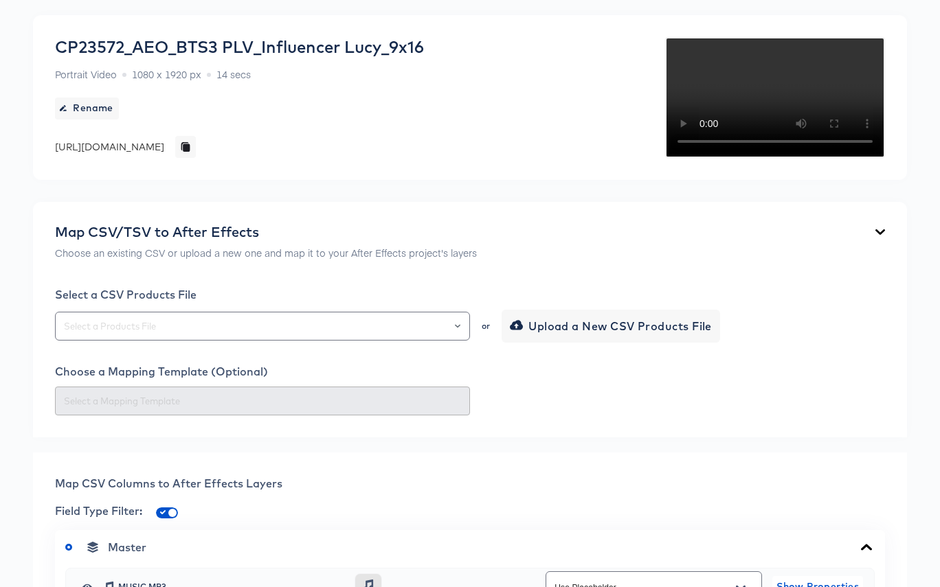
scroll to position [0, 0]
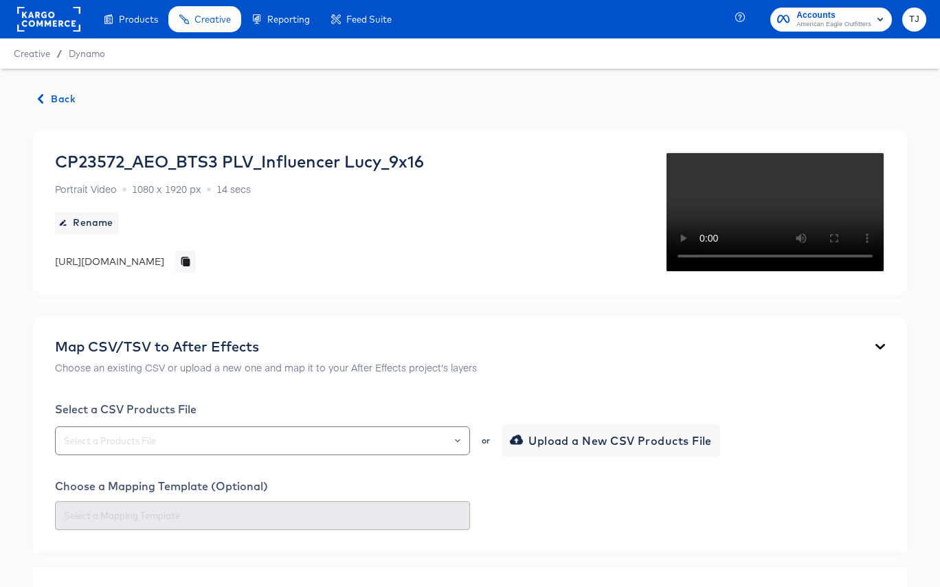
click at [56, 99] on span "Back" at bounding box center [56, 99] width 37 height 17
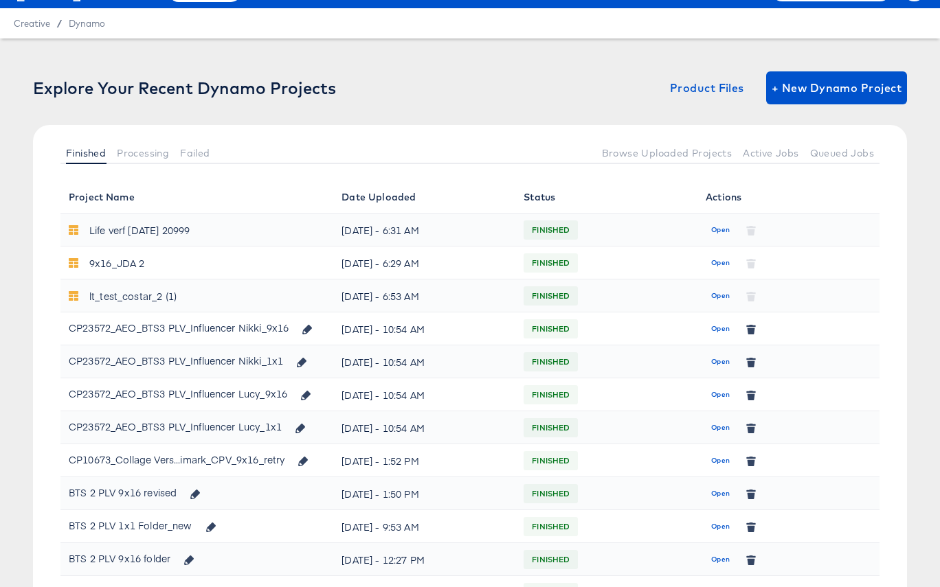
scroll to position [64, 0]
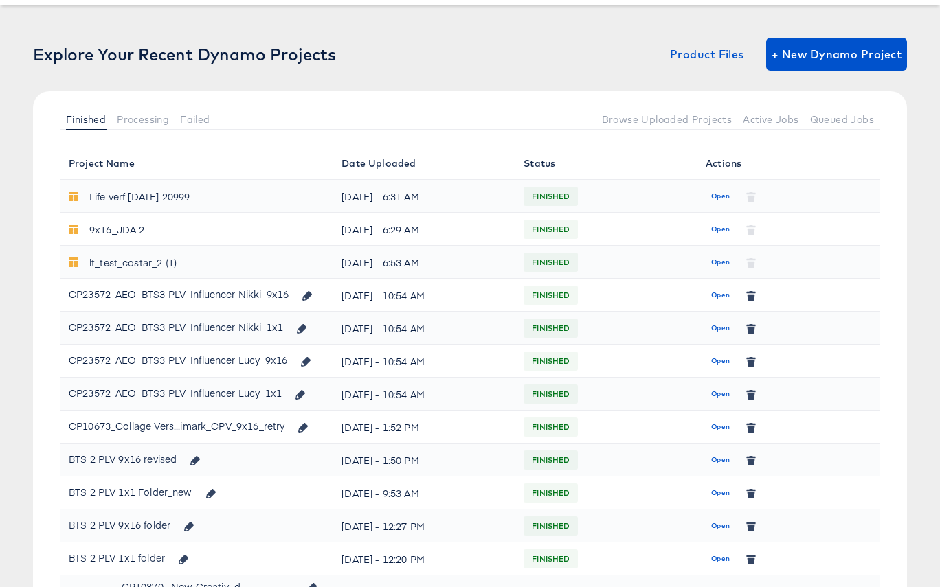
click at [718, 295] on span "Open" at bounding box center [720, 295] width 19 height 12
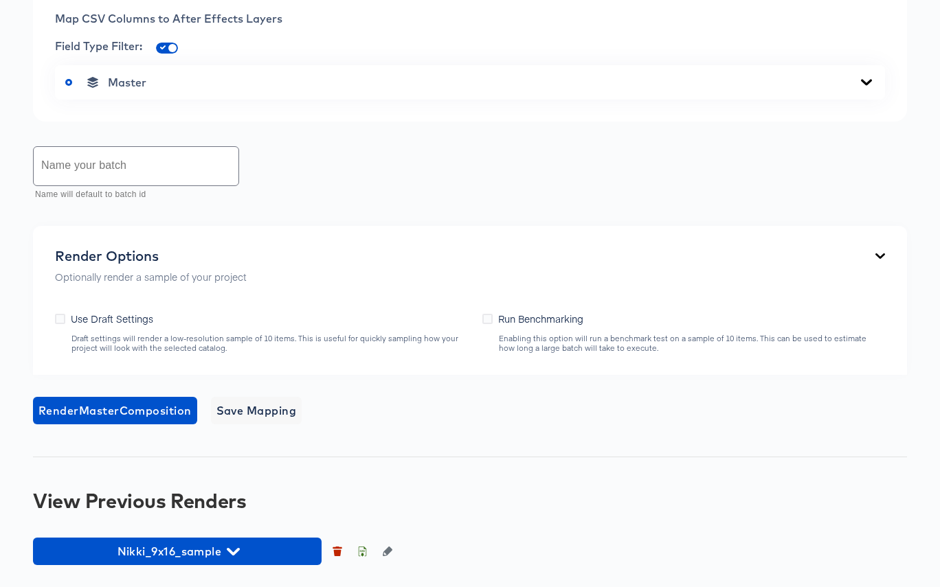
scroll to position [848, 0]
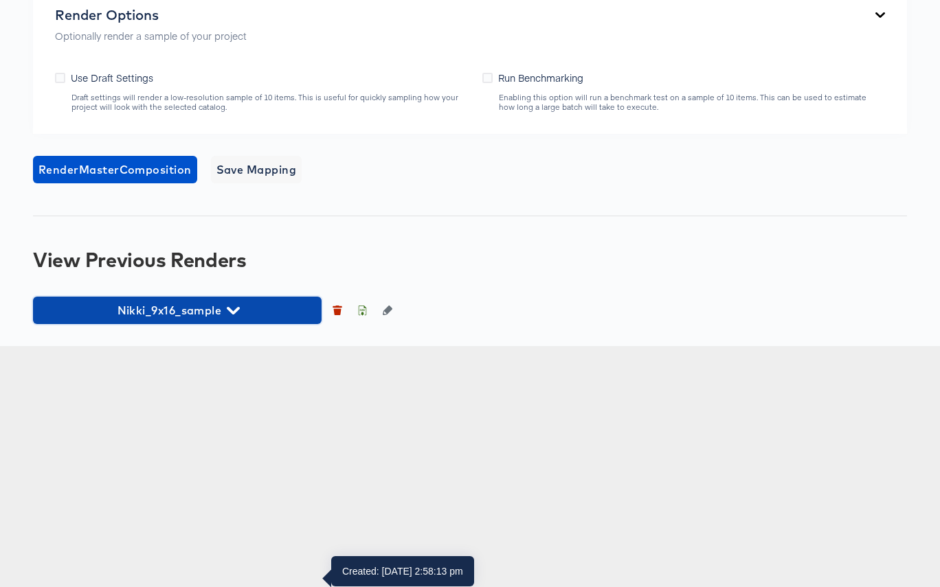
click at [243, 320] on span "Nikki_9x16_sample" at bounding box center [177, 310] width 275 height 19
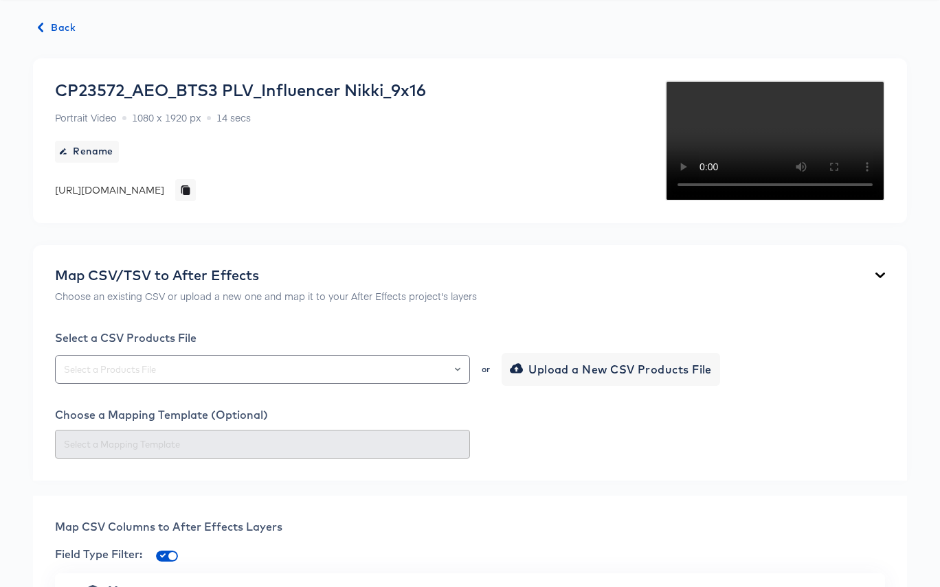
scroll to position [0, 0]
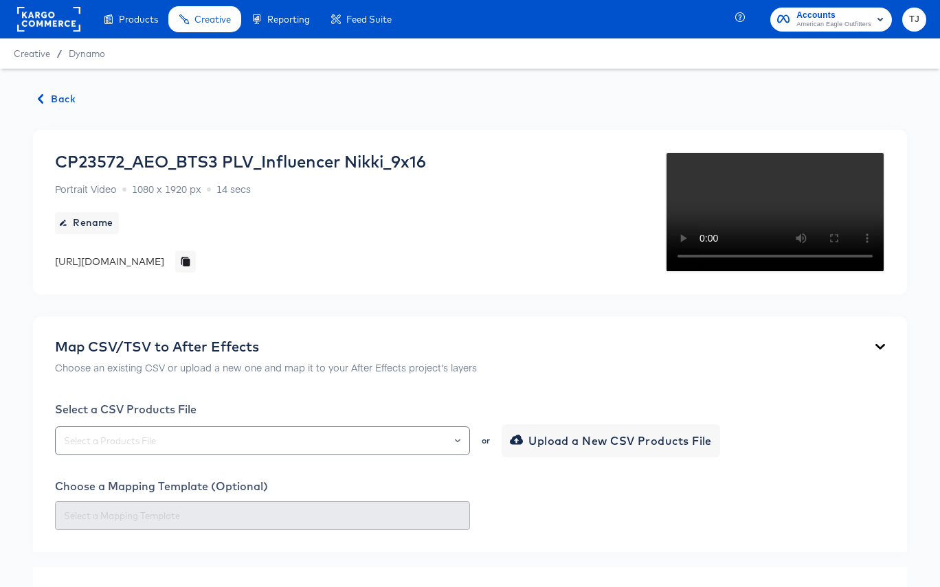
click at [63, 100] on span "Back" at bounding box center [56, 99] width 37 height 17
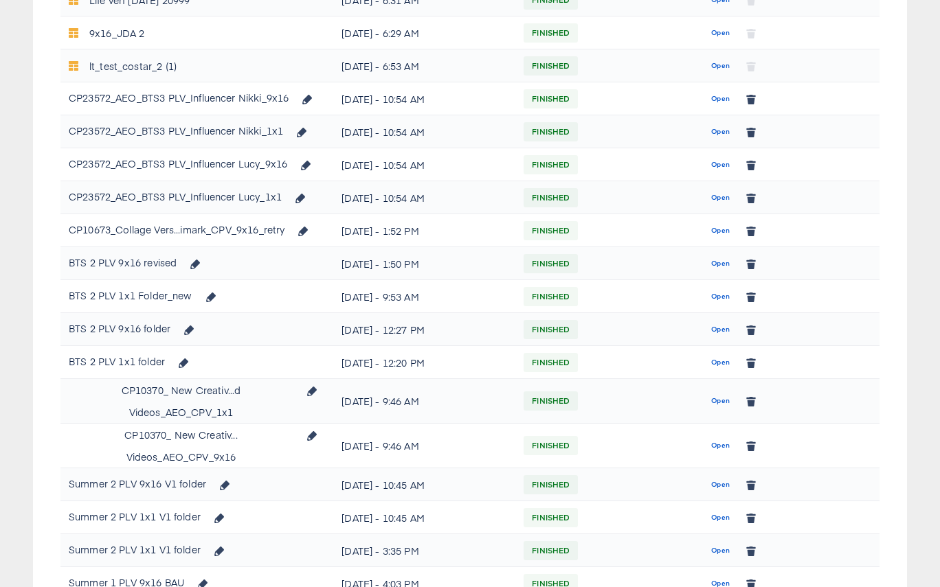
scroll to position [258, 0]
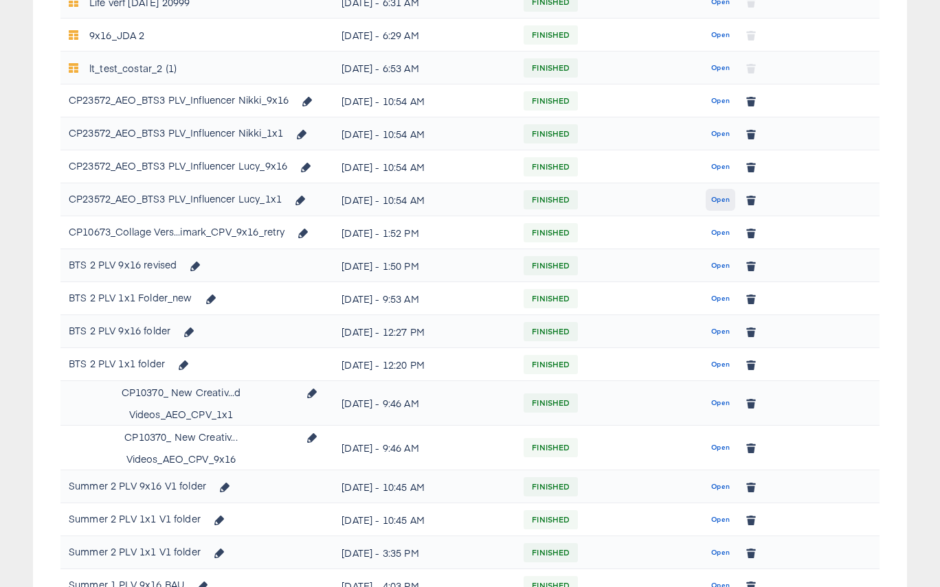
click at [715, 196] on span "Open" at bounding box center [720, 200] width 19 height 12
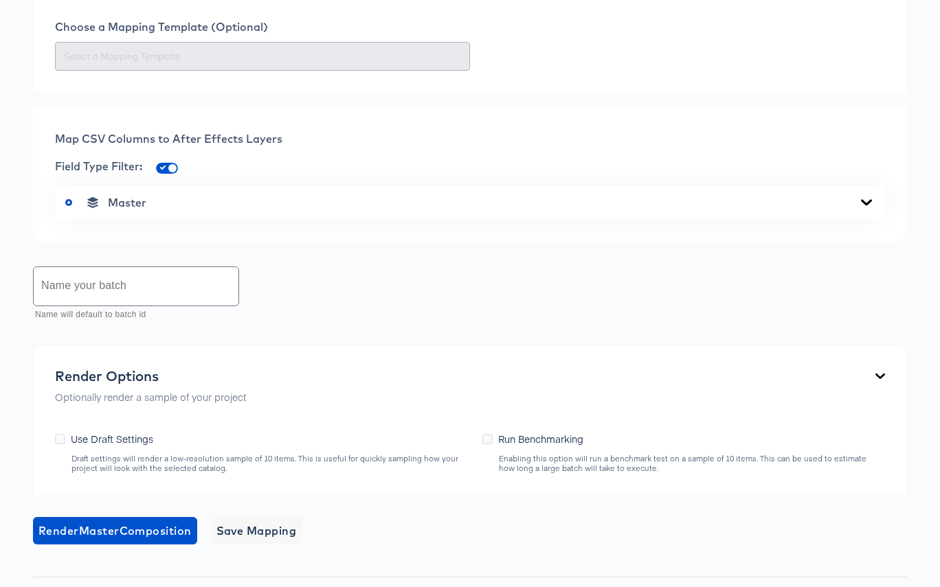
scroll to position [585, 0]
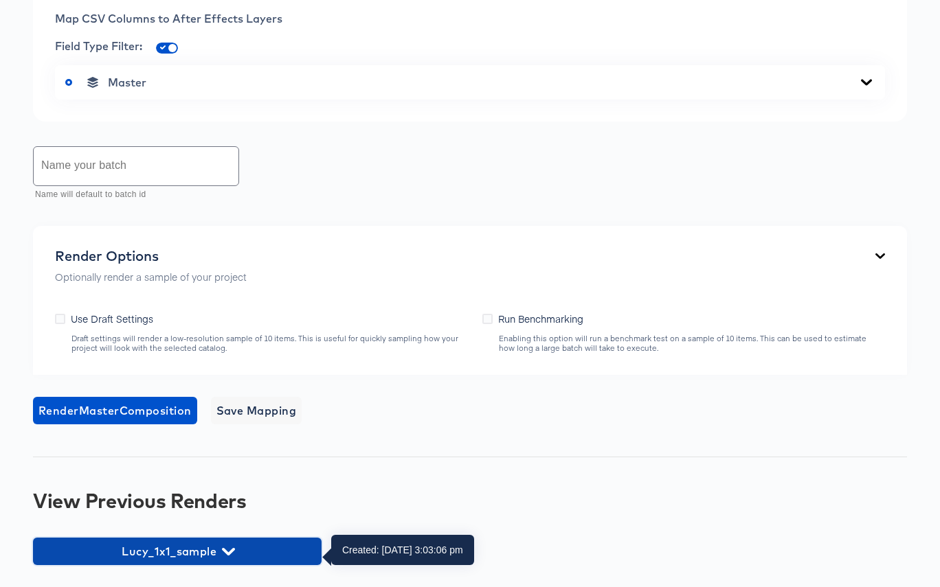
click at [274, 546] on span "Lucy_1x1_sample" at bounding box center [177, 551] width 275 height 19
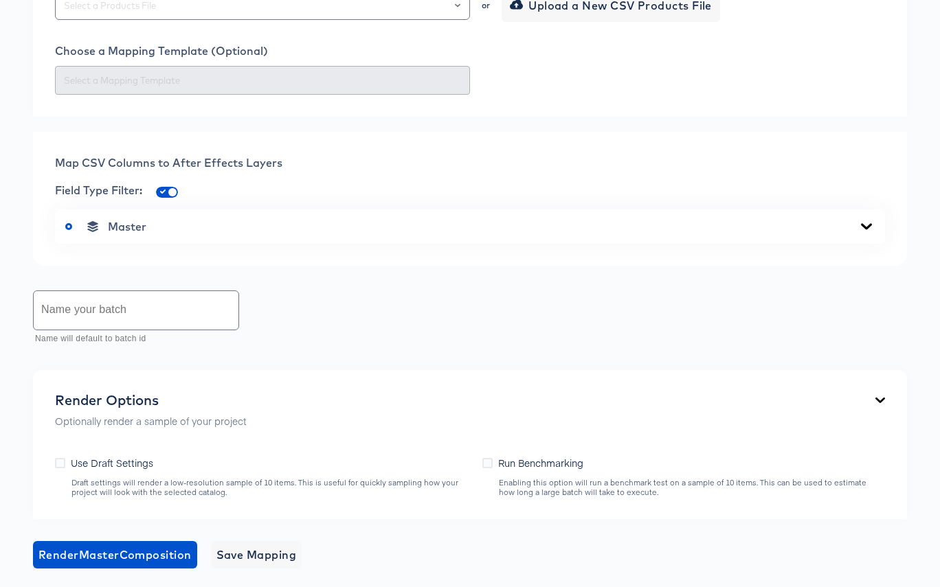
scroll to position [406, 0]
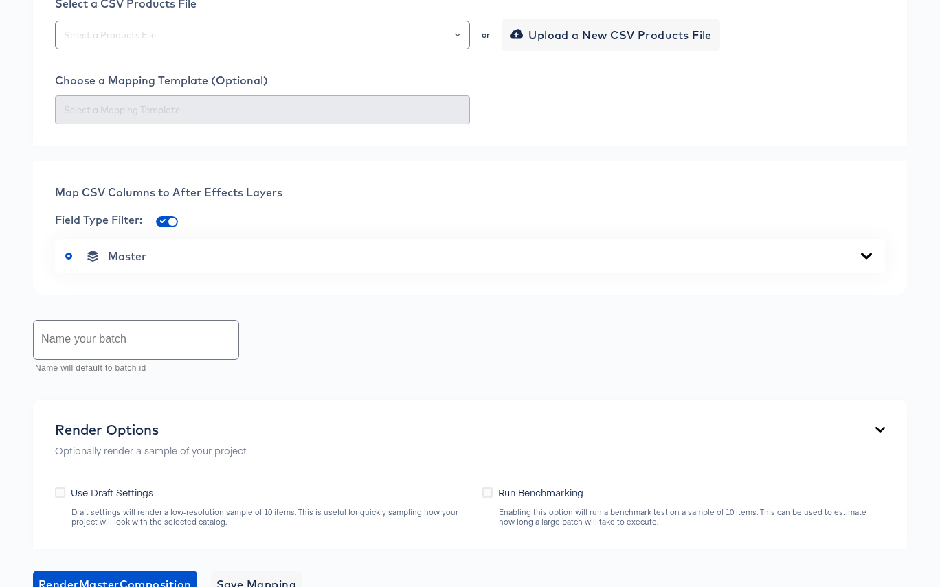
click at [857, 251] on div "Master" at bounding box center [470, 256] width 830 height 34
click at [870, 259] on icon at bounding box center [866, 256] width 11 height 6
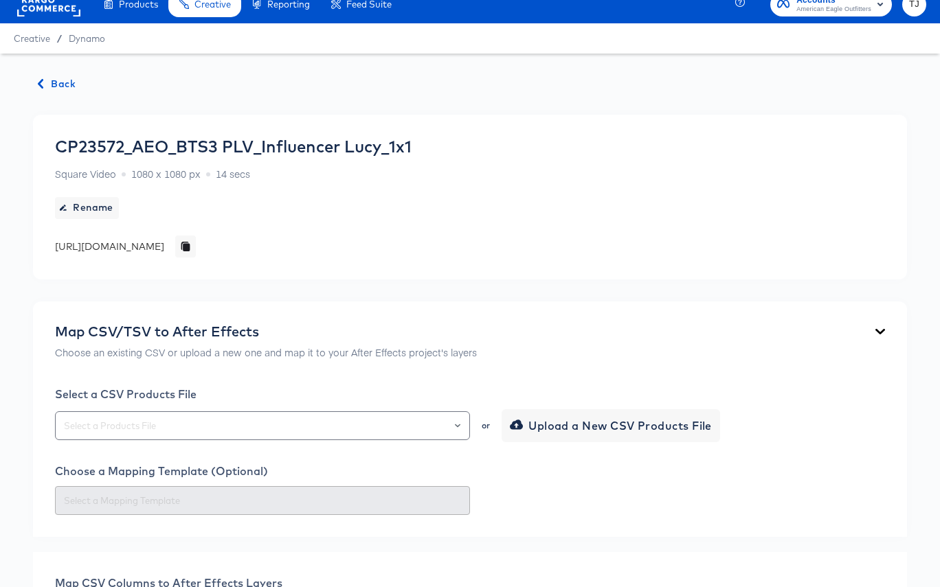
scroll to position [0, 0]
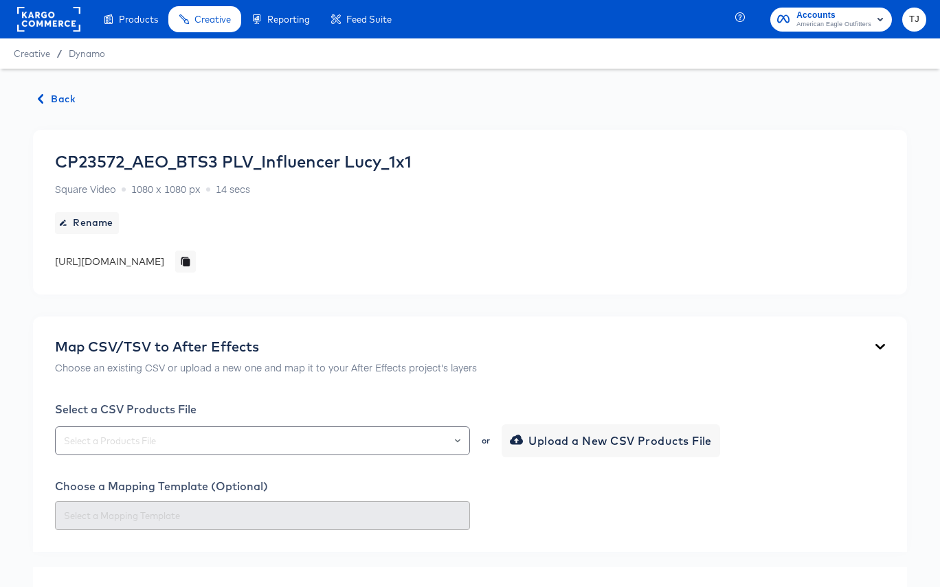
click at [57, 96] on span "Back" at bounding box center [56, 99] width 37 height 17
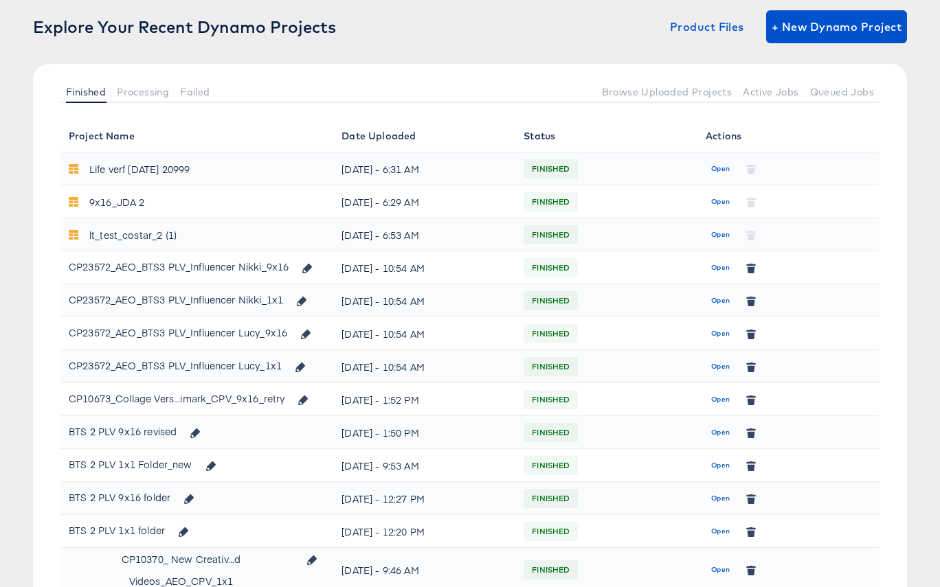
scroll to position [93, 0]
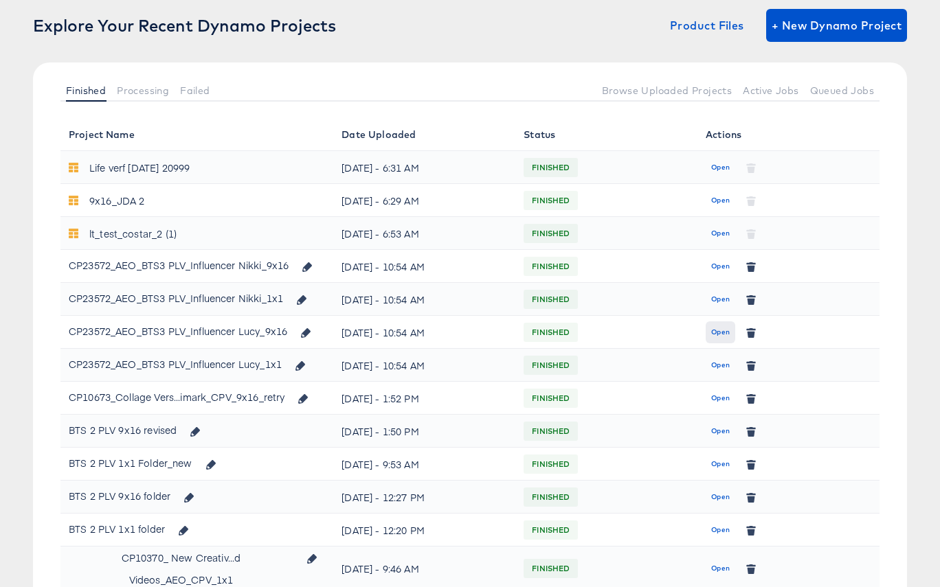
click at [723, 330] on span "Open" at bounding box center [720, 332] width 19 height 12
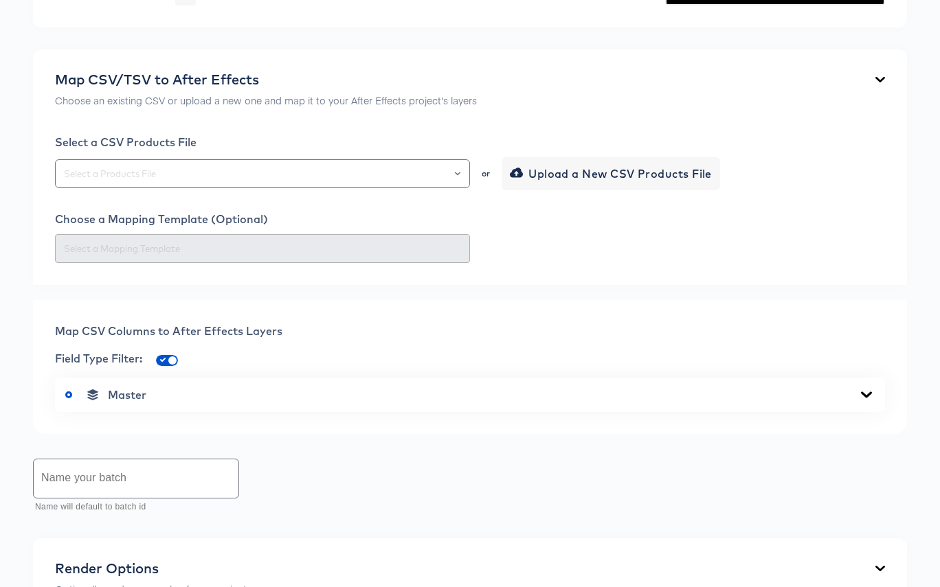
scroll to position [848, 0]
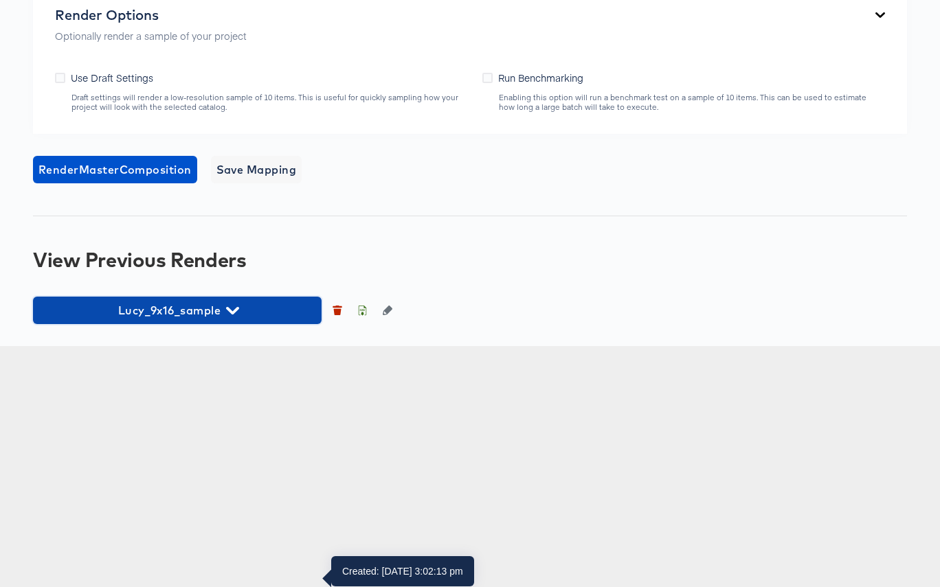
click at [247, 320] on span "Lucy_9x16_sample" at bounding box center [177, 310] width 275 height 19
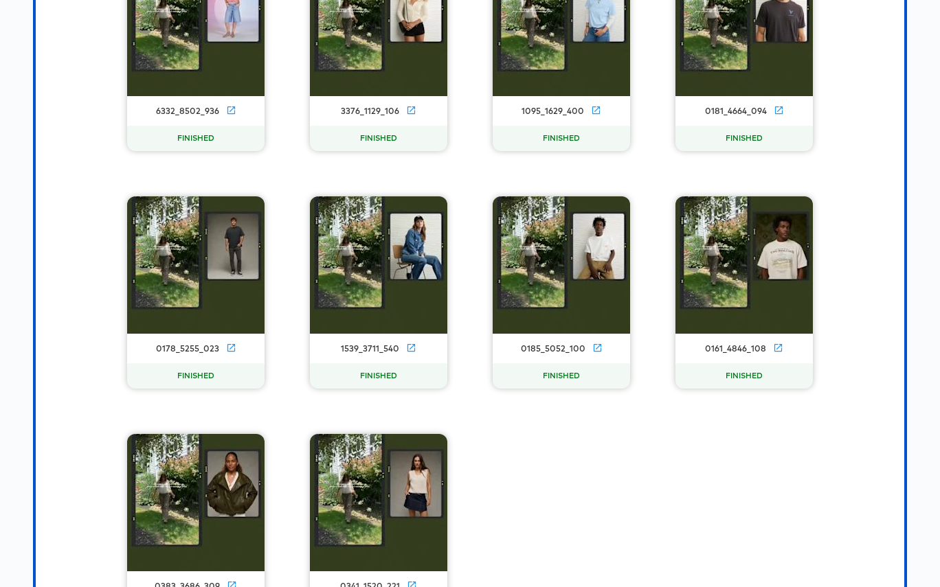
scroll to position [1311, 0]
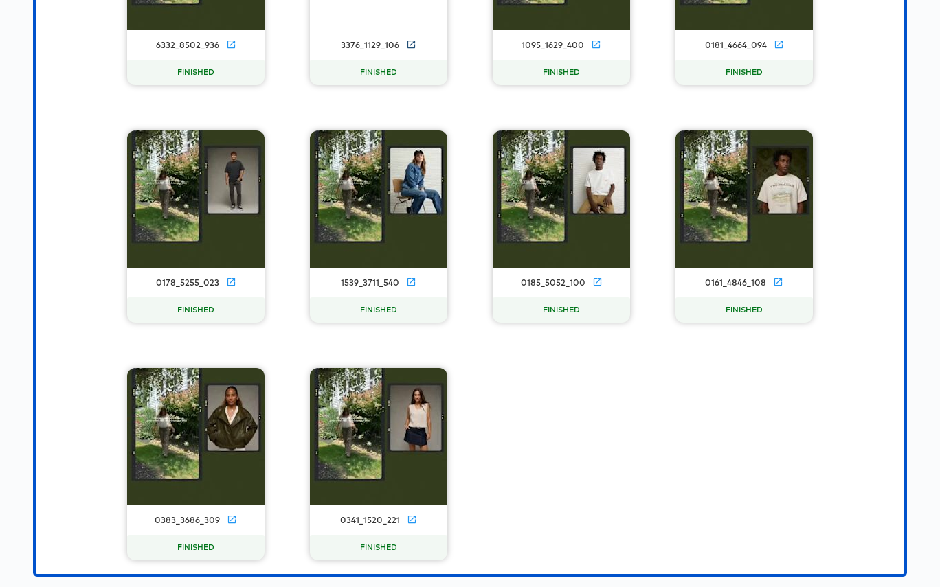
click at [412, 49] on icon at bounding box center [411, 44] width 10 height 10
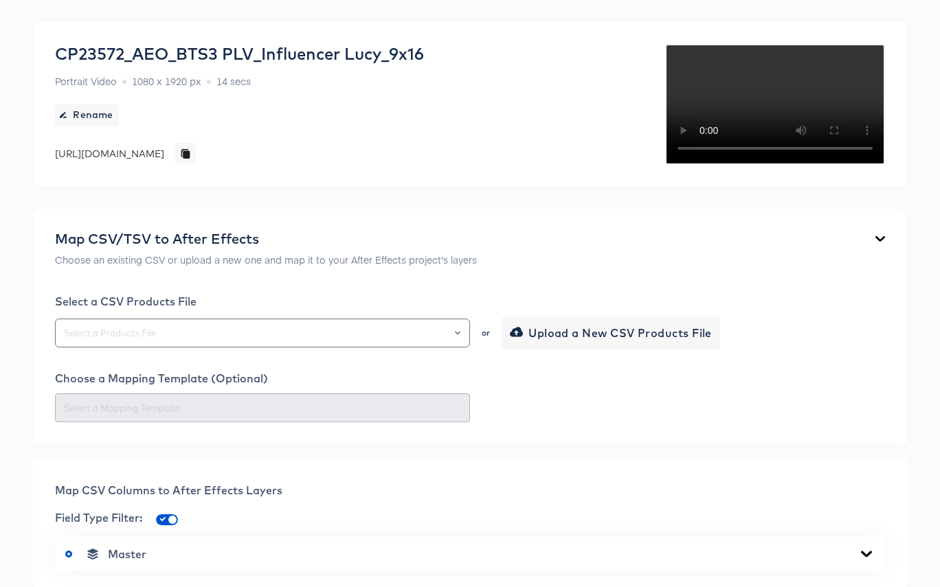
scroll to position [0, 0]
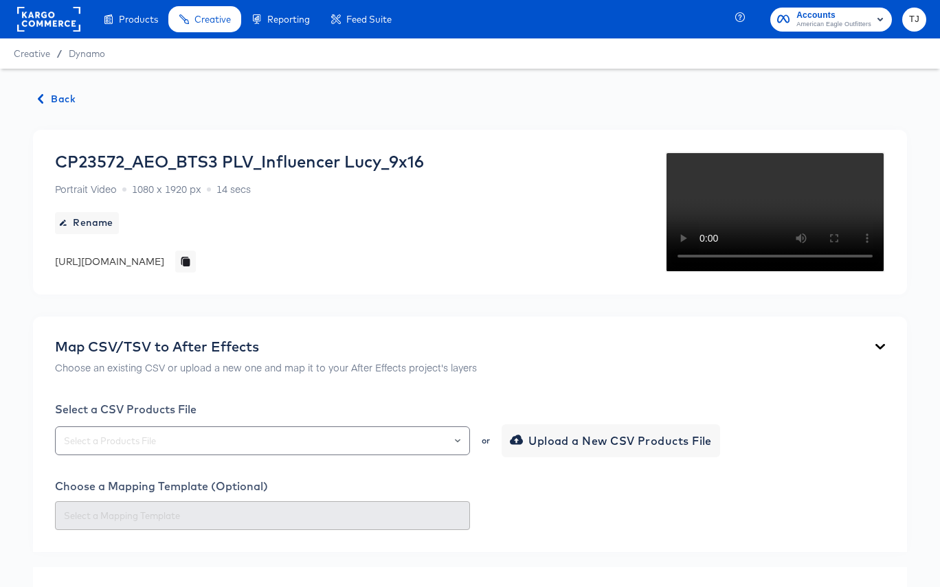
drag, startPoint x: 59, startPoint y: 94, endPoint x: 234, endPoint y: 9, distance: 194.2
click at [59, 93] on span "Back" at bounding box center [56, 99] width 37 height 17
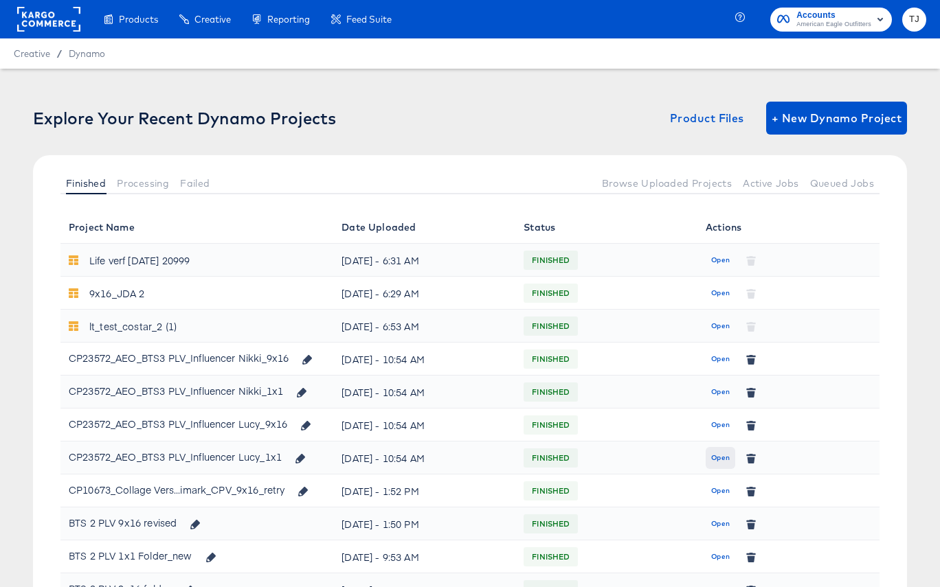
click at [718, 458] on span "Open" at bounding box center [720, 458] width 19 height 12
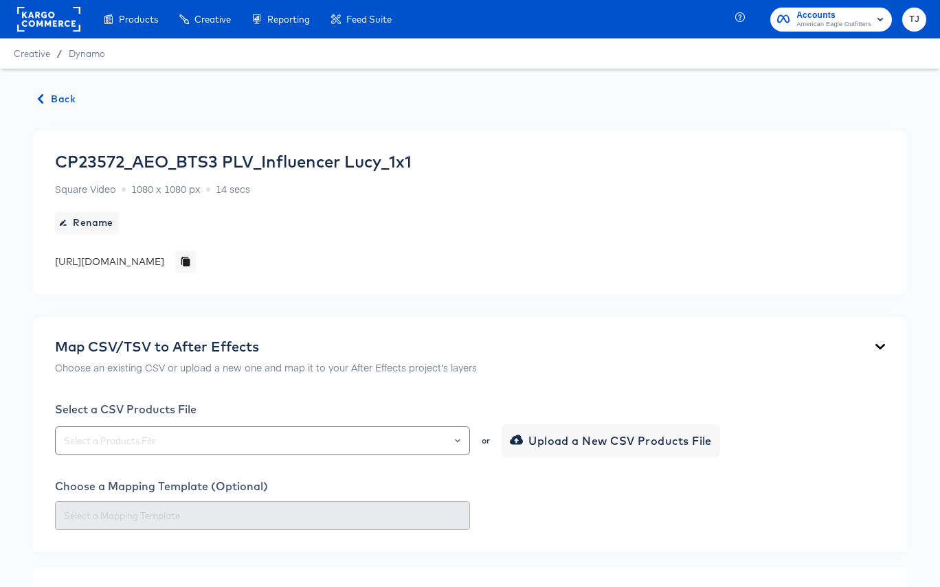
scroll to position [585, 0]
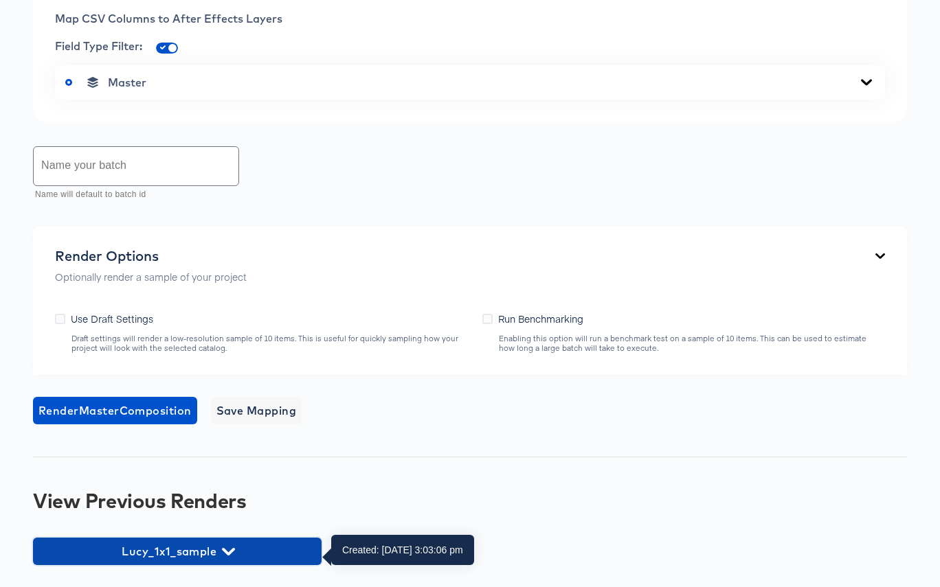
click at [195, 552] on span "Lucy_1x1_sample" at bounding box center [177, 551] width 275 height 19
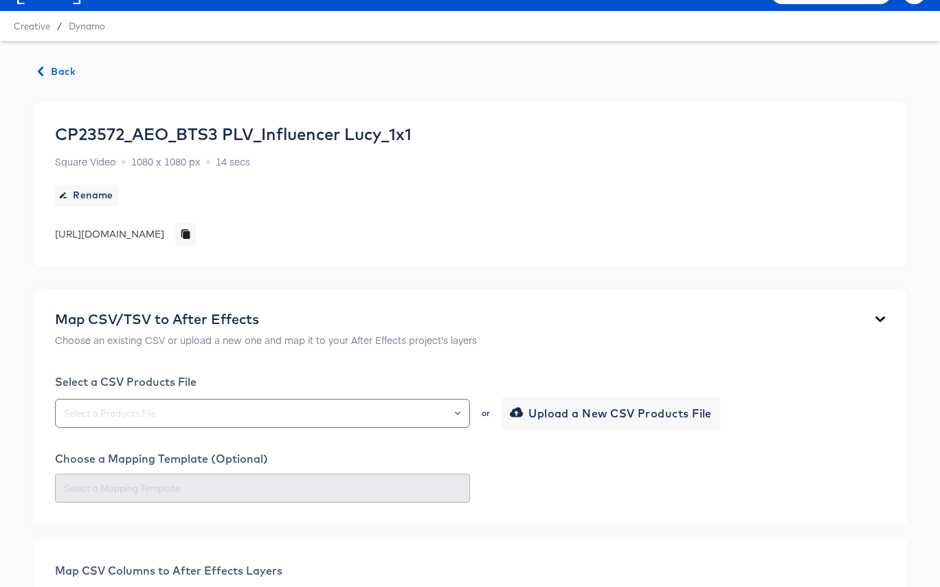
scroll to position [0, 0]
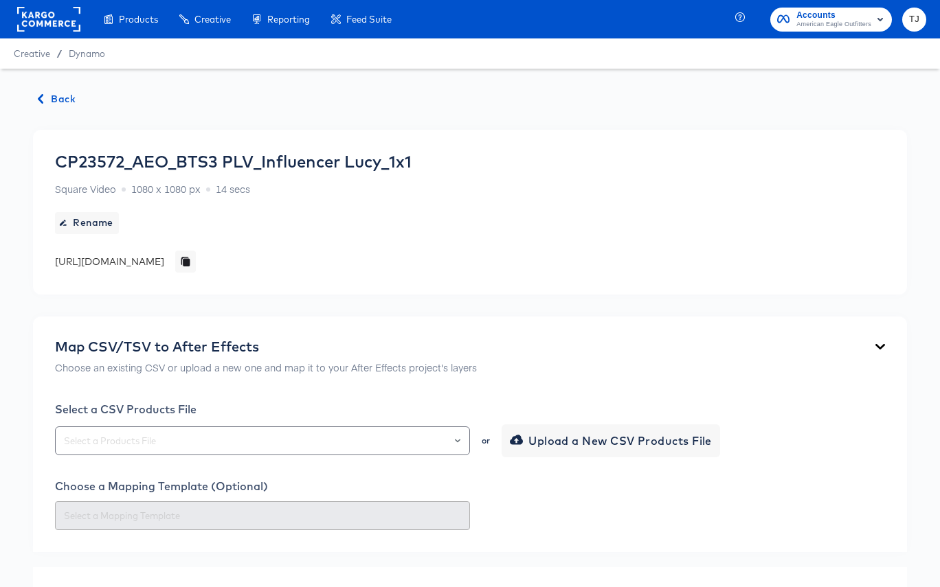
drag, startPoint x: 52, startPoint y: 99, endPoint x: 199, endPoint y: 1, distance: 177.0
click at [52, 99] on span "Back" at bounding box center [56, 99] width 37 height 17
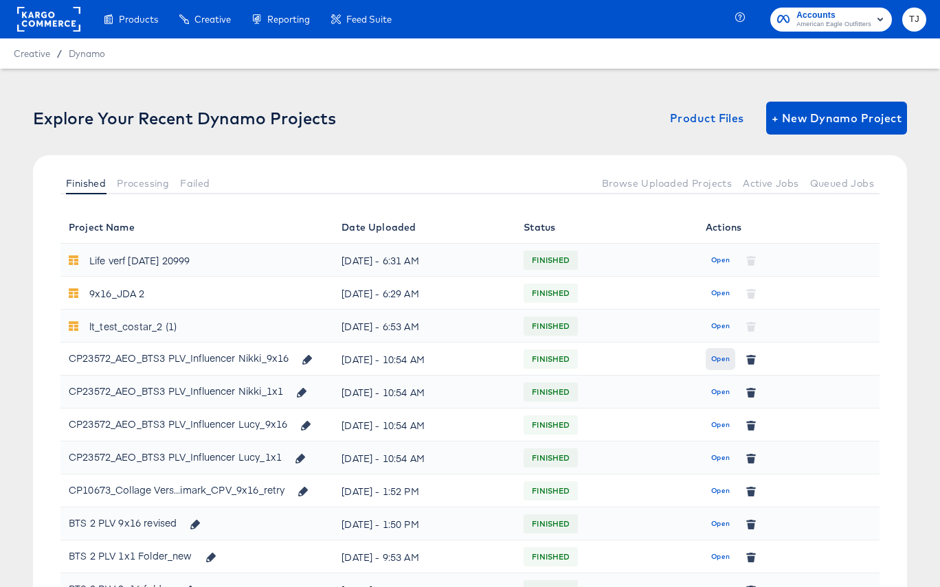
click at [721, 360] on span "Open" at bounding box center [720, 359] width 19 height 12
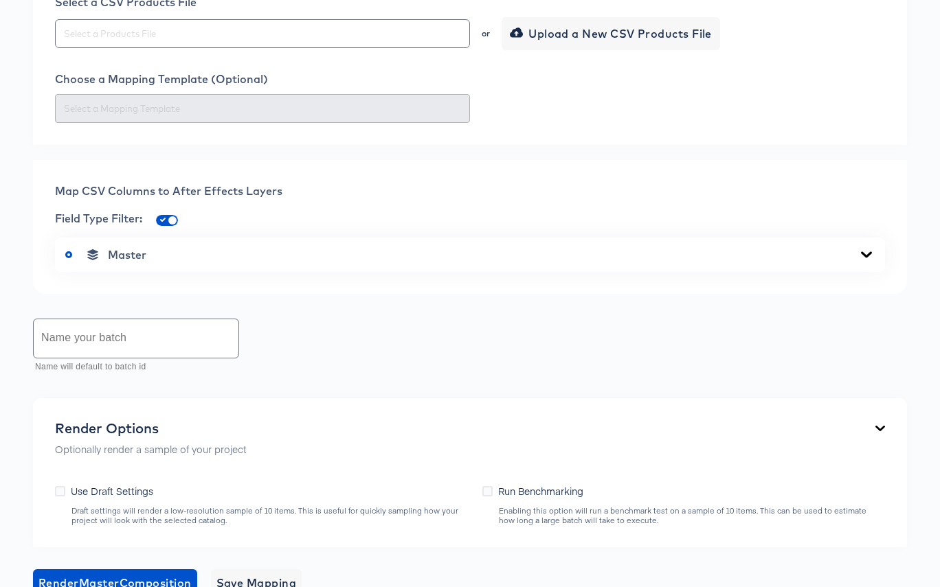
scroll to position [848, 0]
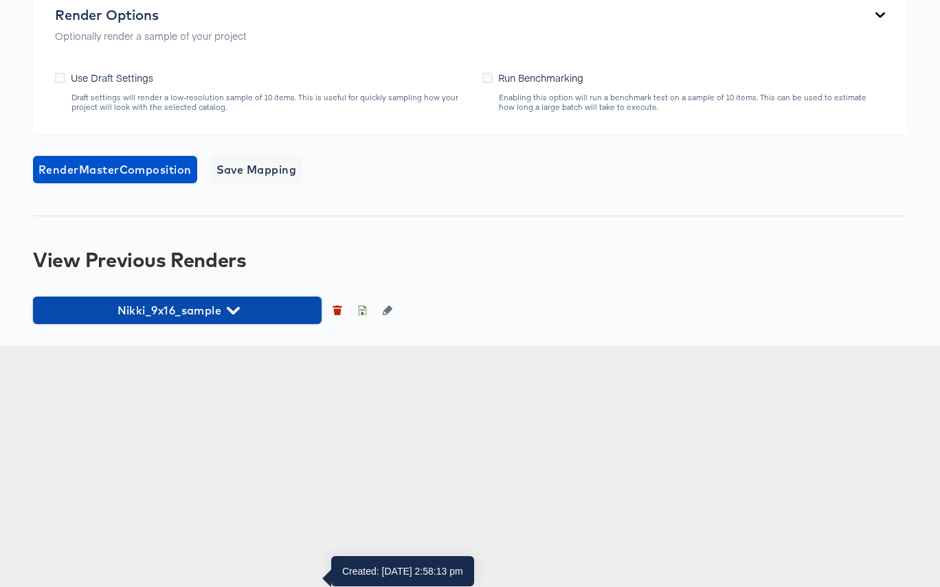
click at [221, 320] on span "Nikki_9x16_sample" at bounding box center [177, 310] width 275 height 19
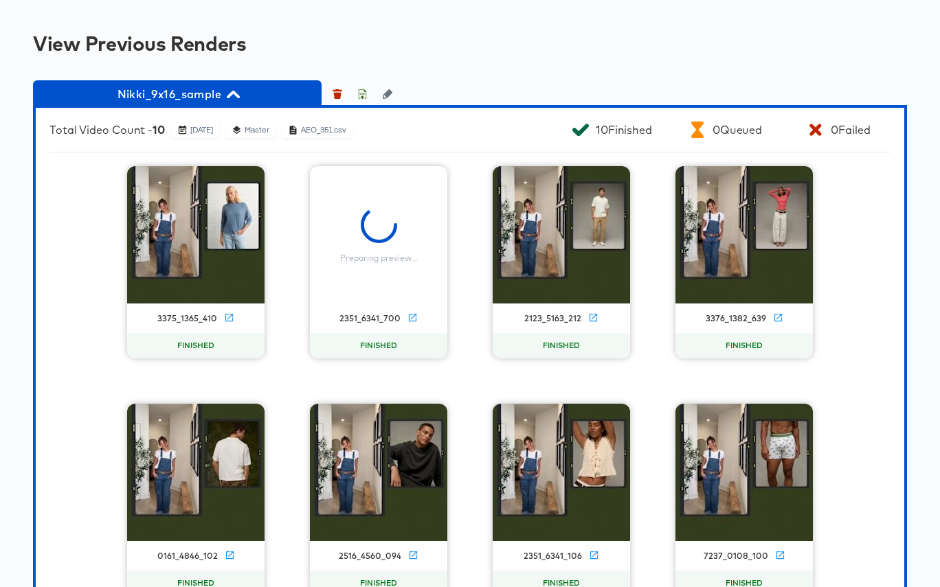
scroll to position [1057, 0]
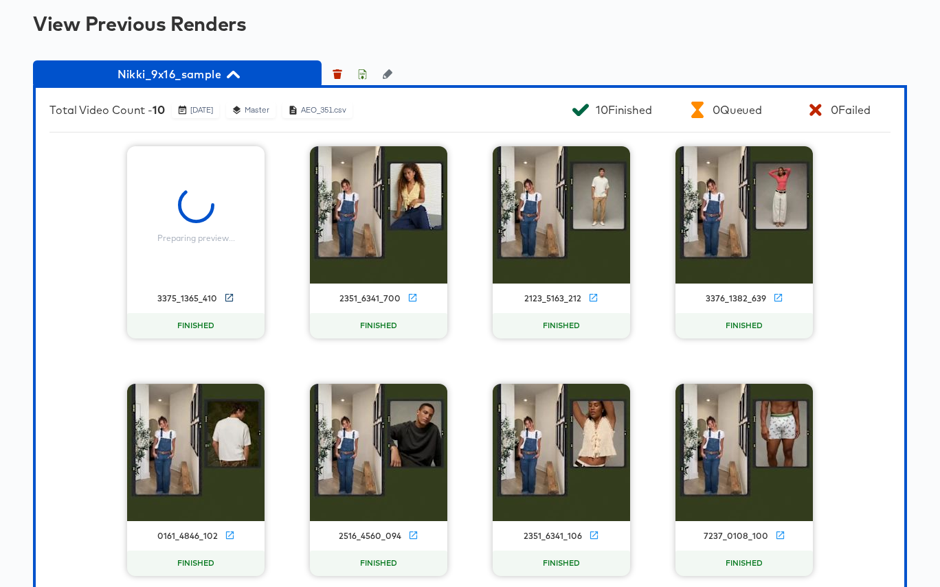
click at [231, 303] on icon at bounding box center [229, 298] width 10 height 10
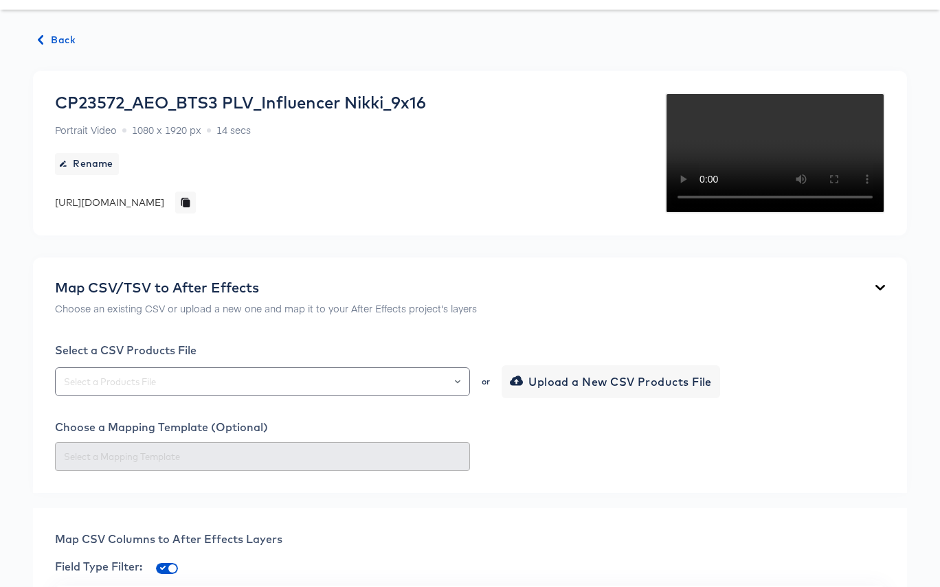
scroll to position [0, 0]
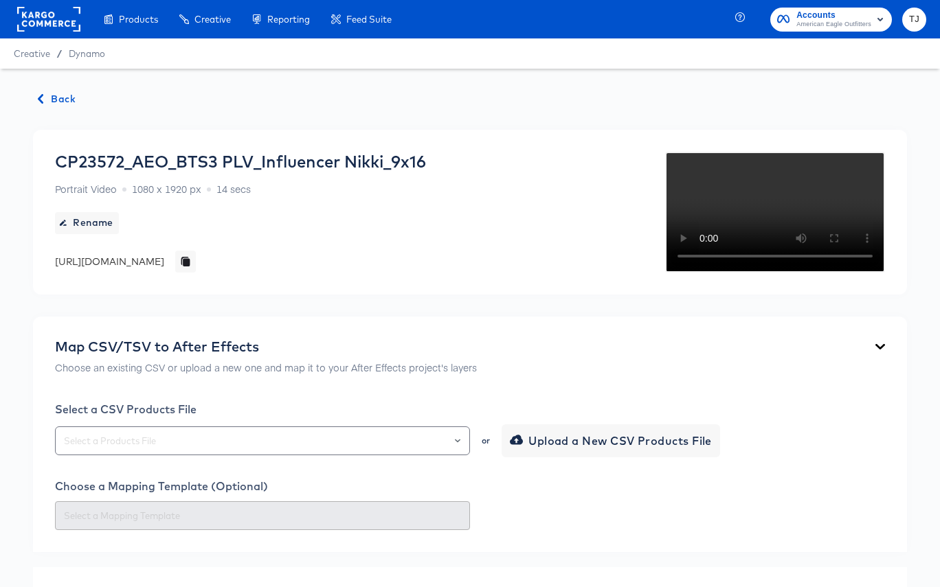
click at [56, 96] on span "Back" at bounding box center [56, 99] width 37 height 17
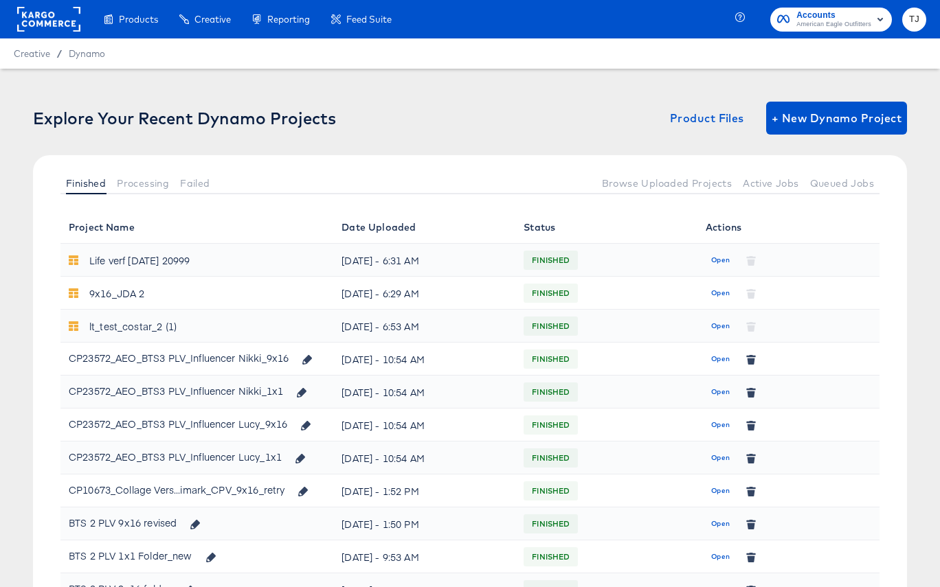
click at [718, 394] on span "Open" at bounding box center [720, 392] width 19 height 12
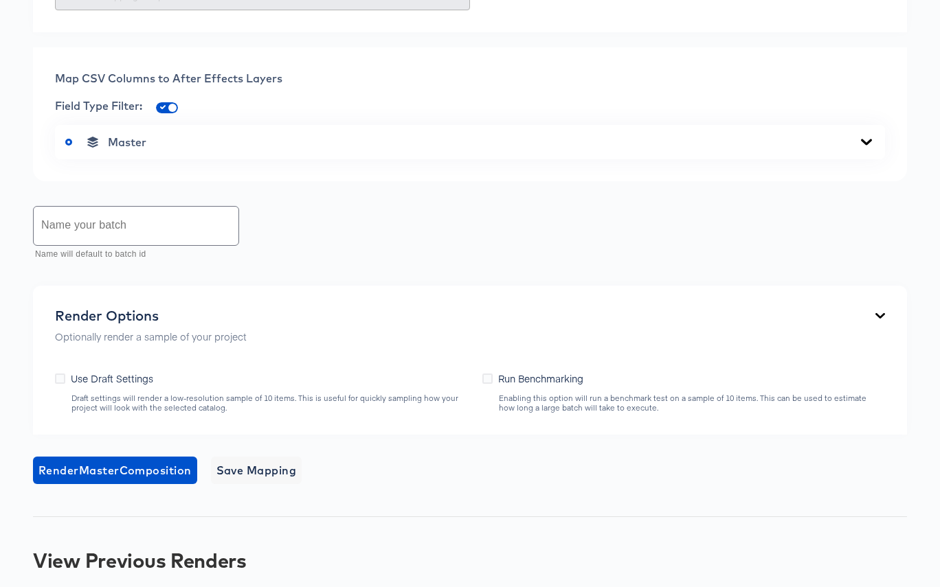
scroll to position [580, 0]
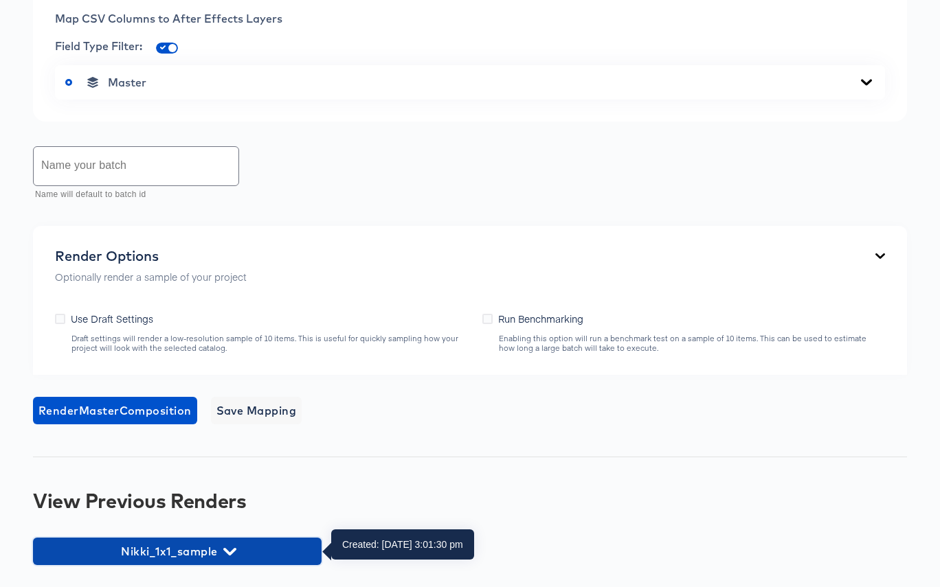
click at [254, 549] on span "Nikki_1x1_sample" at bounding box center [177, 551] width 275 height 19
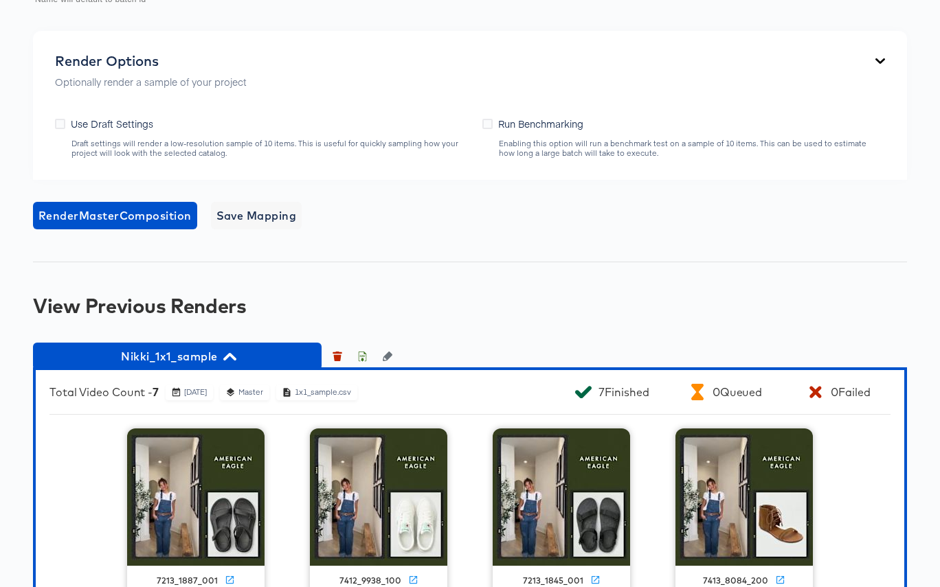
scroll to position [1056, 0]
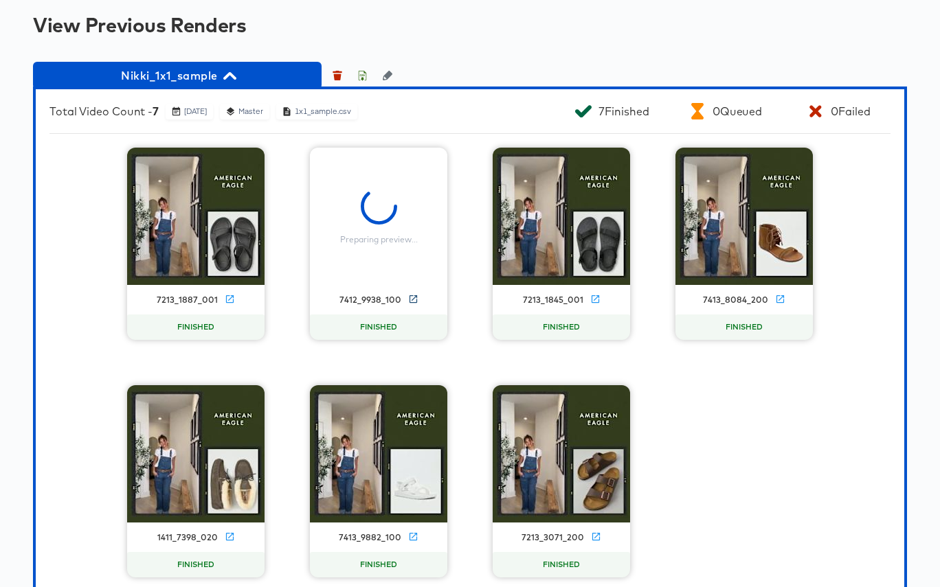
click at [412, 299] on icon at bounding box center [413, 299] width 10 height 10
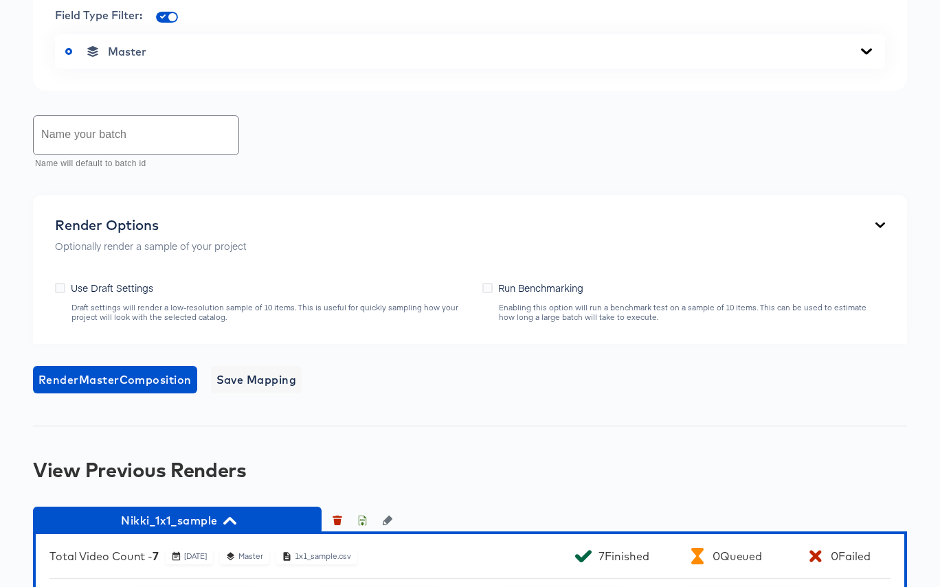
scroll to position [0, 0]
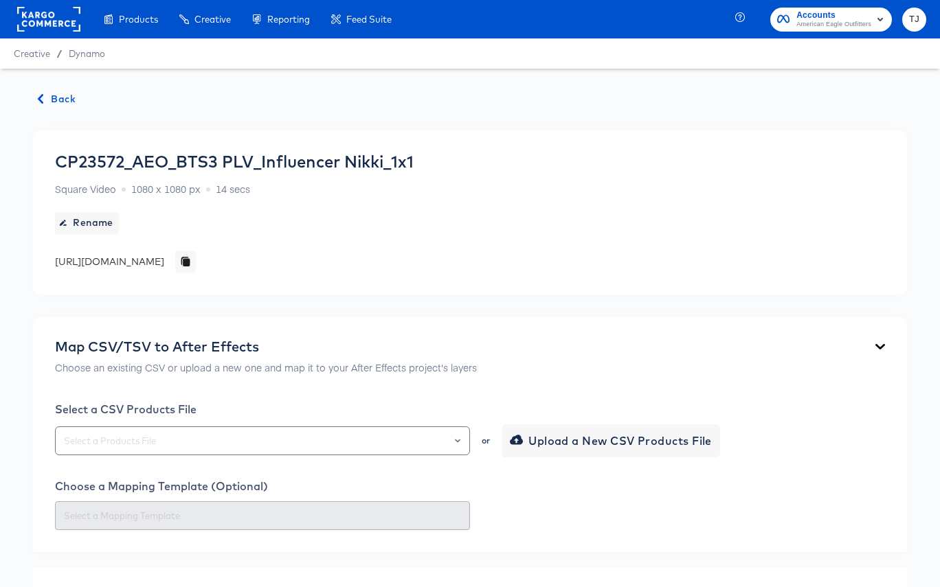
click at [36, 19] on rect at bounding box center [48, 19] width 63 height 25
click at [36, 21] on rect at bounding box center [48, 19] width 63 height 25
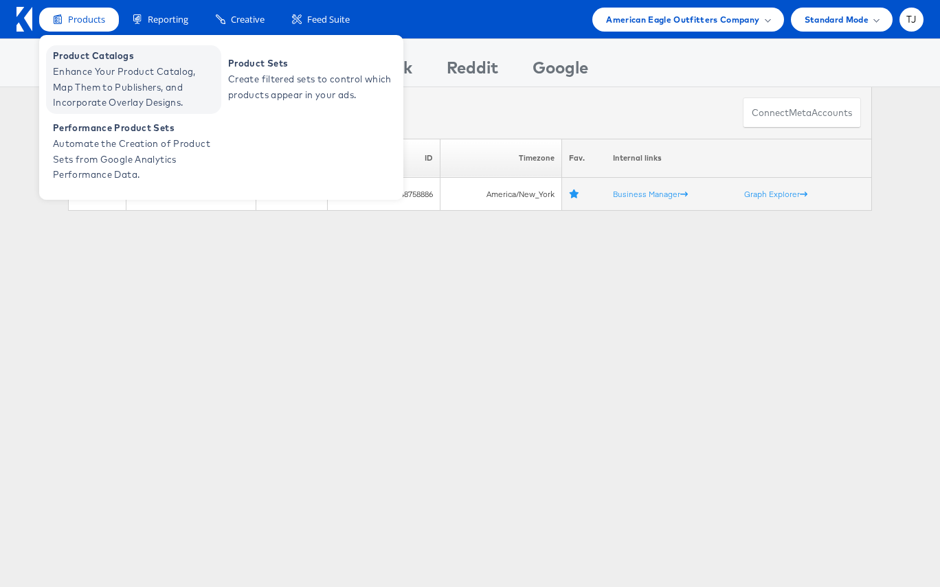
click at [85, 68] on span "Enhance Your Product Catalog, Map Them to Publishers, and Incorporate Overlay D…" at bounding box center [135, 87] width 165 height 47
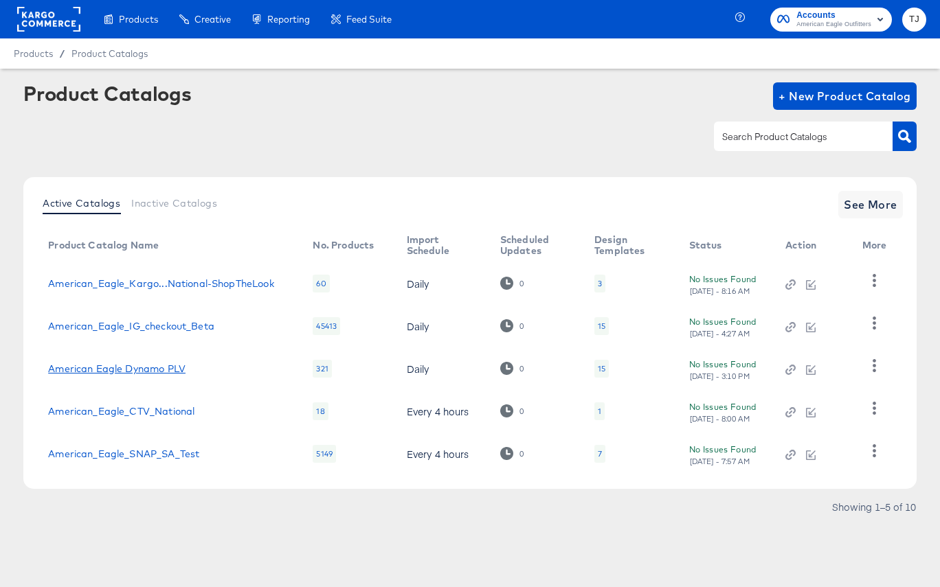
click at [150, 369] on link "American Eagle Dynamo PLV" at bounding box center [116, 368] width 137 height 11
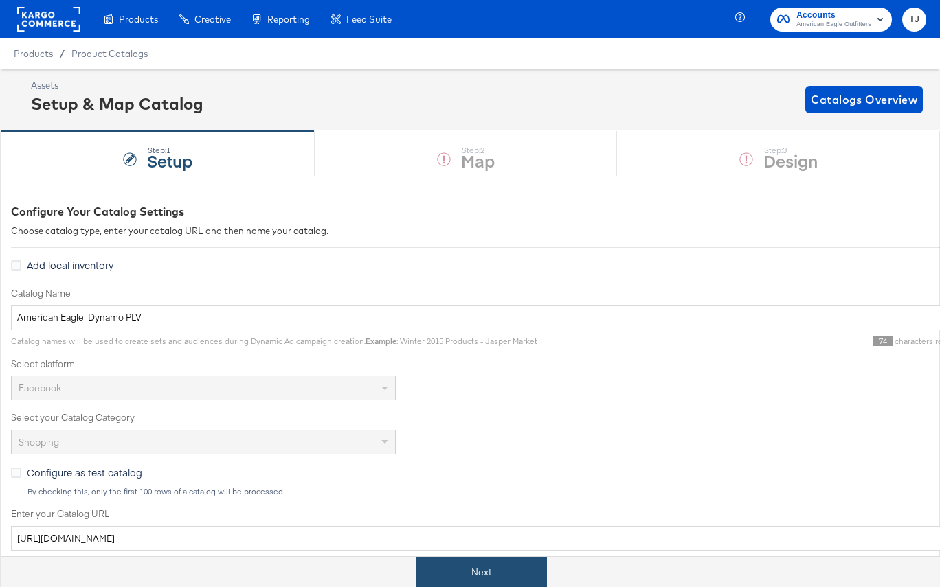
click at [523, 571] on button "Next" at bounding box center [481, 572] width 131 height 31
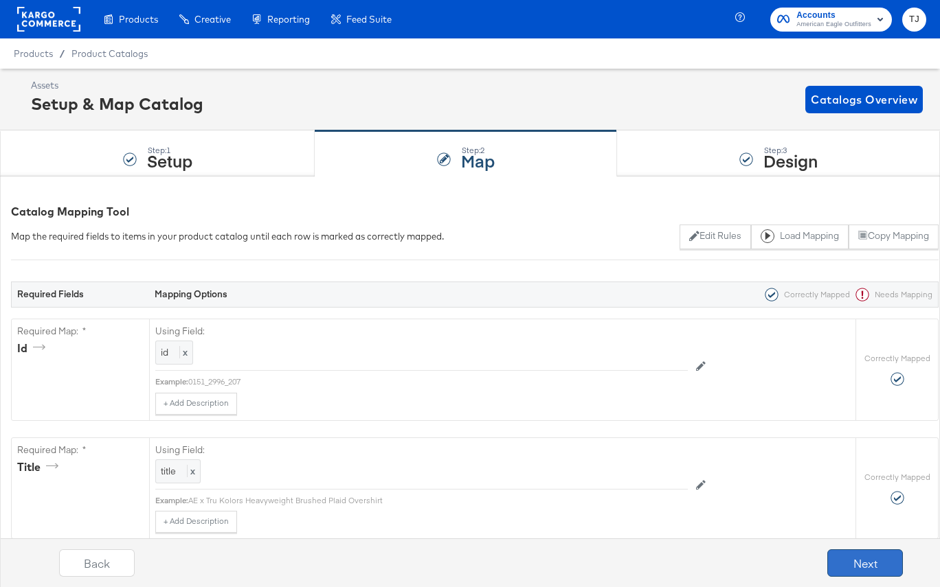
click at [853, 565] on button "Next" at bounding box center [865, 563] width 76 height 27
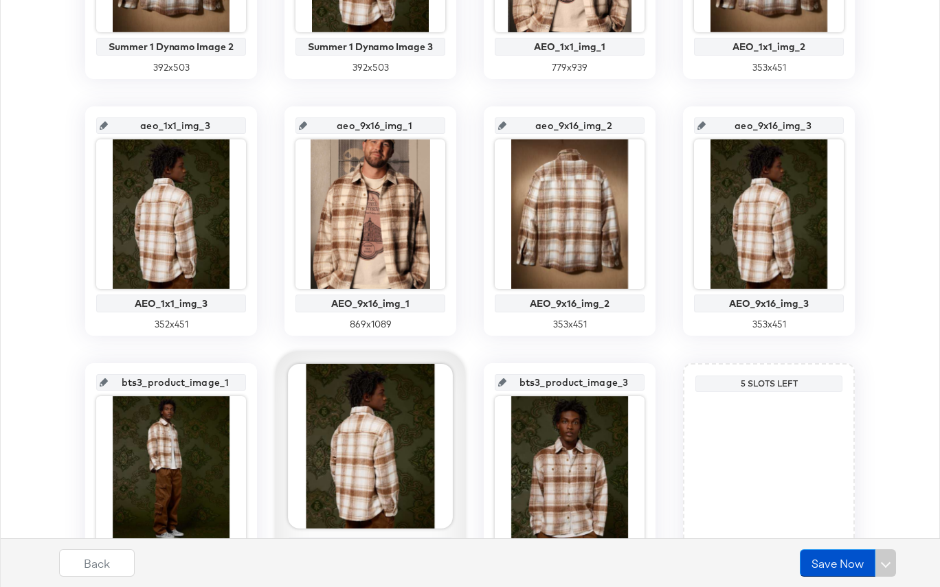
scroll to position [839, 0]
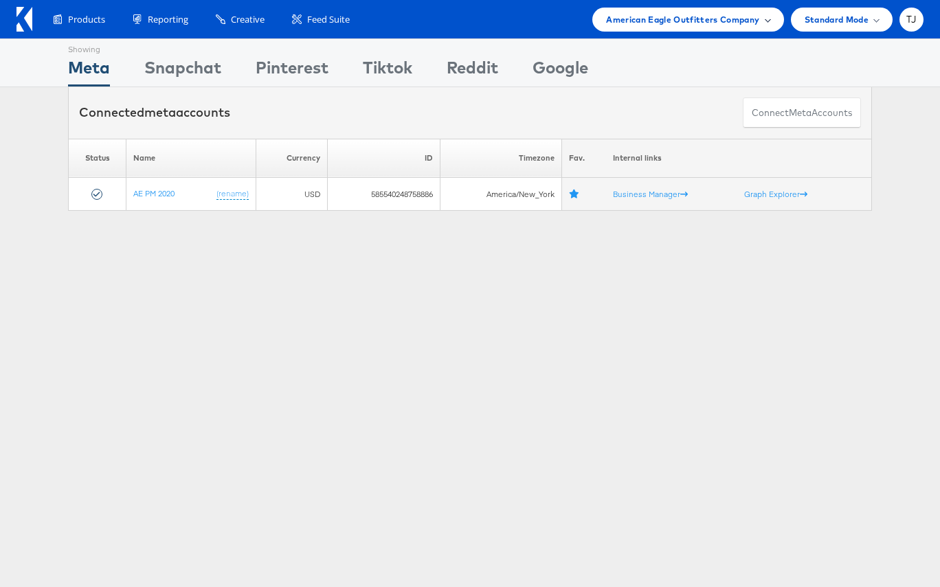
click at [764, 20] on span at bounding box center [767, 19] width 7 height 7
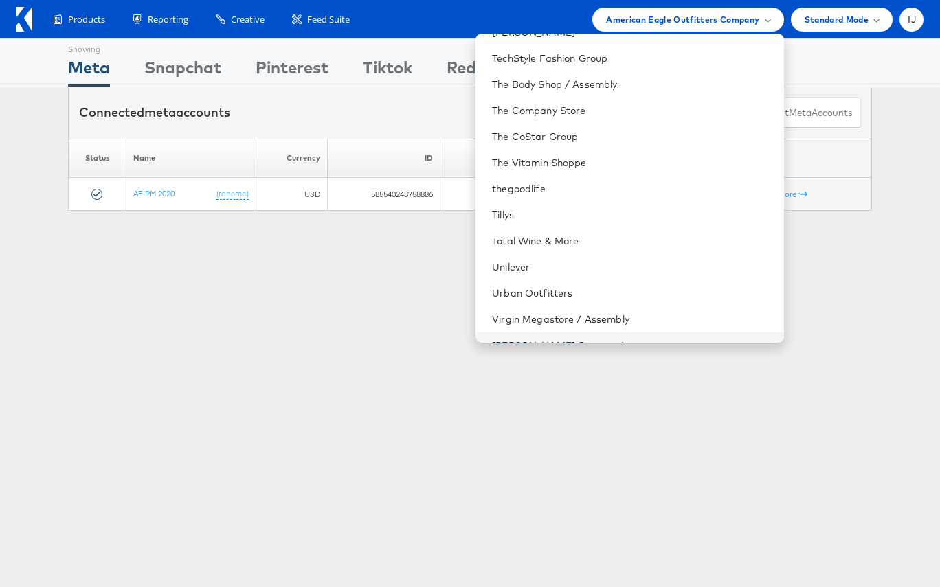
scroll to position [1995, 0]
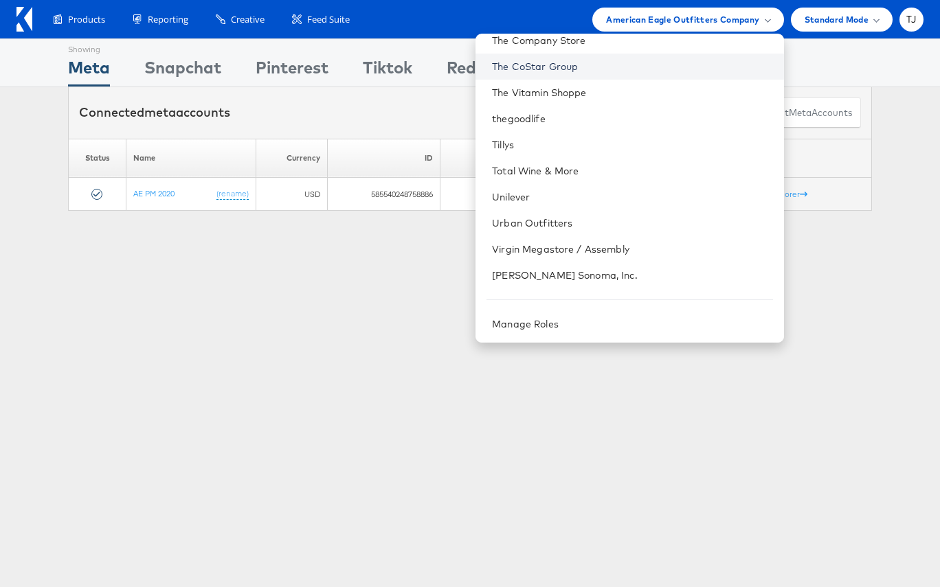
click at [629, 60] on link "The CoStar Group" at bounding box center [632, 67] width 280 height 14
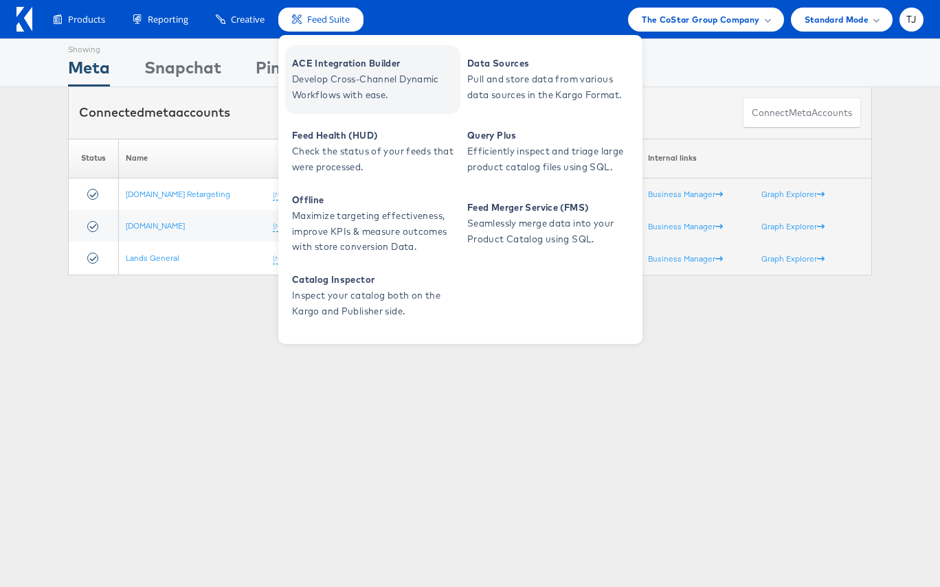
click at [321, 69] on span "ACE Integration Builder" at bounding box center [374, 64] width 165 height 16
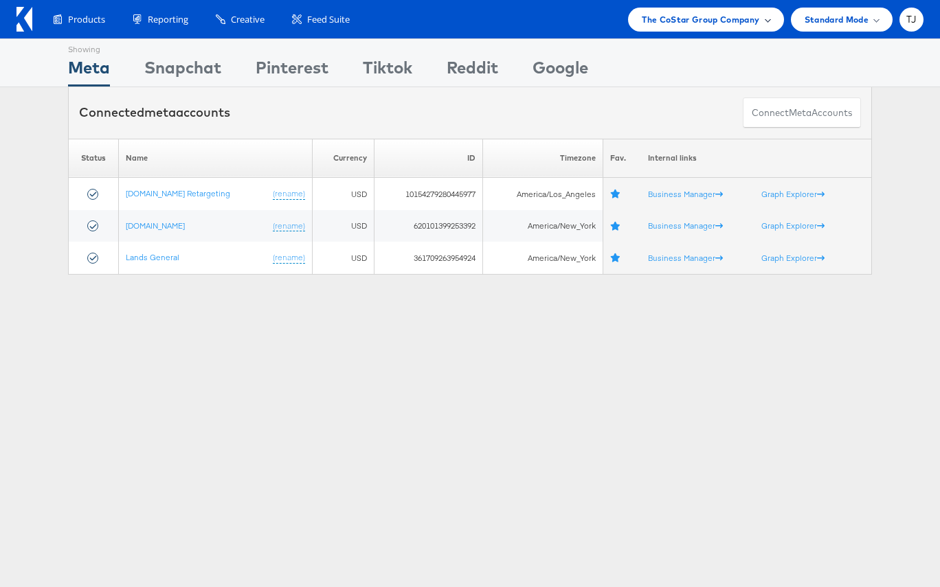
click at [748, 19] on span "The CoStar Group Company" at bounding box center [700, 19] width 117 height 14
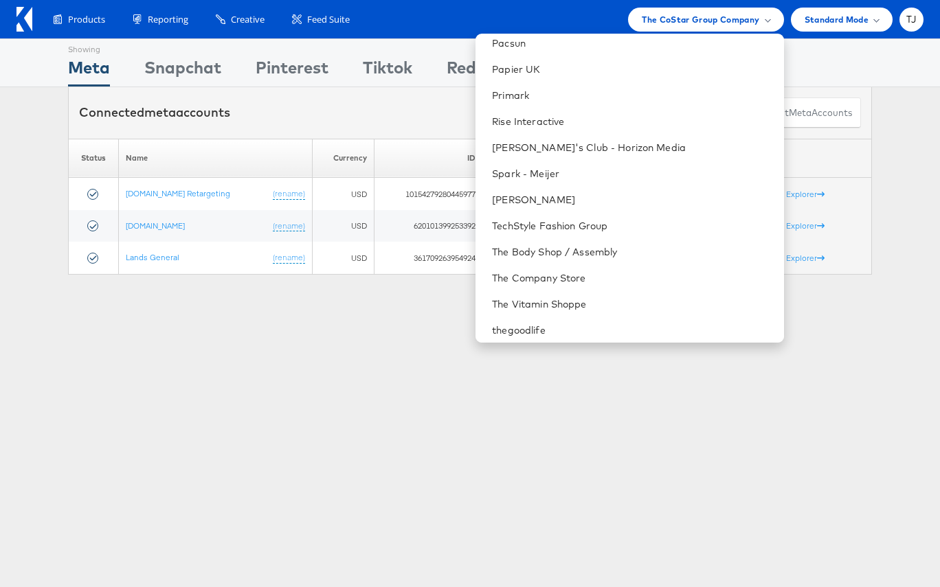
scroll to position [1995, 0]
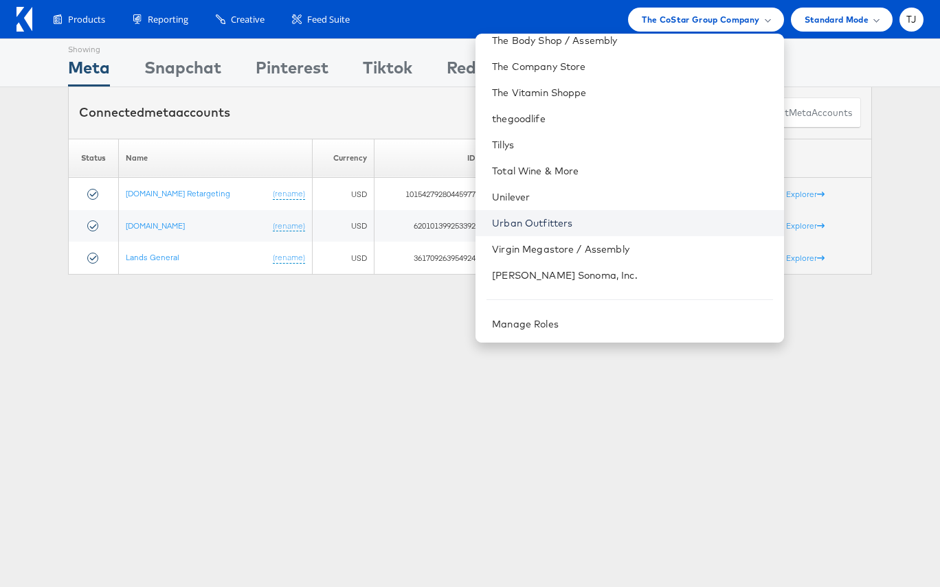
click at [636, 225] on link "Urban Outfitters" at bounding box center [632, 223] width 280 height 14
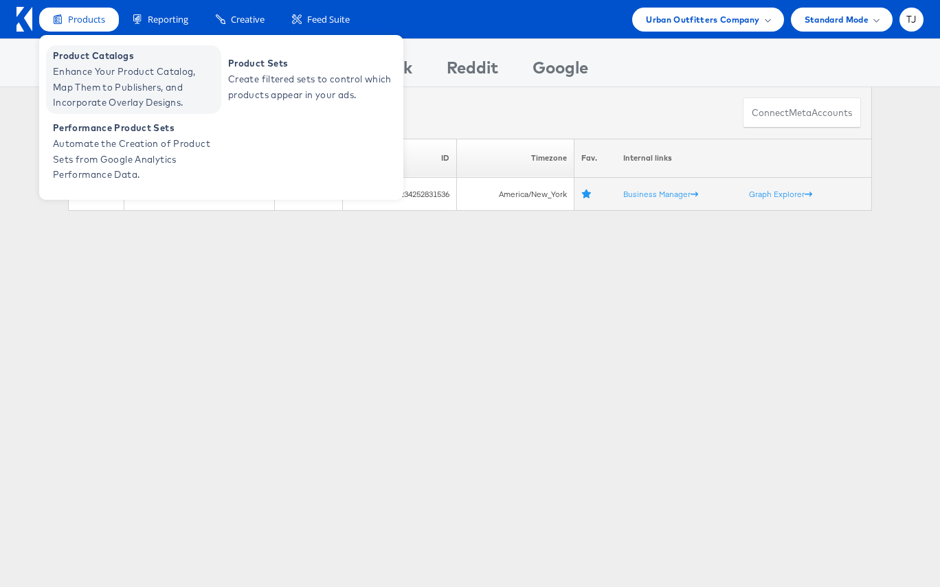
click at [96, 70] on span "Enhance Your Product Catalog, Map Them to Publishers, and Incorporate Overlay D…" at bounding box center [135, 87] width 165 height 47
